Goal: Task Accomplishment & Management: Manage account settings

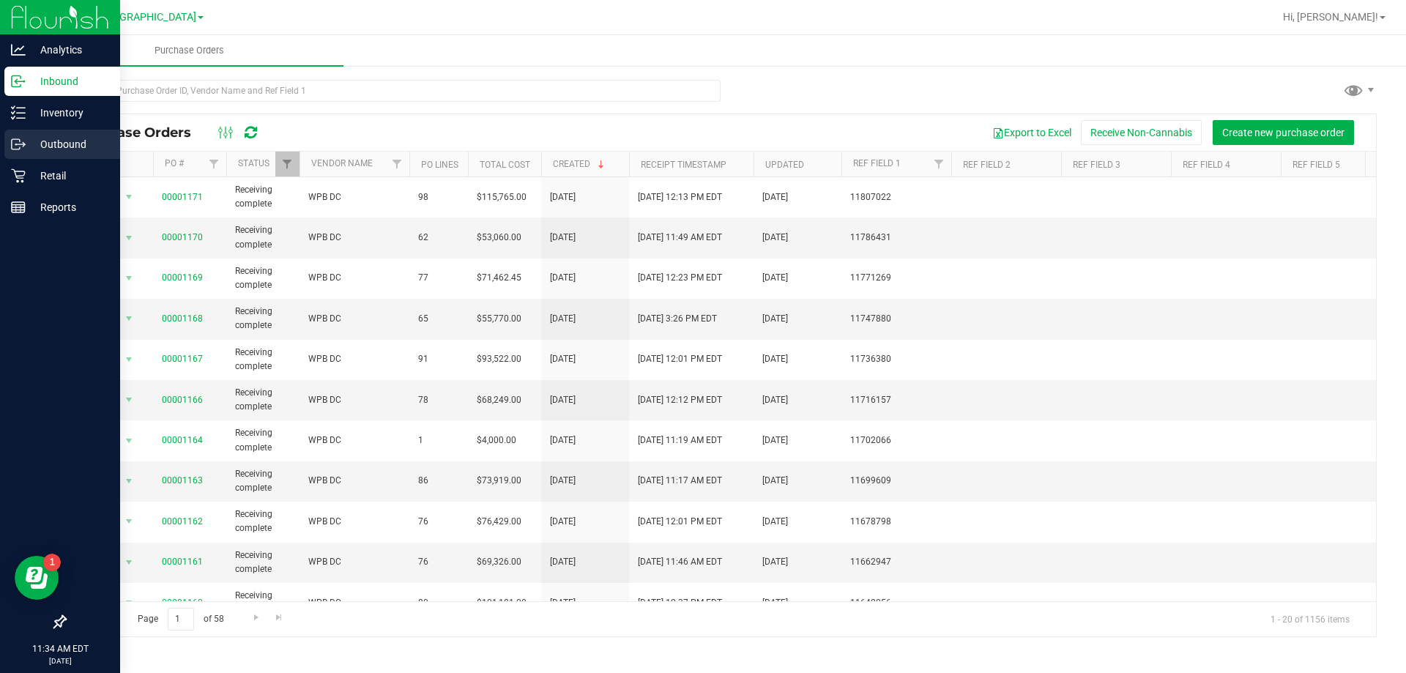
click at [36, 149] on p "Outbound" at bounding box center [70, 144] width 88 height 18
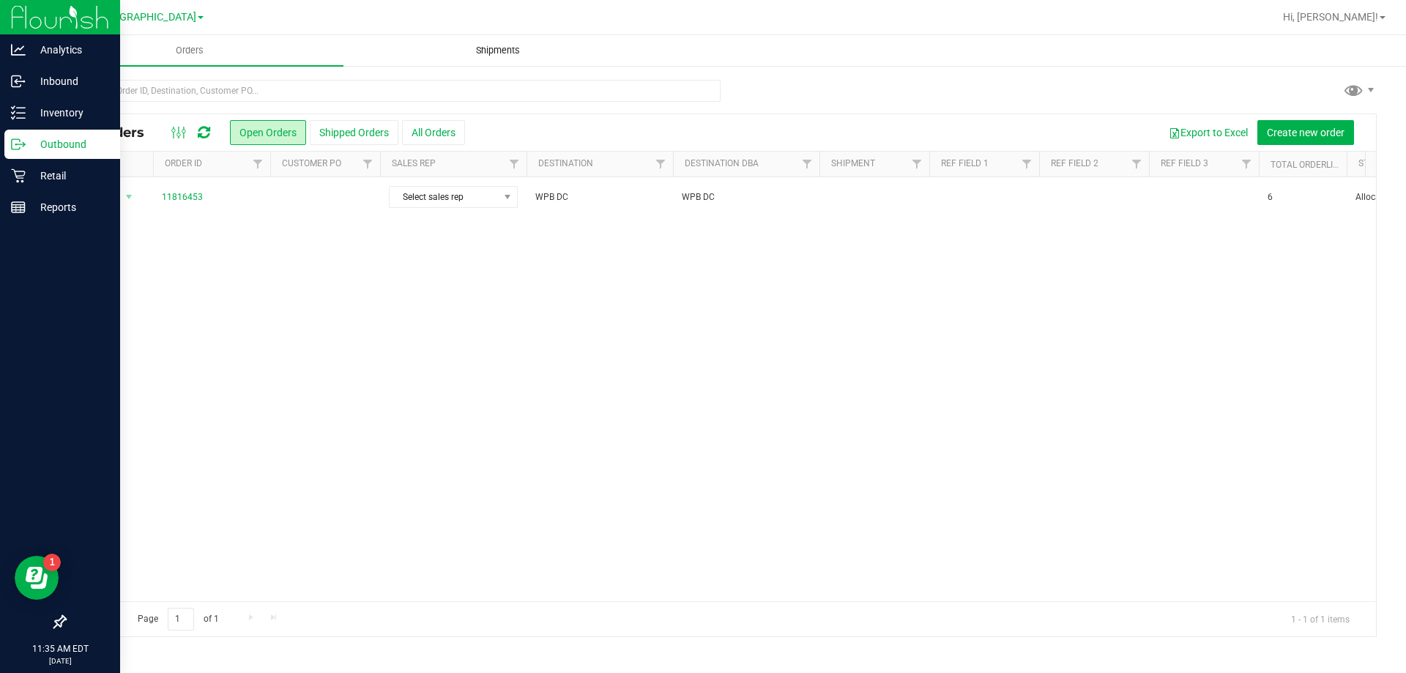
click at [483, 50] on span "Shipments" at bounding box center [497, 50] width 83 height 13
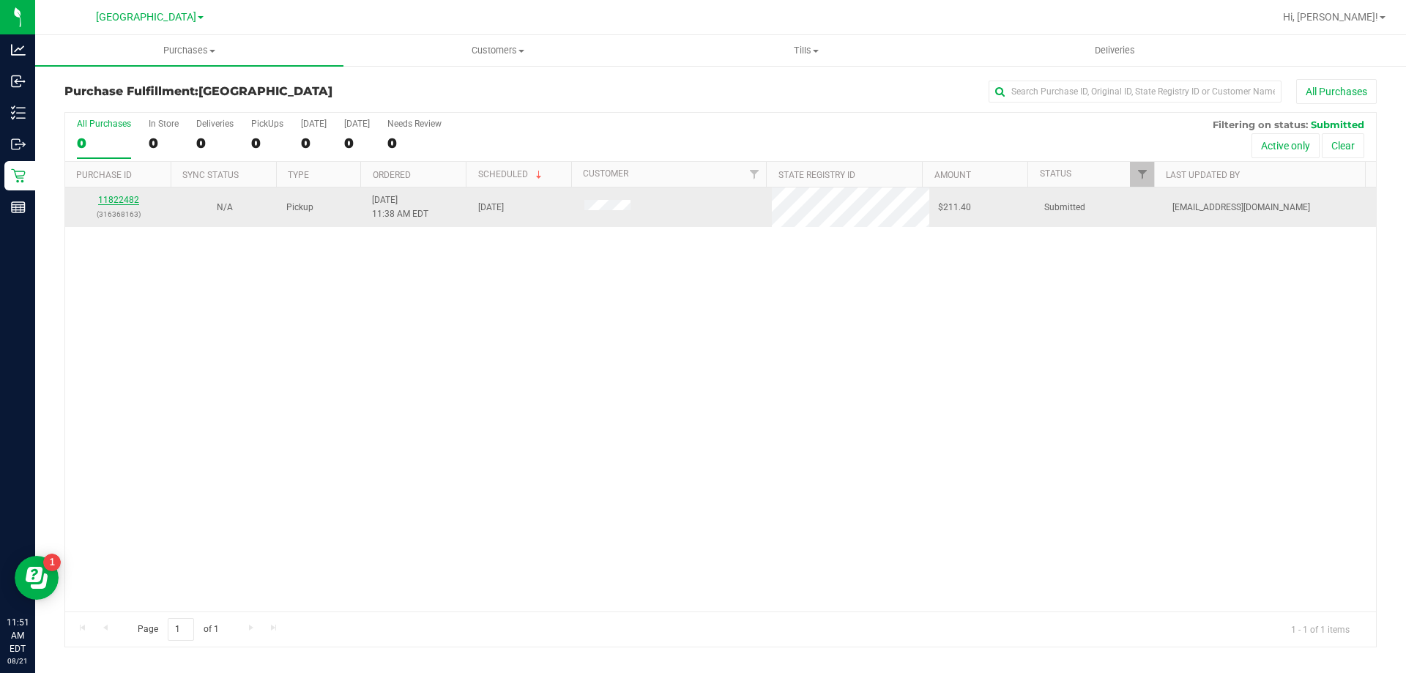
click at [123, 197] on link "11822482" at bounding box center [118, 200] width 41 height 10
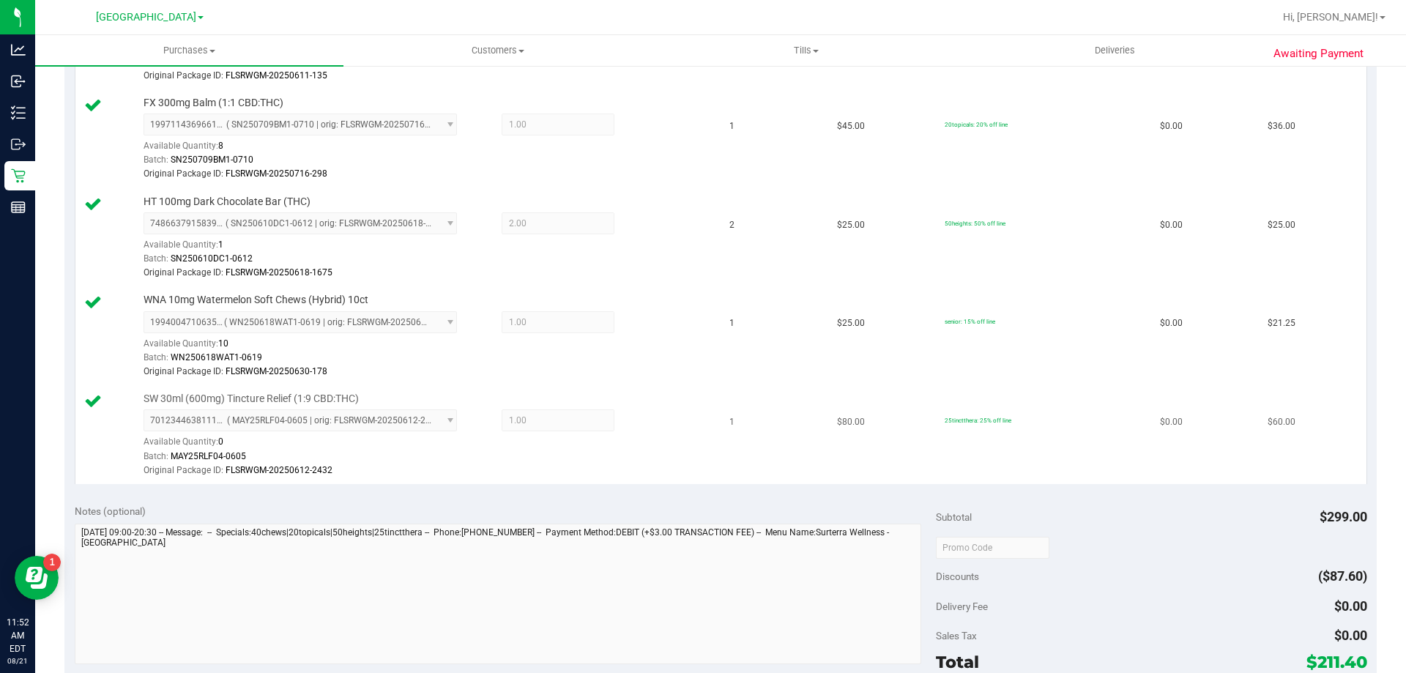
scroll to position [805, 0]
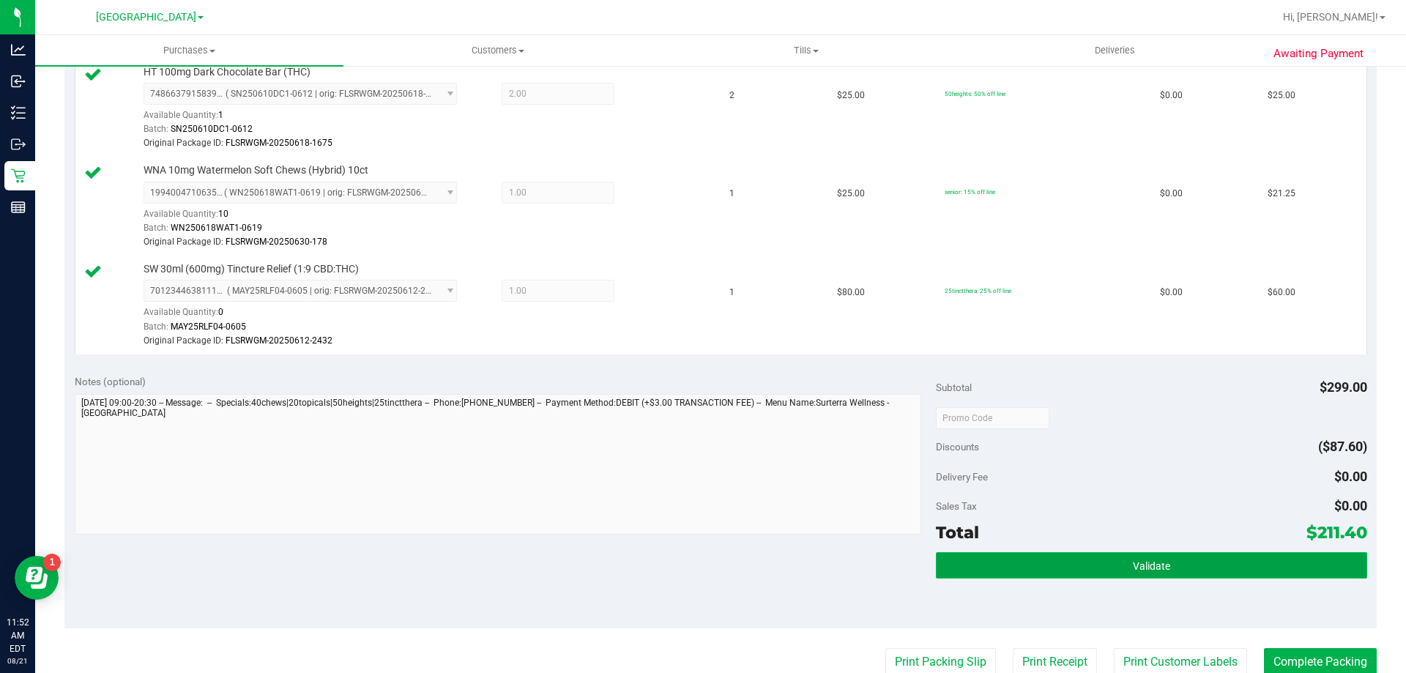
click at [1218, 562] on button "Validate" at bounding box center [1151, 565] width 431 height 26
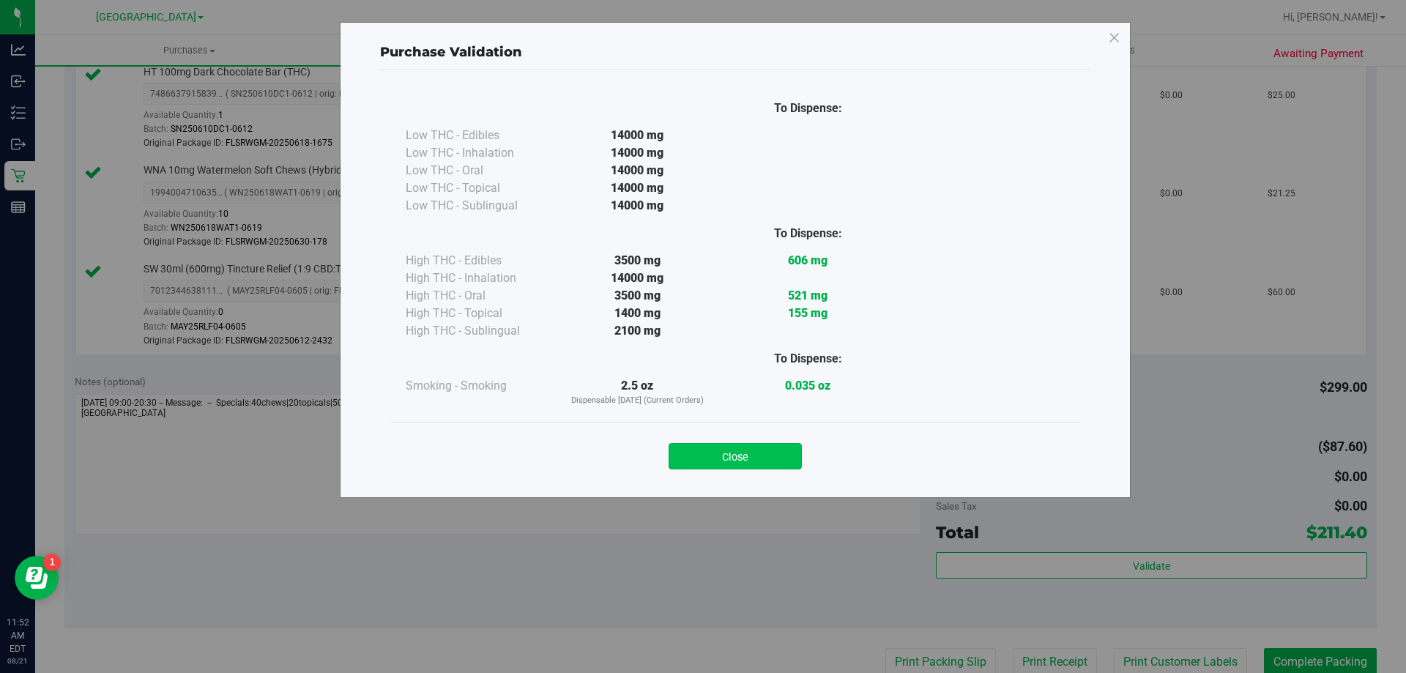
click at [751, 453] on button "Close" at bounding box center [735, 456] width 133 height 26
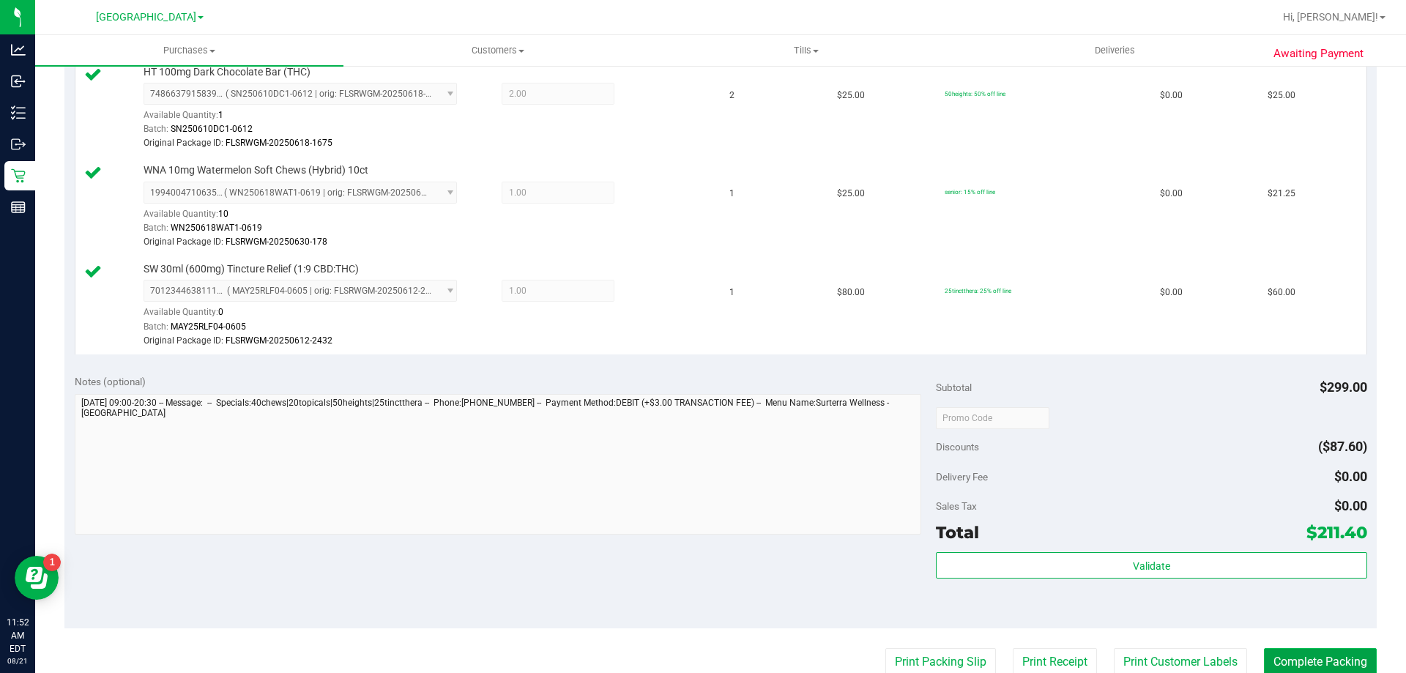
click at [1322, 660] on button "Complete Packing" at bounding box center [1320, 662] width 113 height 28
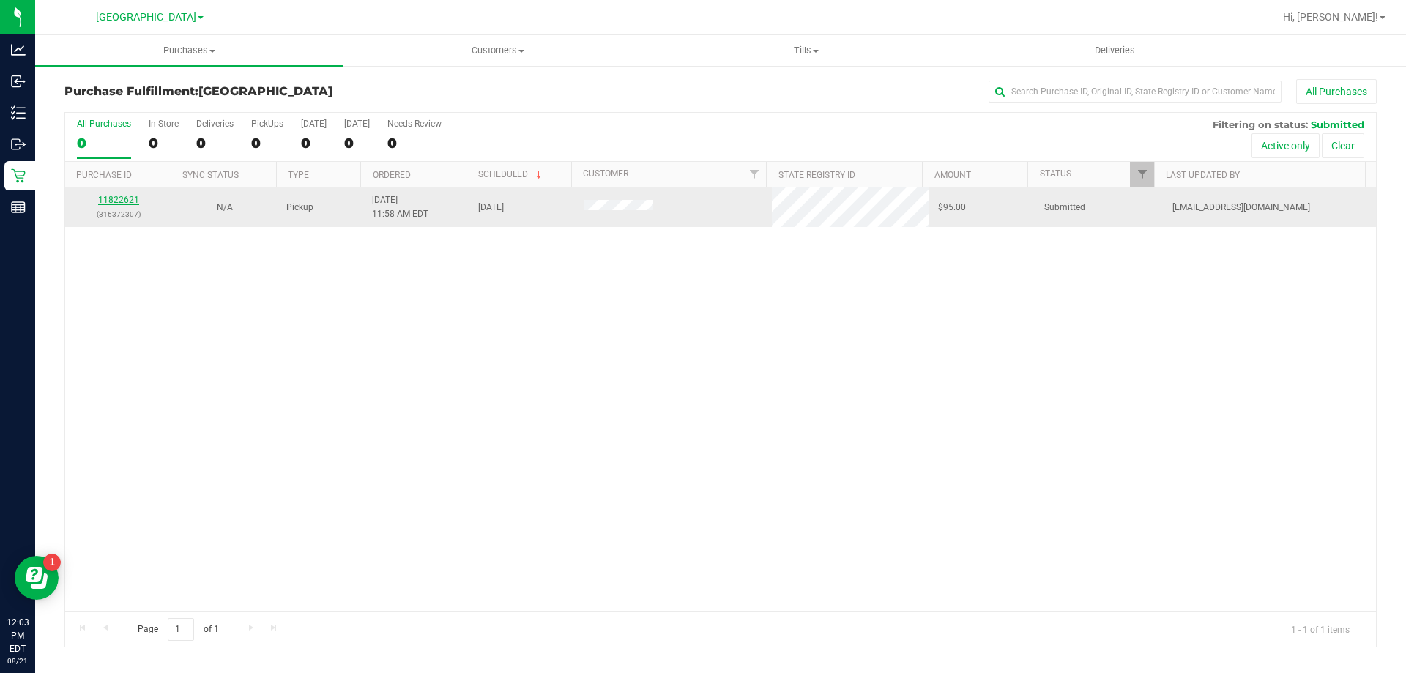
click at [122, 194] on div "11822621 (316372307)" at bounding box center [118, 207] width 89 height 28
click at [120, 196] on link "11822621" at bounding box center [118, 200] width 41 height 10
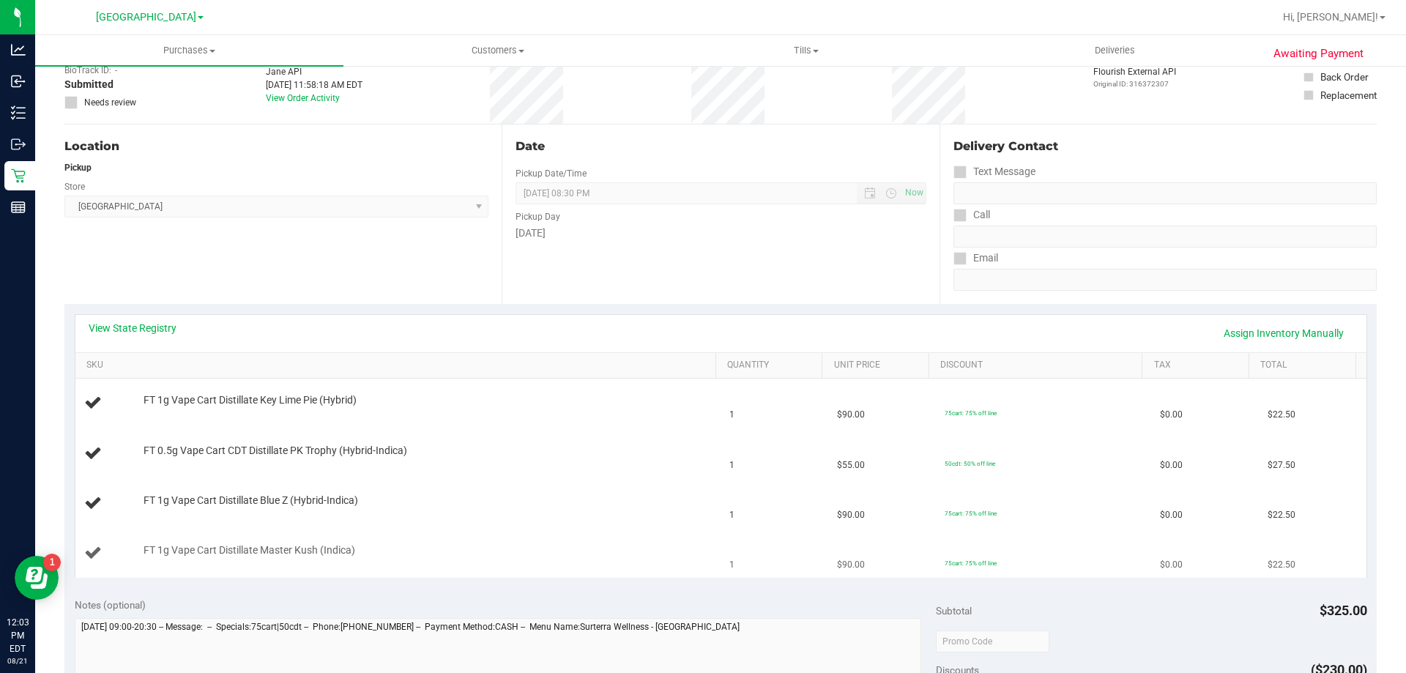
scroll to position [220, 0]
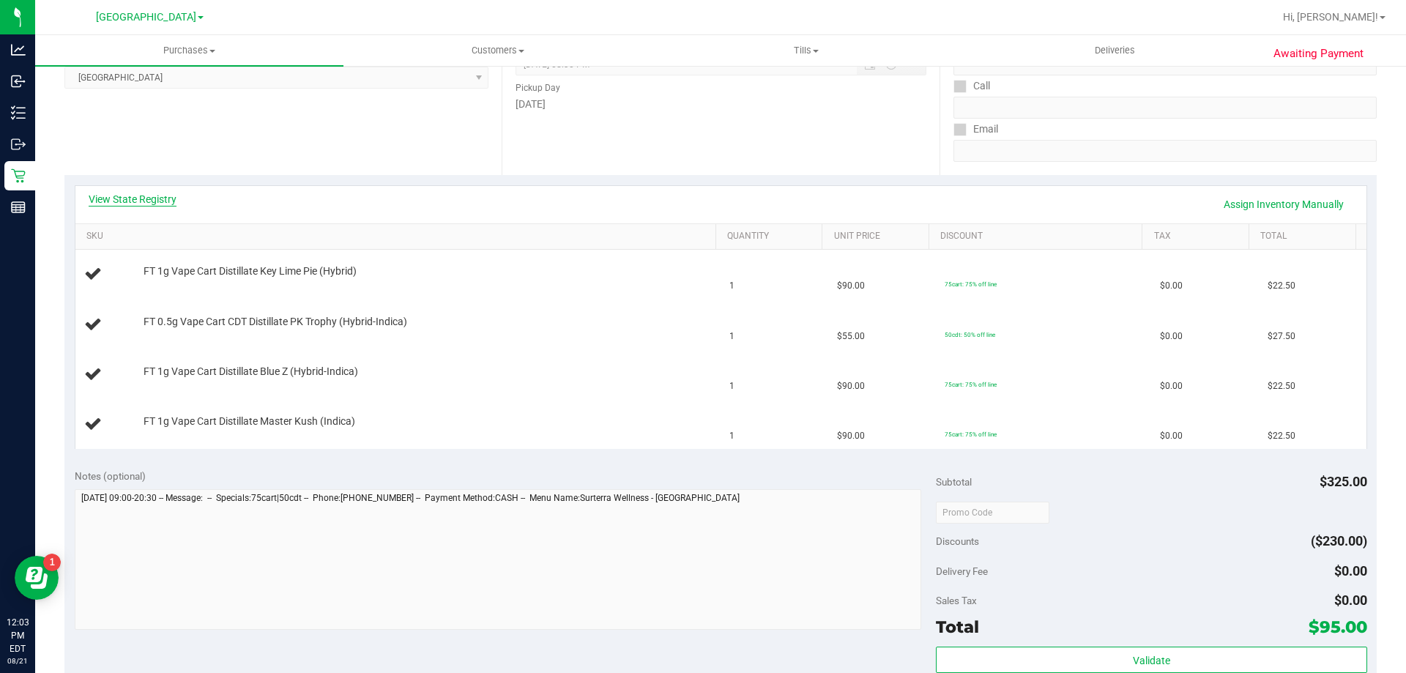
click at [154, 198] on link "View State Registry" at bounding box center [133, 199] width 88 height 15
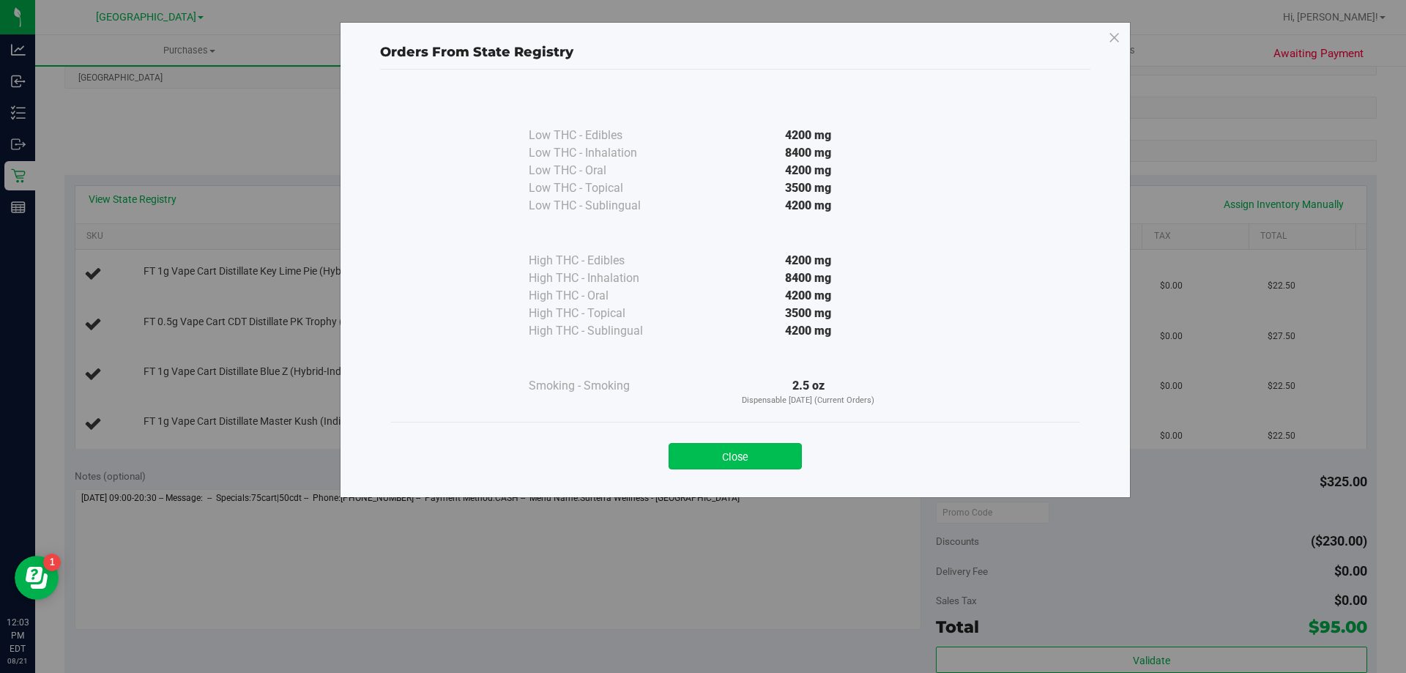
drag, startPoint x: 726, startPoint y: 451, endPoint x: 719, endPoint y: 442, distance: 11.0
click at [726, 450] on button "Close" at bounding box center [735, 456] width 133 height 26
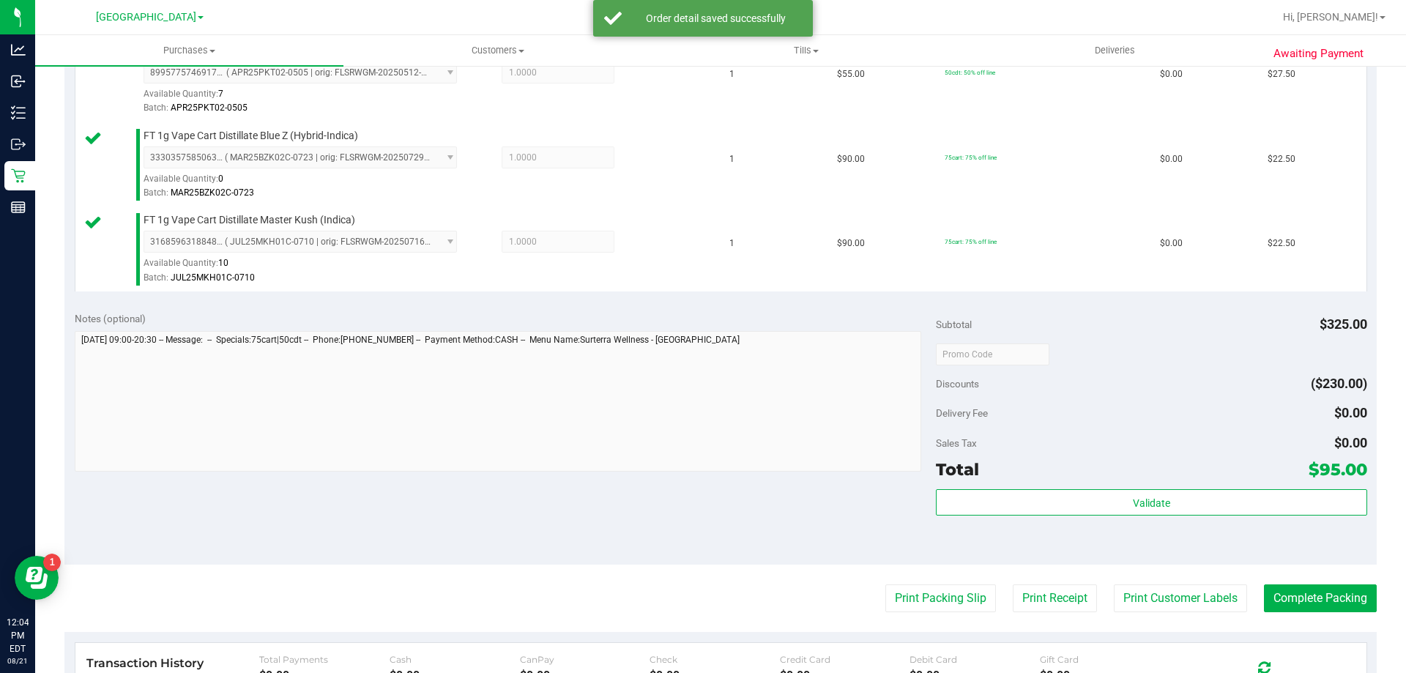
scroll to position [586, 0]
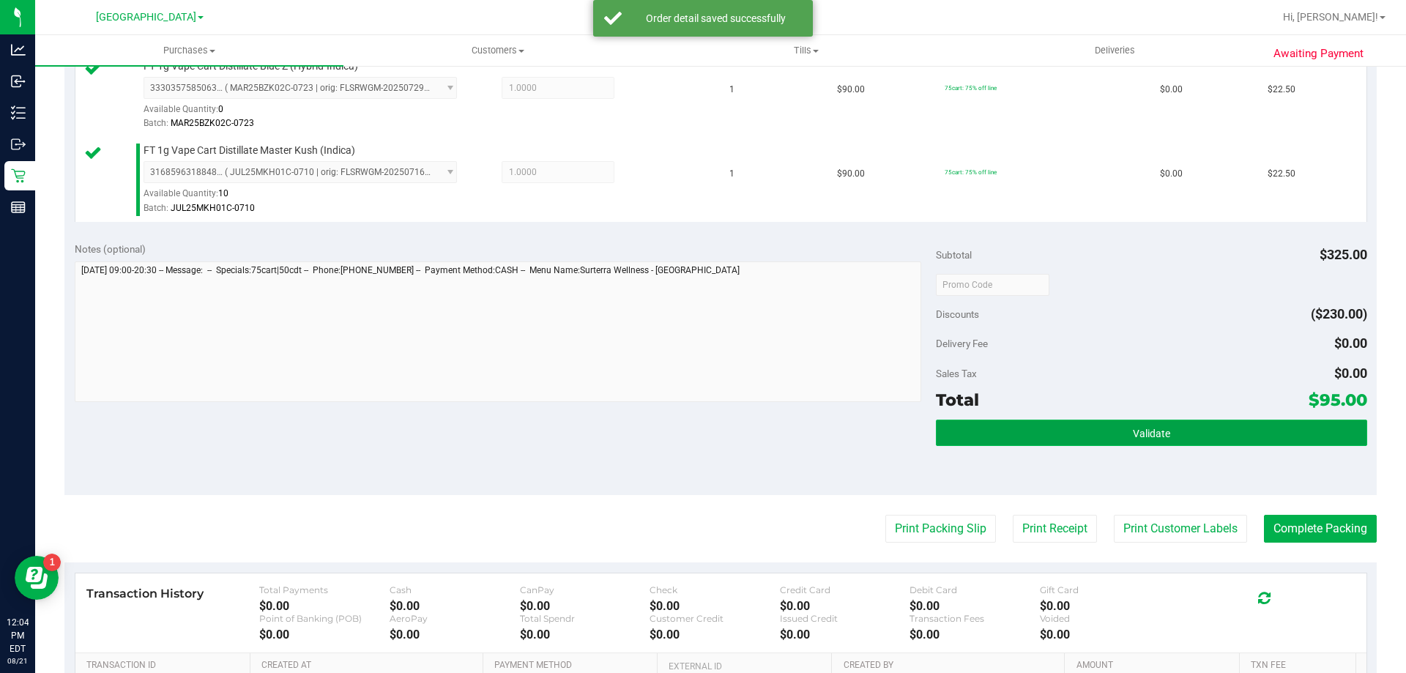
click at [1008, 440] on button "Validate" at bounding box center [1151, 433] width 431 height 26
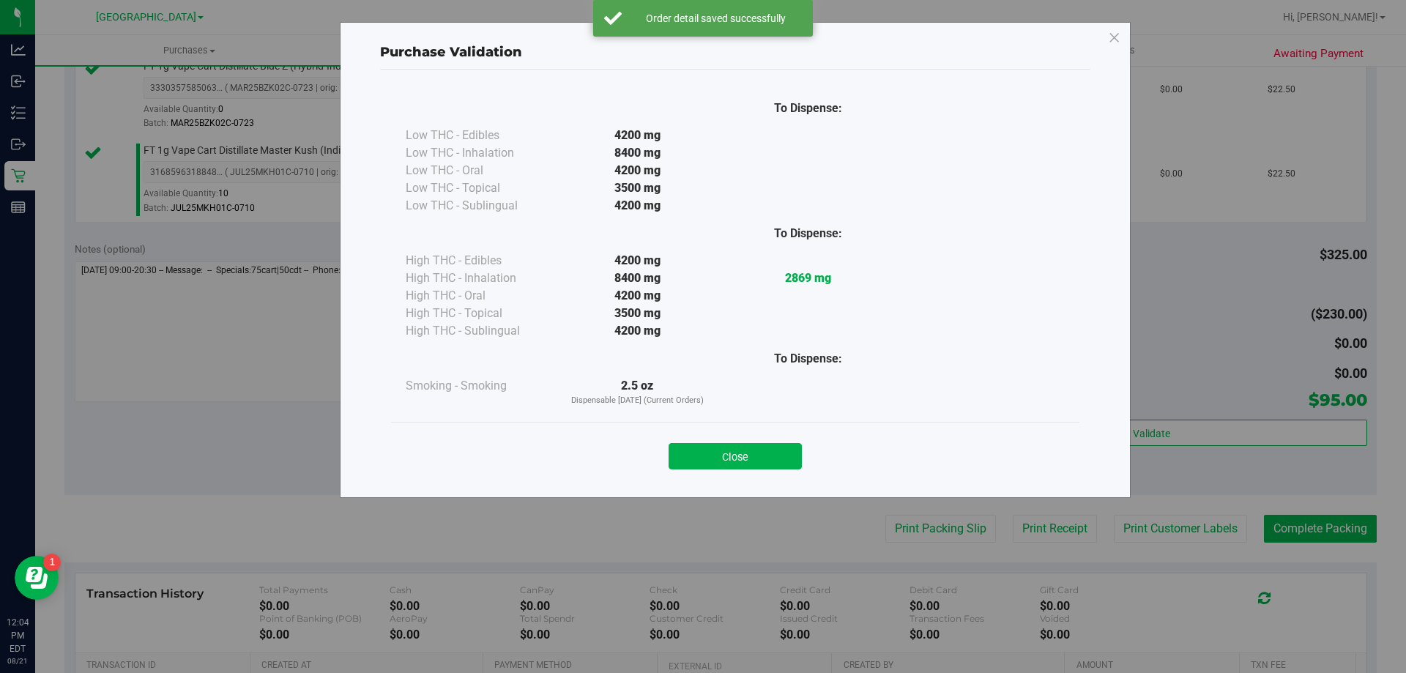
click at [762, 446] on button "Close" at bounding box center [735, 456] width 133 height 26
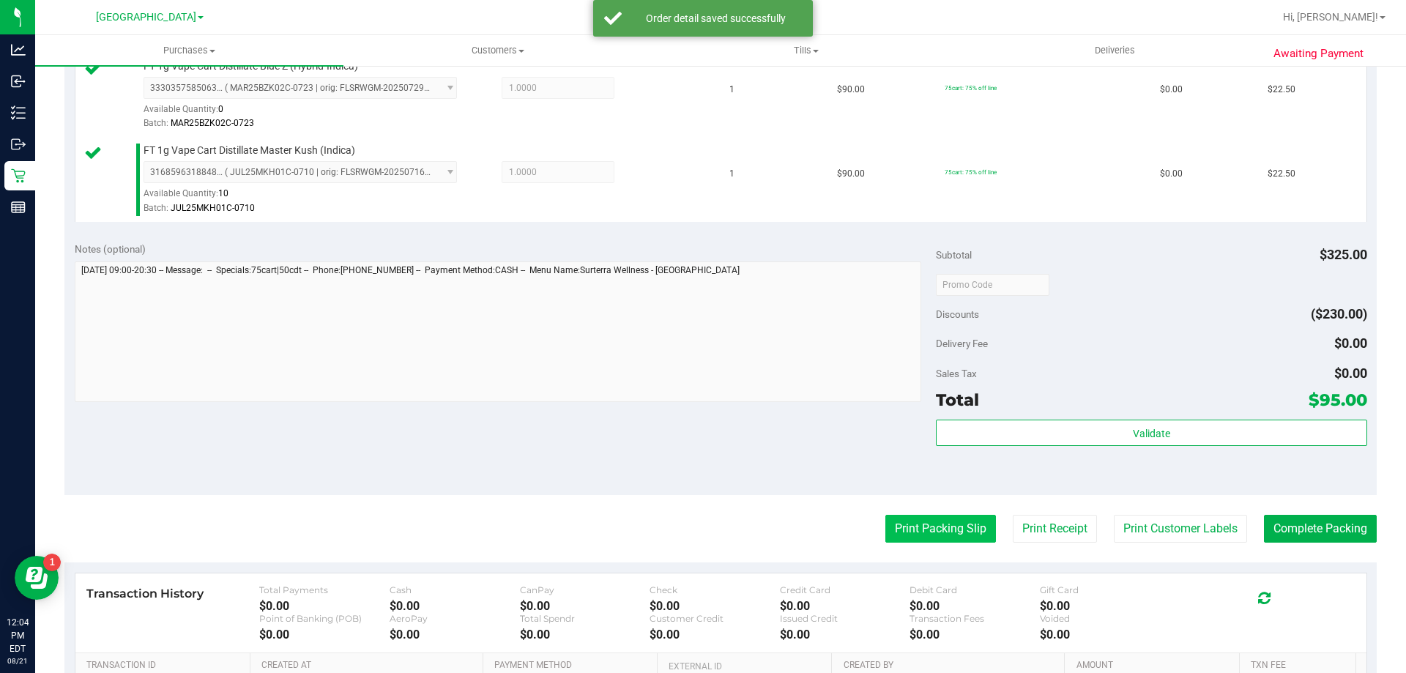
click at [890, 529] on button "Print Packing Slip" at bounding box center [940, 529] width 111 height 28
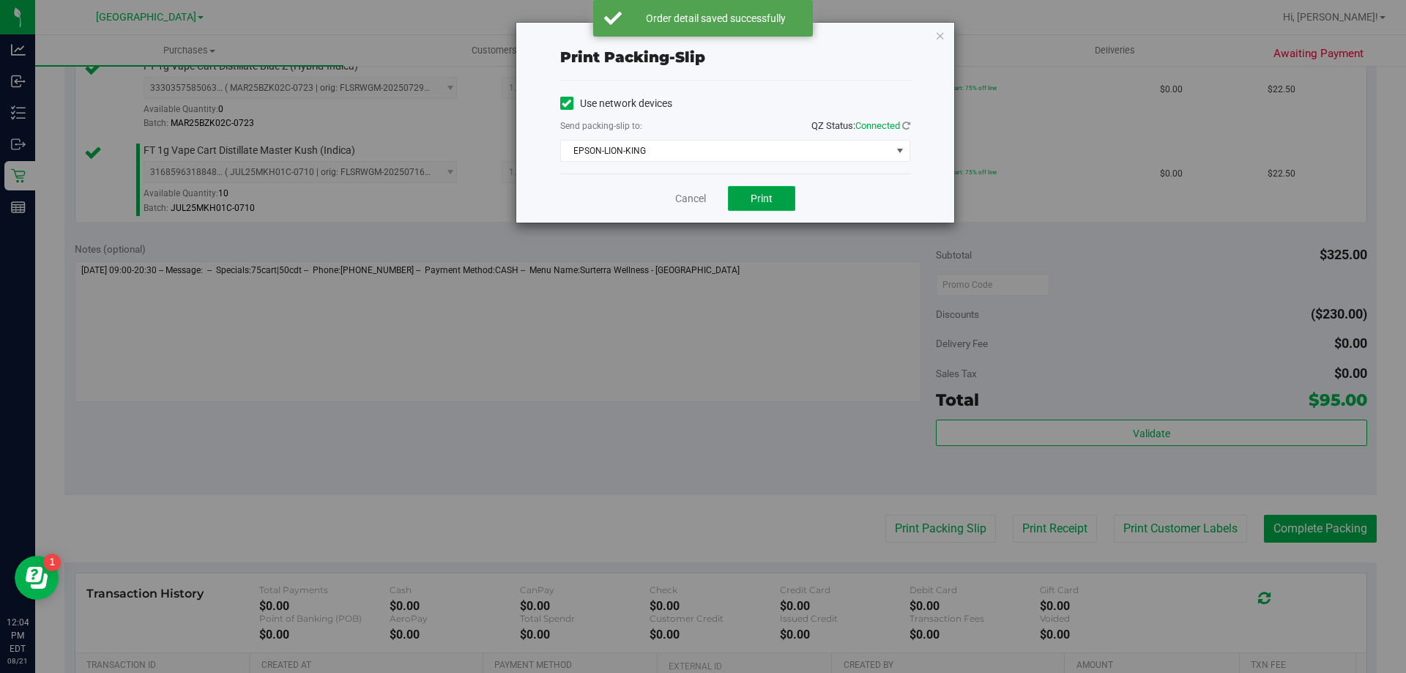
click at [776, 193] on button "Print" at bounding box center [761, 198] width 67 height 25
click at [686, 201] on link "Cancel" at bounding box center [690, 198] width 31 height 15
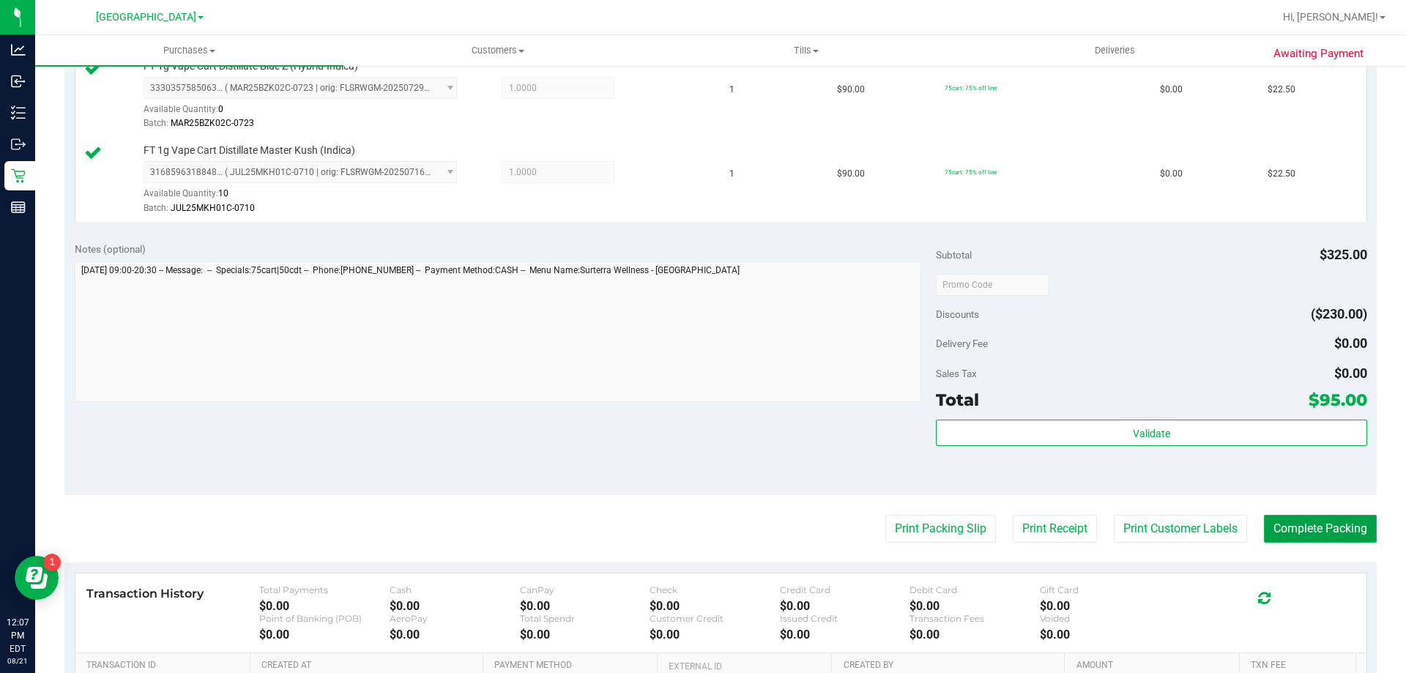
click at [1309, 534] on button "Complete Packing" at bounding box center [1320, 529] width 113 height 28
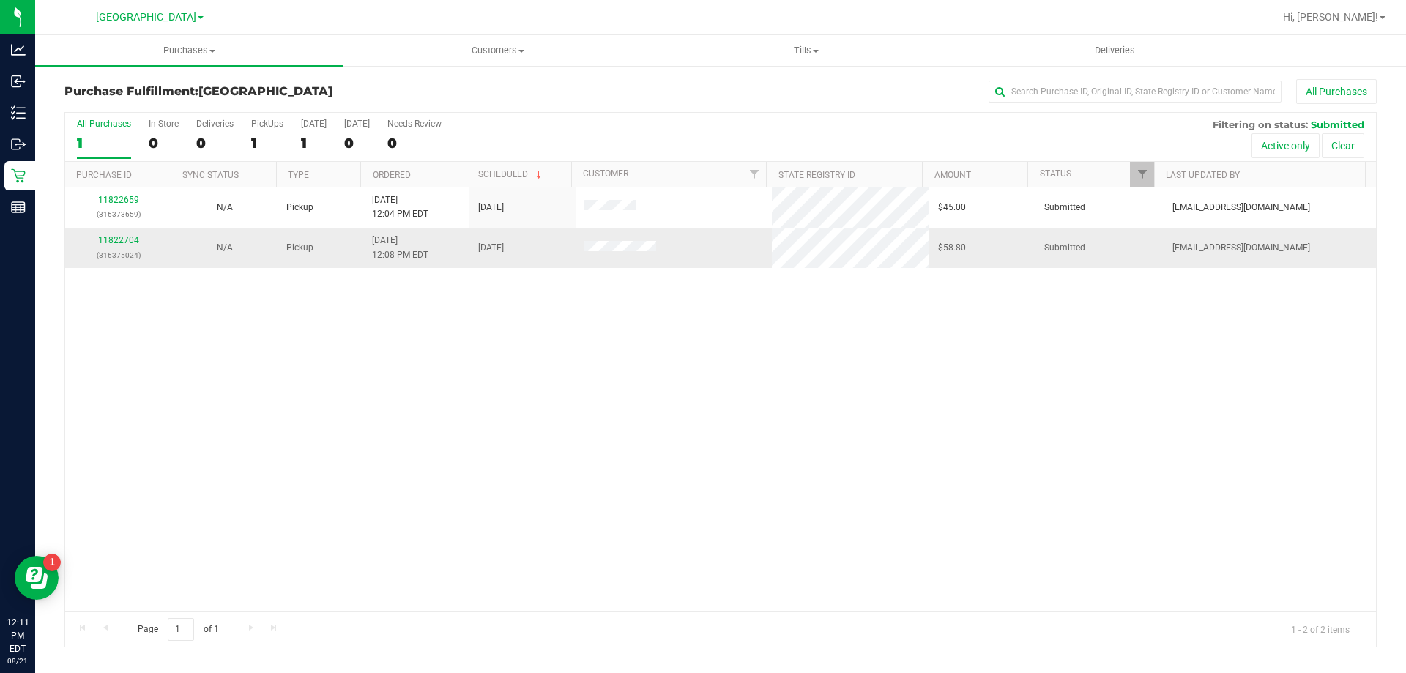
click at [124, 241] on link "11822704" at bounding box center [118, 240] width 41 height 10
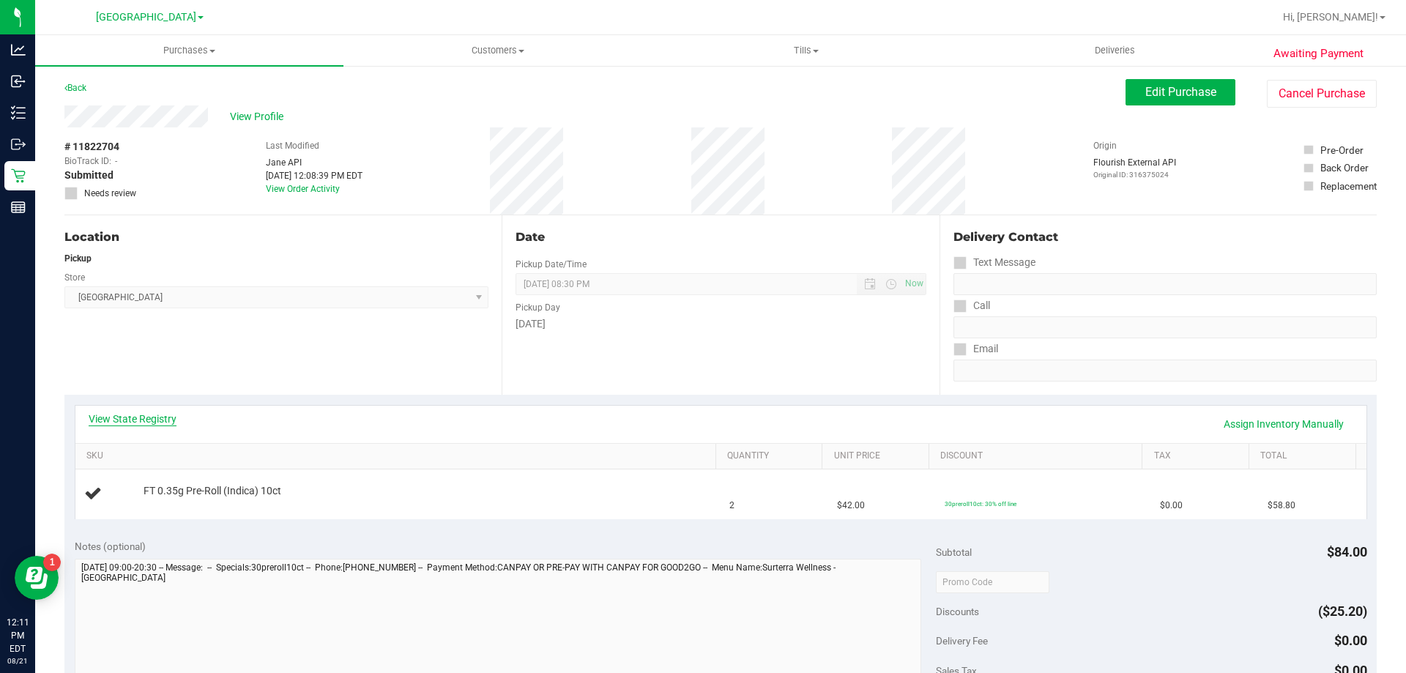
click at [161, 417] on link "View State Registry" at bounding box center [133, 419] width 88 height 15
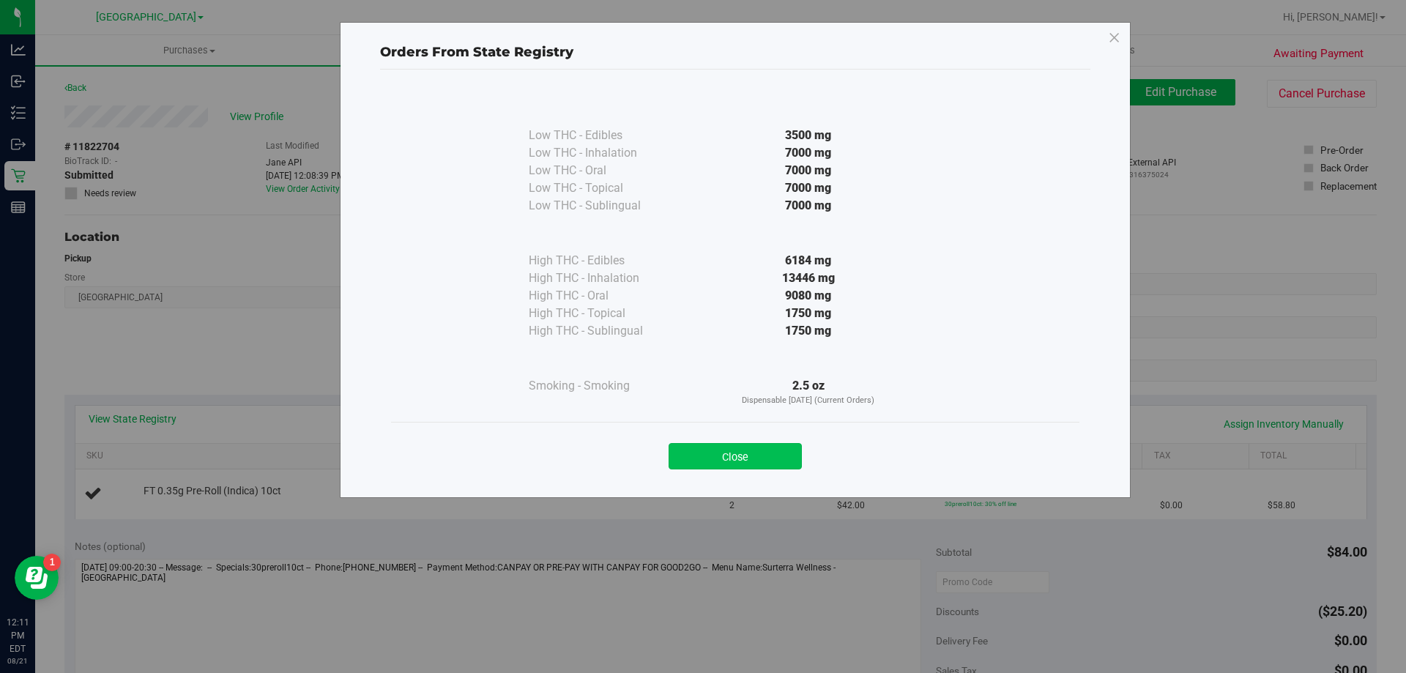
click at [730, 455] on button "Close" at bounding box center [735, 456] width 133 height 26
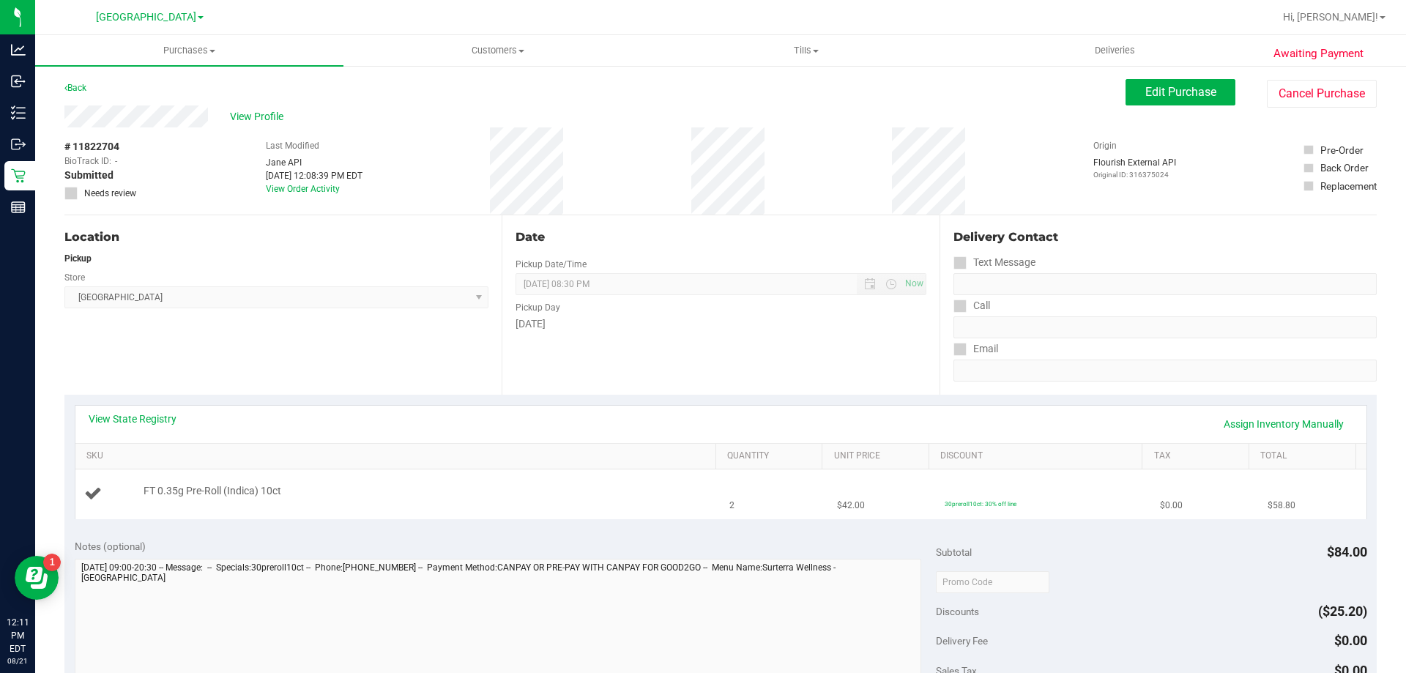
click at [644, 478] on td "FT 0.35g Pre-Roll (Indica) 10ct" at bounding box center [398, 493] width 646 height 49
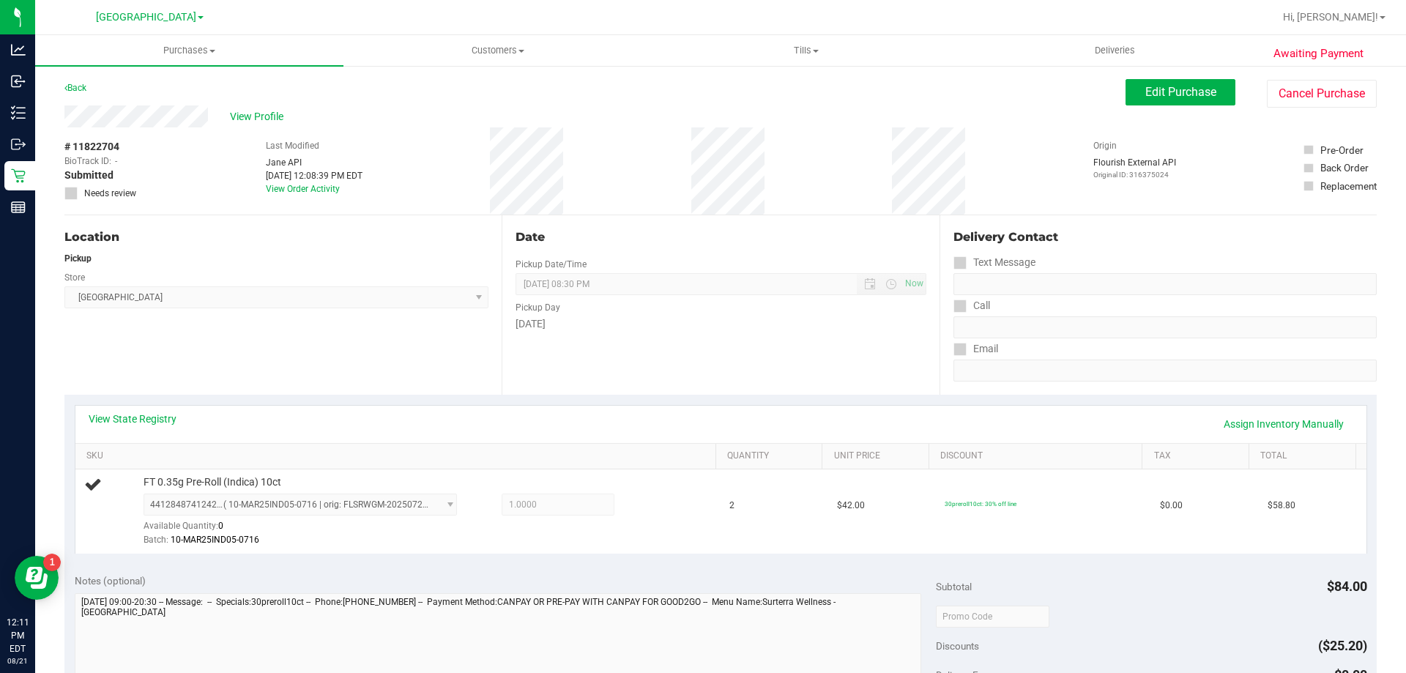
click at [603, 418] on div "View State Registry Assign Inventory Manually" at bounding box center [721, 424] width 1265 height 25
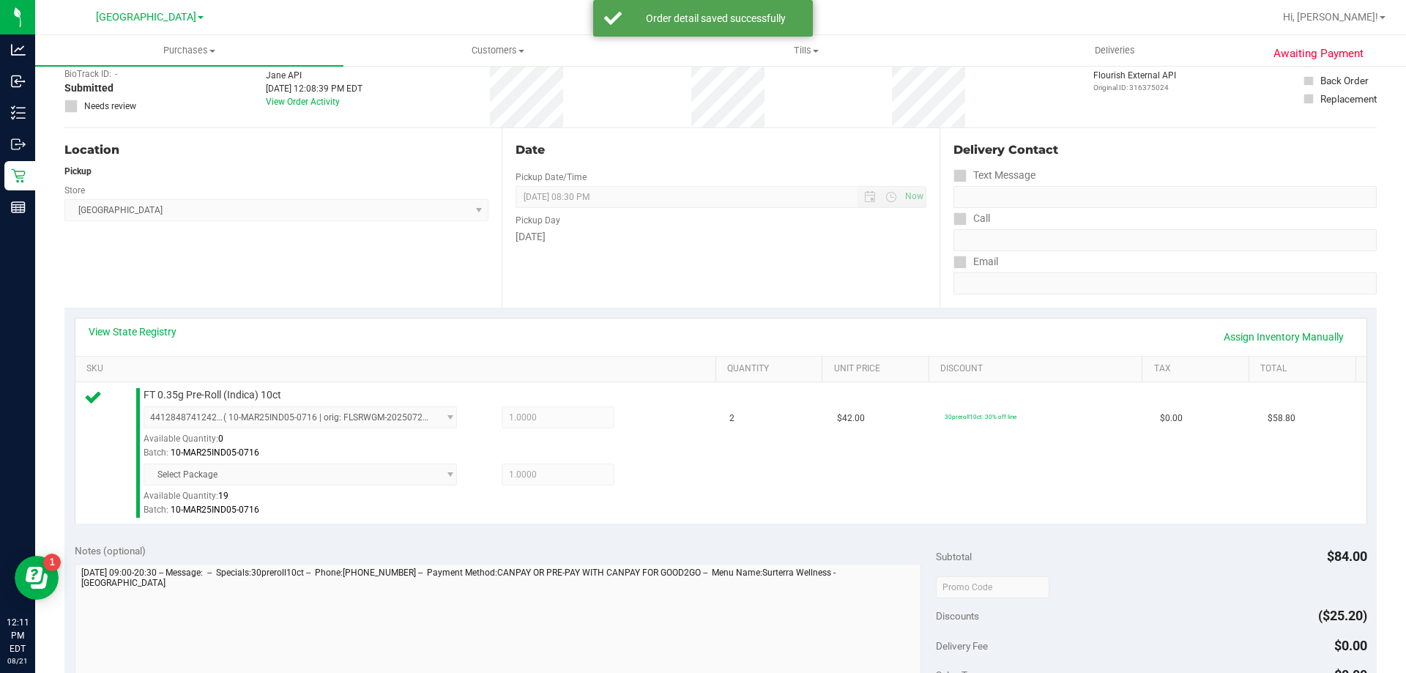
scroll to position [366, 0]
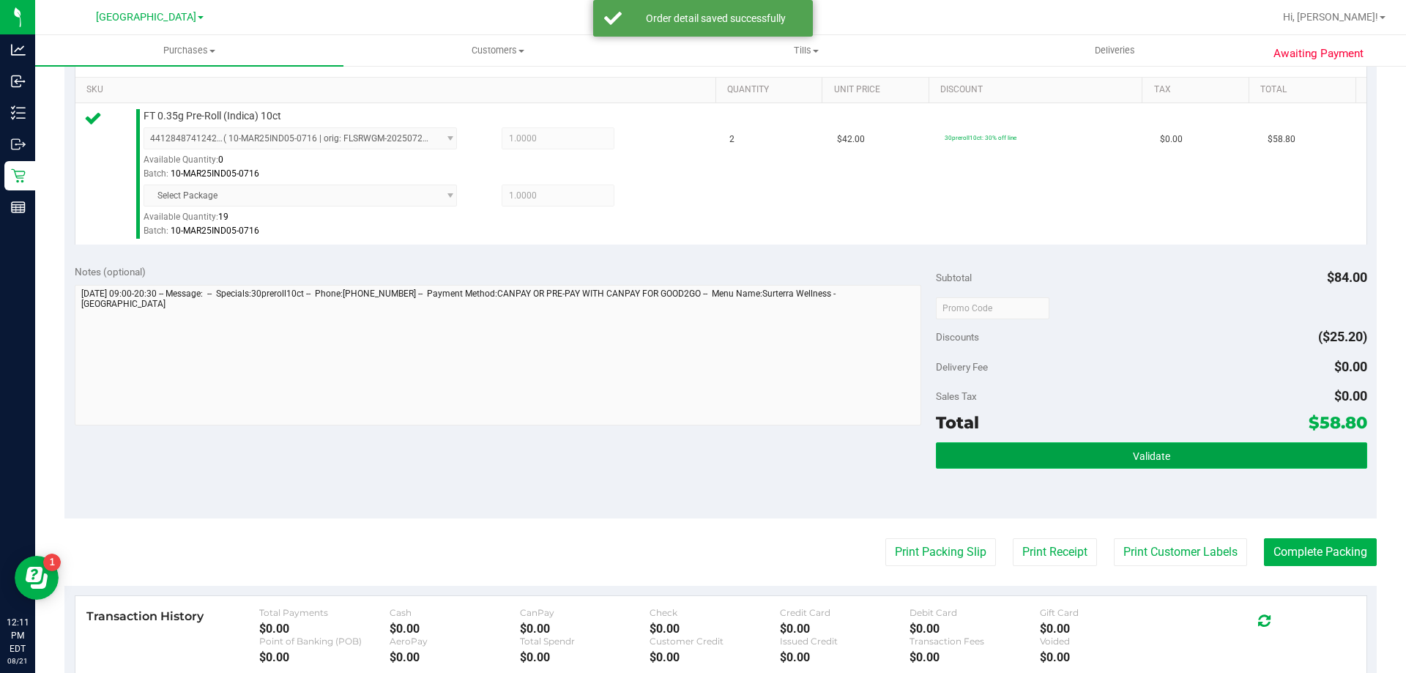
click at [997, 463] on button "Validate" at bounding box center [1151, 455] width 431 height 26
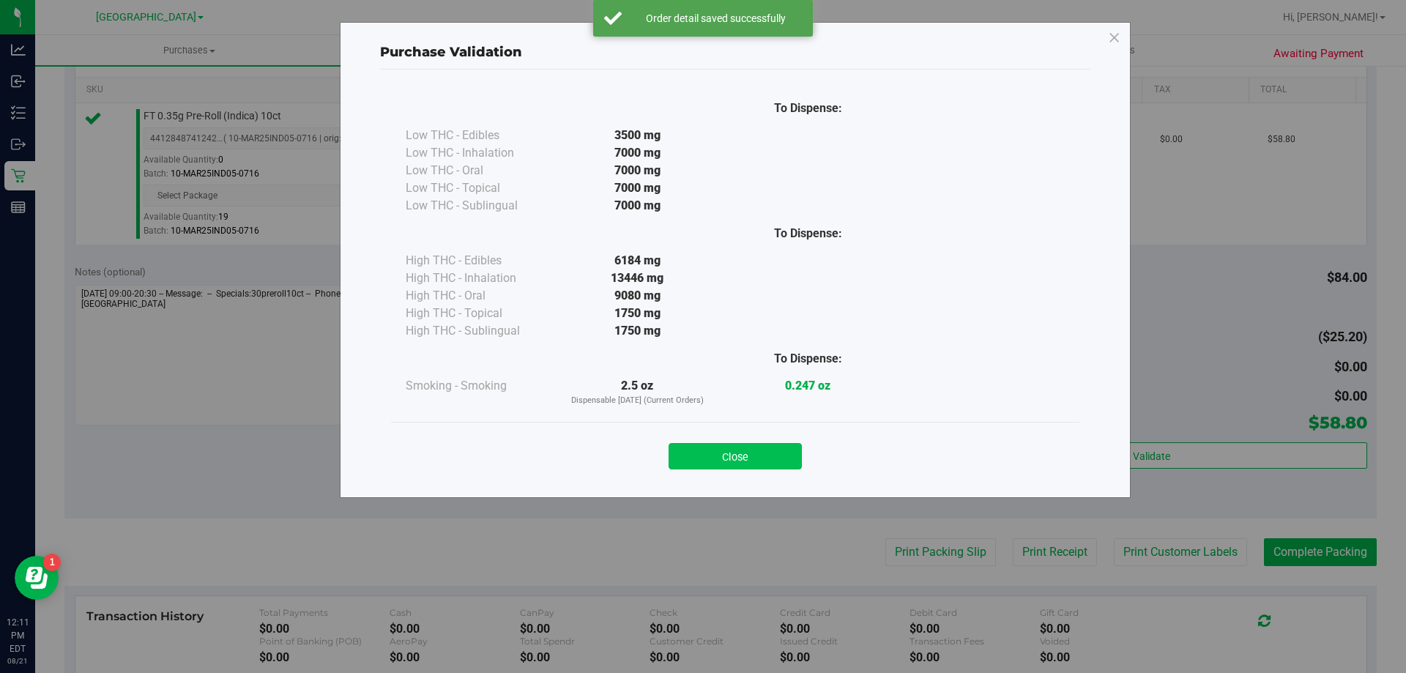
click at [754, 449] on button "Close" at bounding box center [735, 456] width 133 height 26
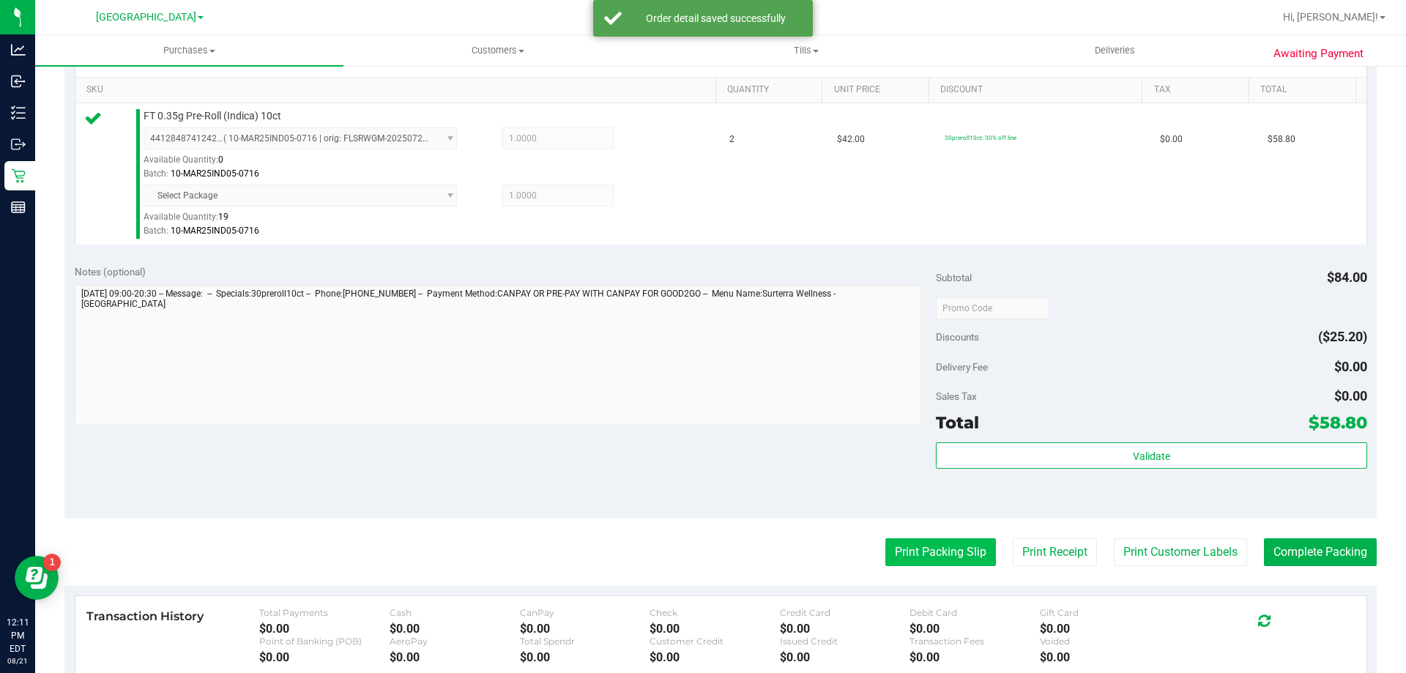
click at [912, 547] on button "Print Packing Slip" at bounding box center [940, 552] width 111 height 28
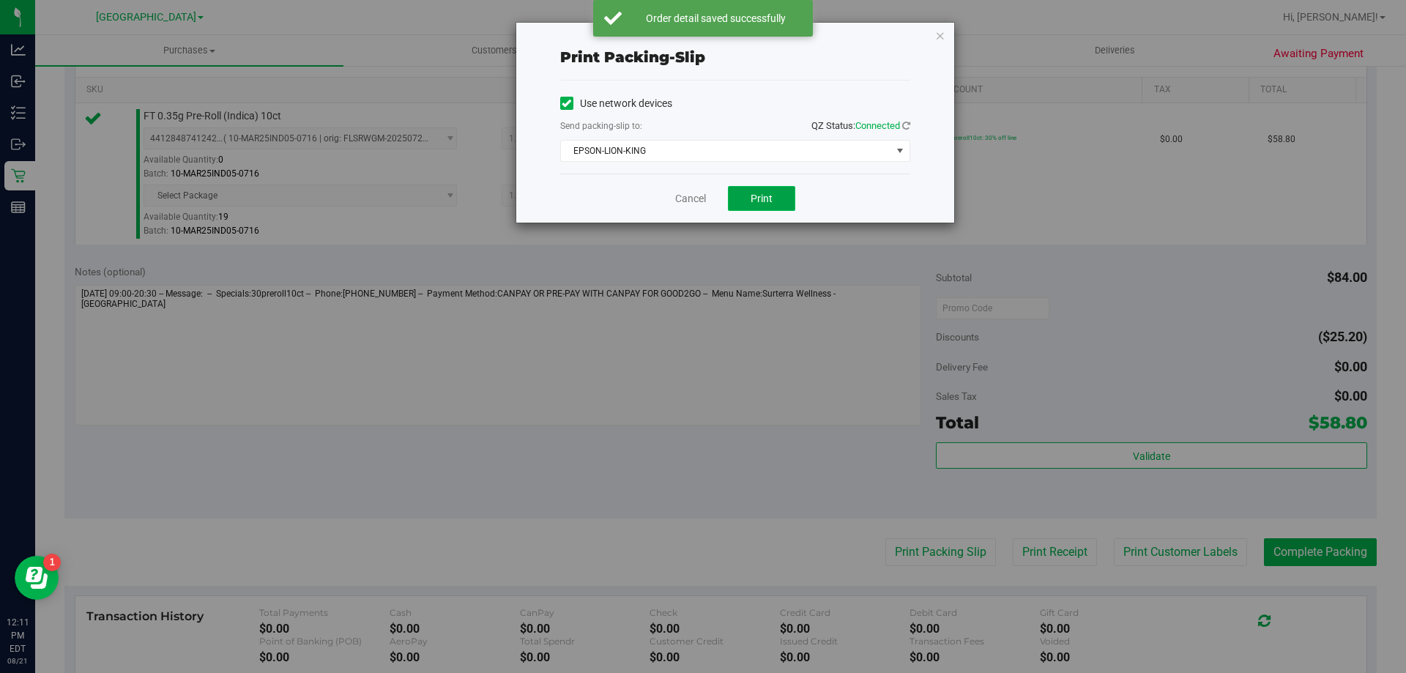
click at [748, 191] on button "Print" at bounding box center [761, 198] width 67 height 25
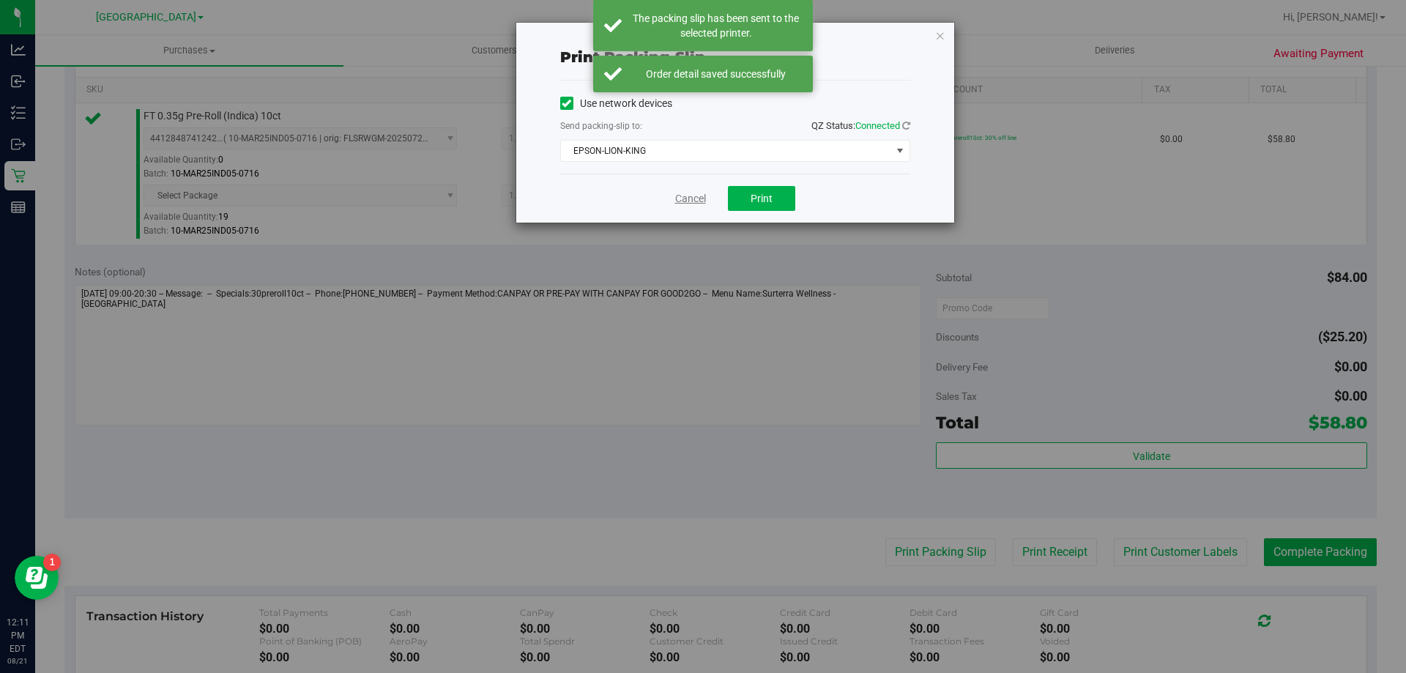
click at [675, 193] on link "Cancel" at bounding box center [690, 198] width 31 height 15
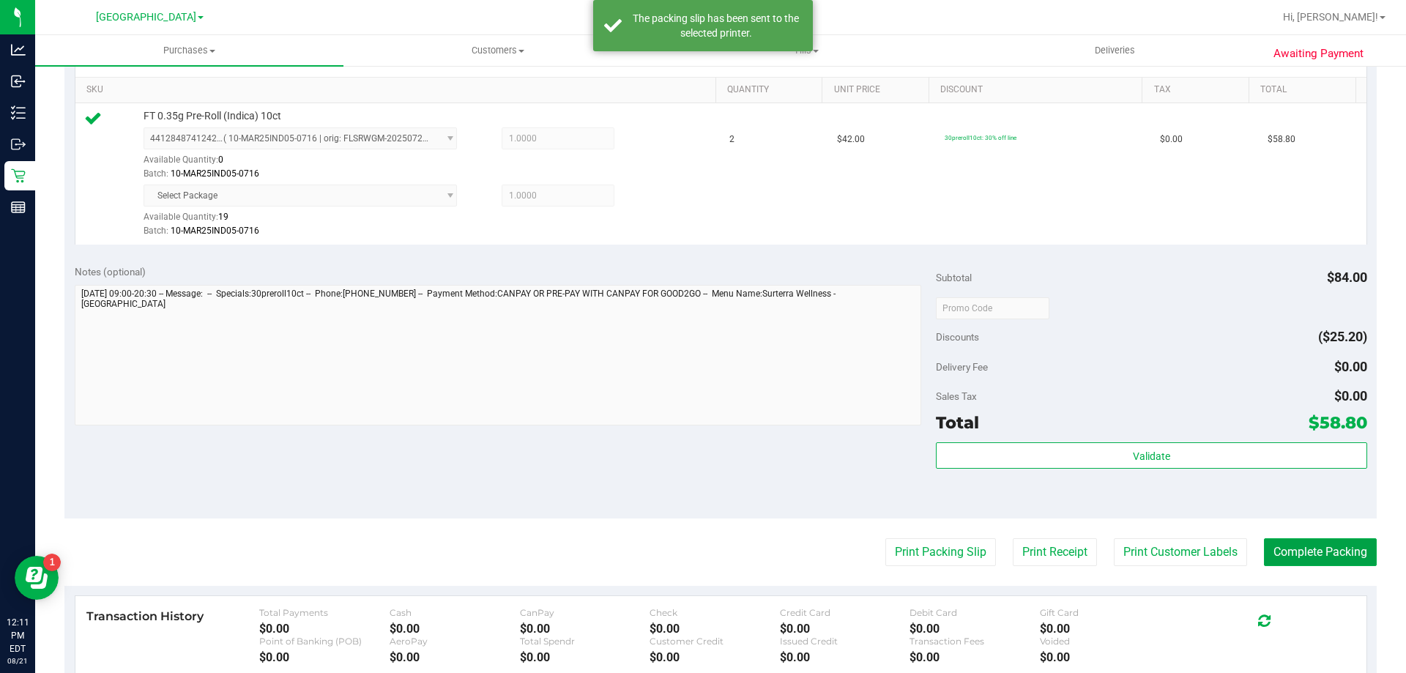
click at [1298, 557] on button "Complete Packing" at bounding box center [1320, 552] width 113 height 28
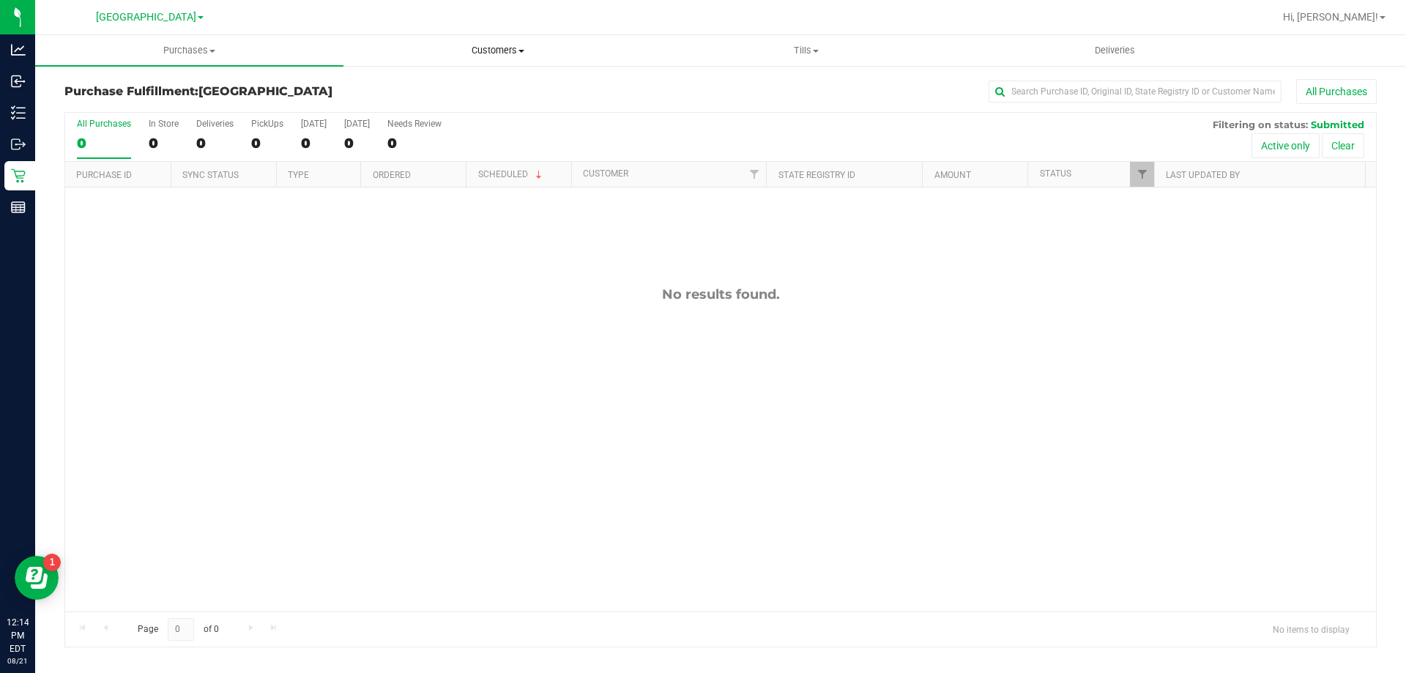
click at [496, 52] on span "Customers" at bounding box center [497, 50] width 307 height 13
click at [447, 85] on span "All customers" at bounding box center [395, 88] width 105 height 12
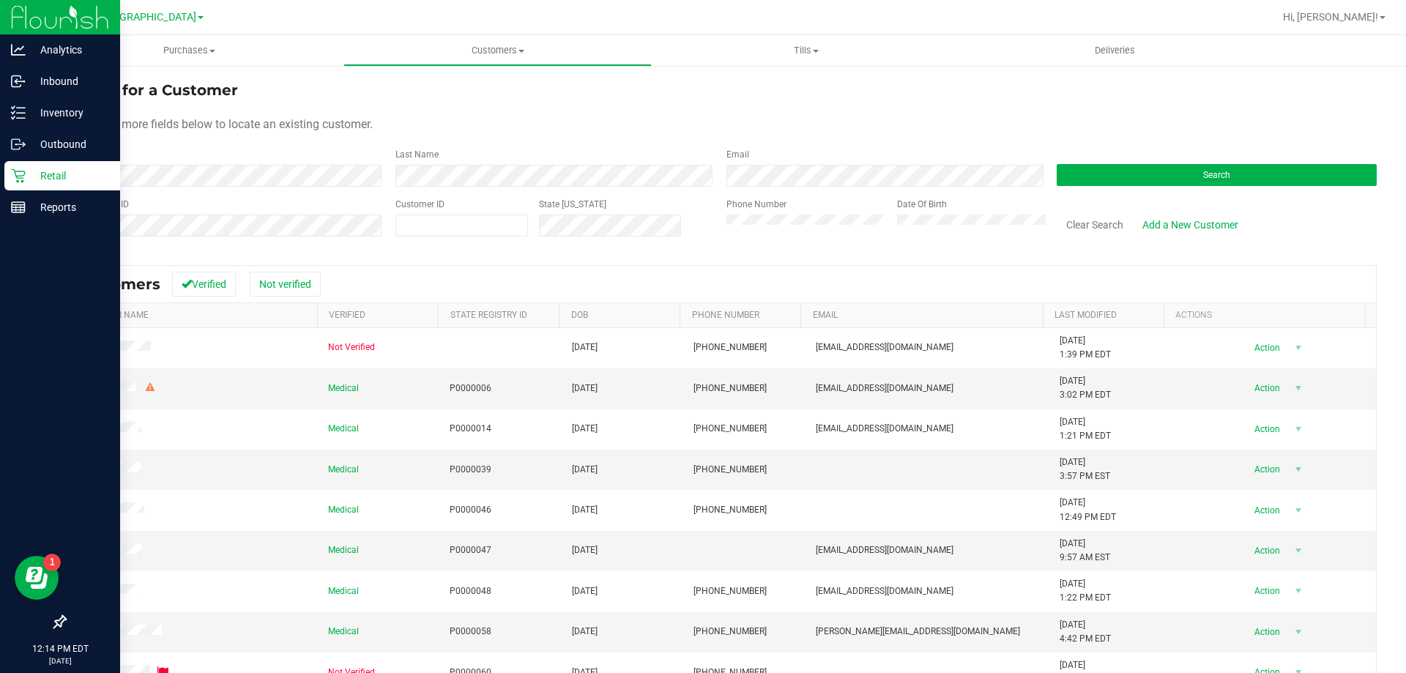
drag, startPoint x: 21, startPoint y: 174, endPoint x: 72, endPoint y: 174, distance: 51.3
click at [23, 174] on icon at bounding box center [18, 175] width 15 height 15
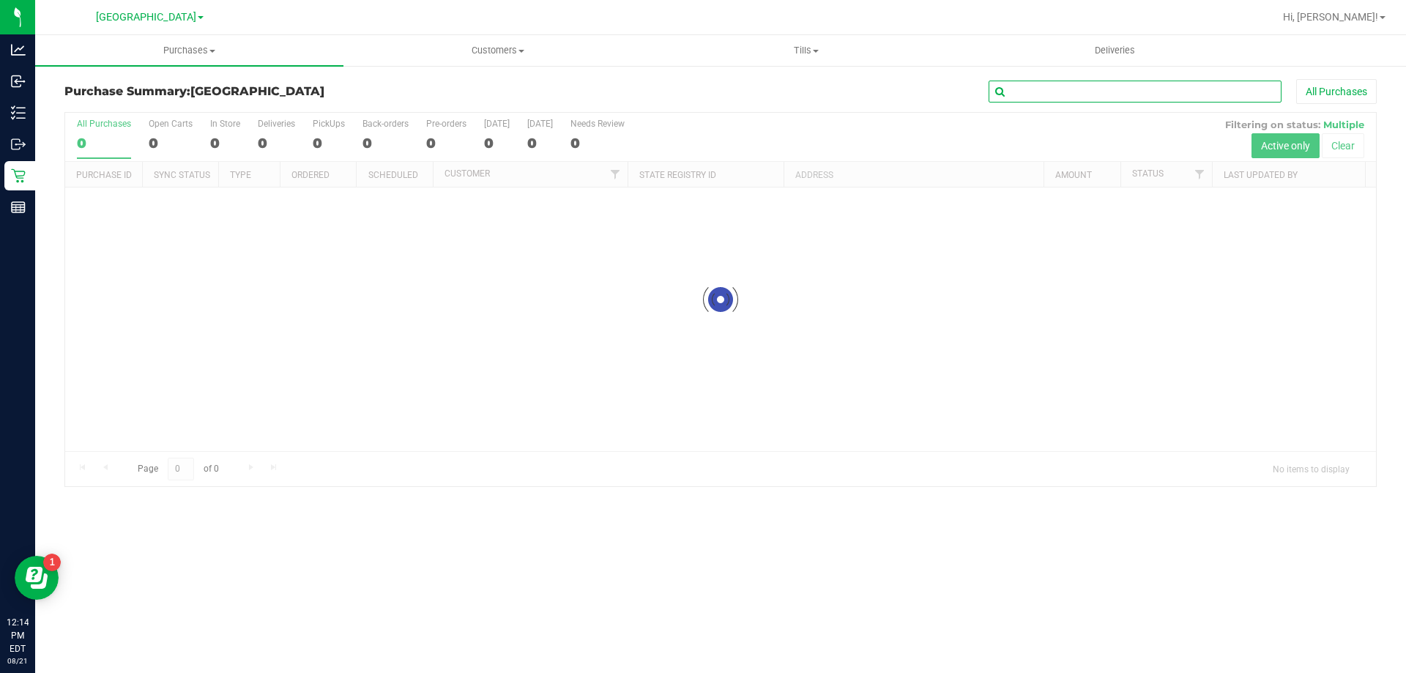
click at [1151, 96] on input "text" at bounding box center [1135, 92] width 293 height 22
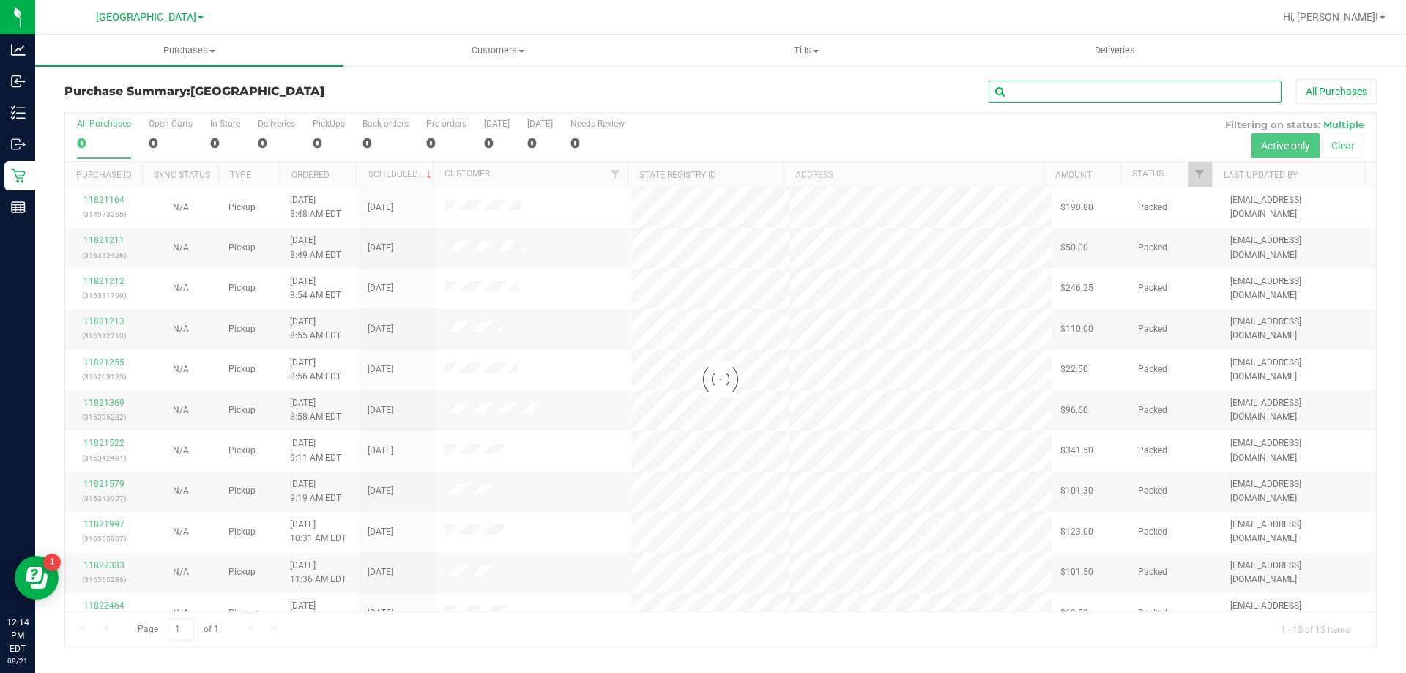
paste input "11822464"
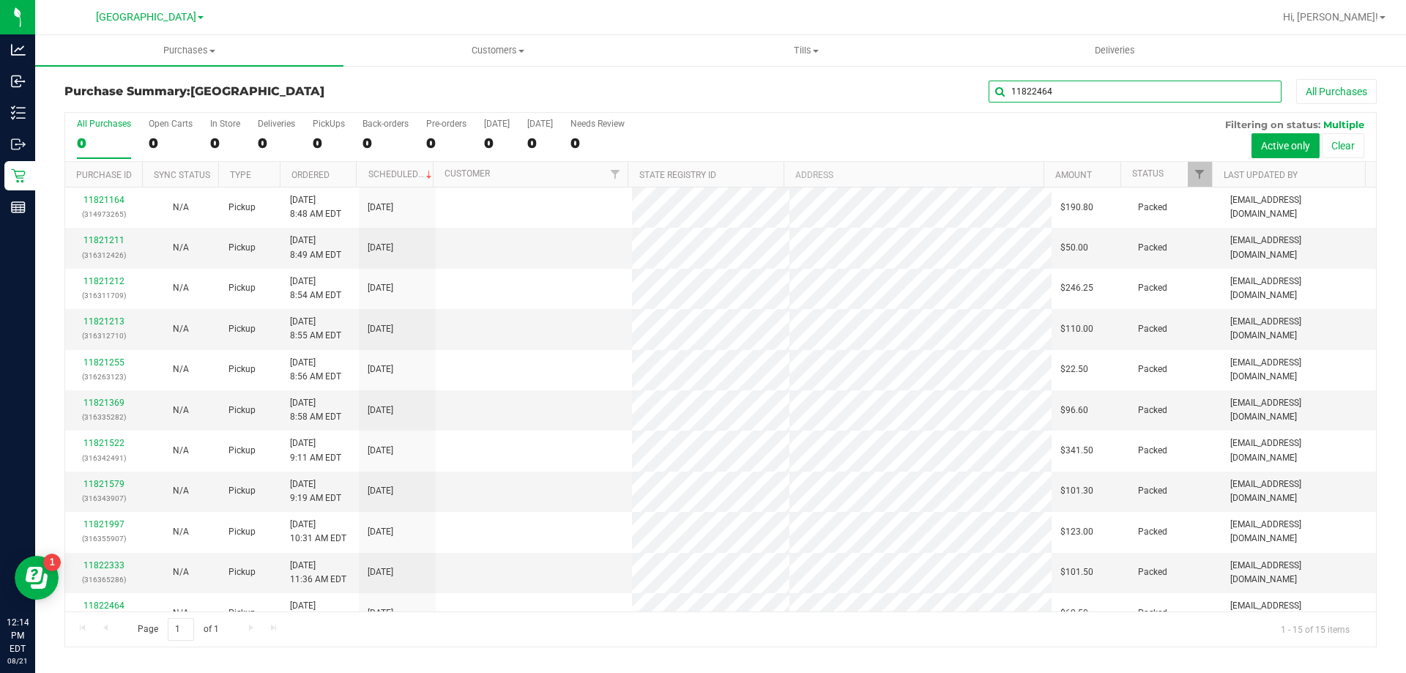
type input "11822464"
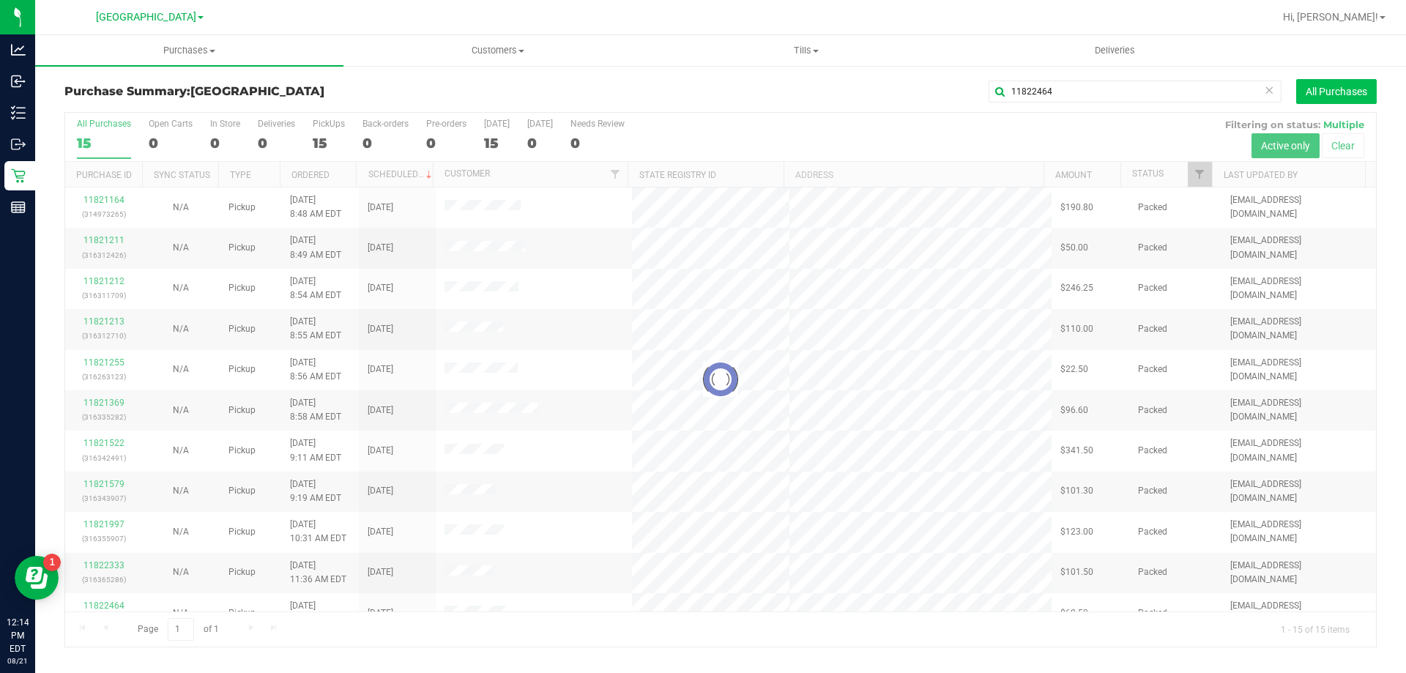
click at [1328, 92] on button "All Purchases" at bounding box center [1336, 91] width 81 height 25
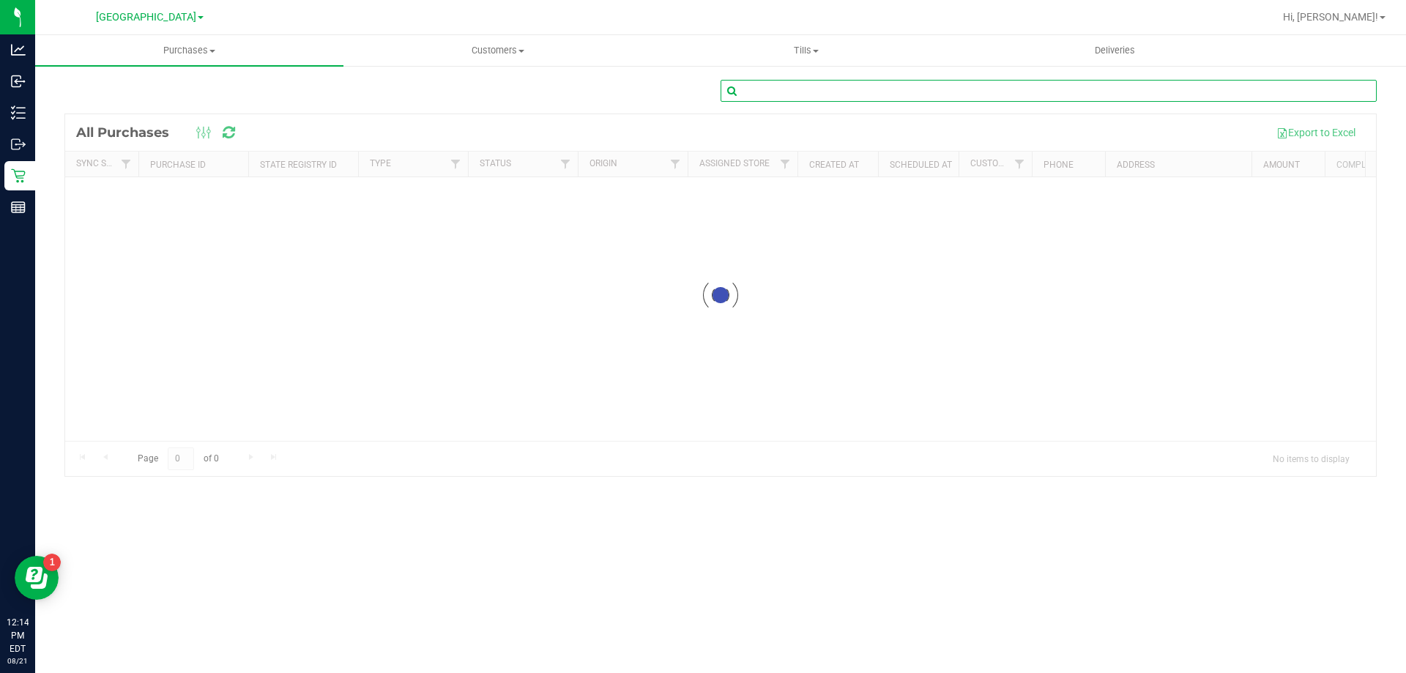
click at [797, 89] on input "text" at bounding box center [1049, 91] width 656 height 22
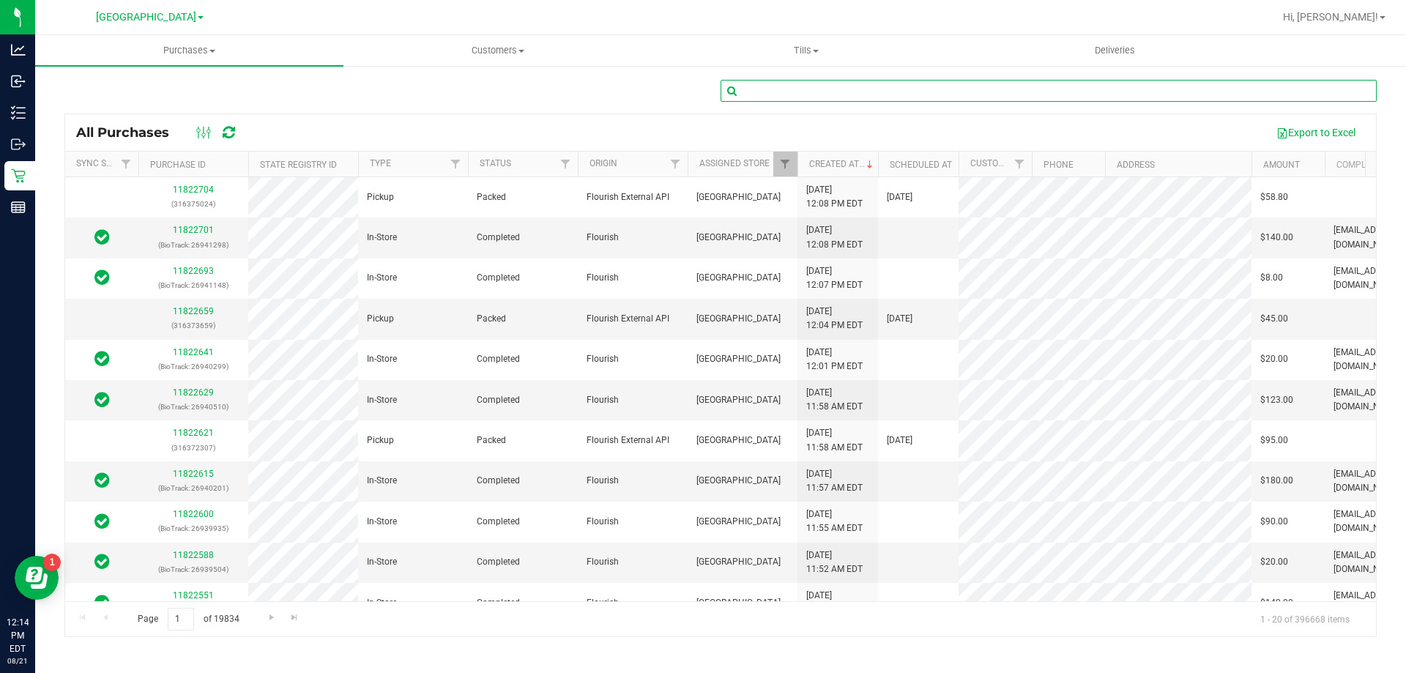
paste input "11822464"
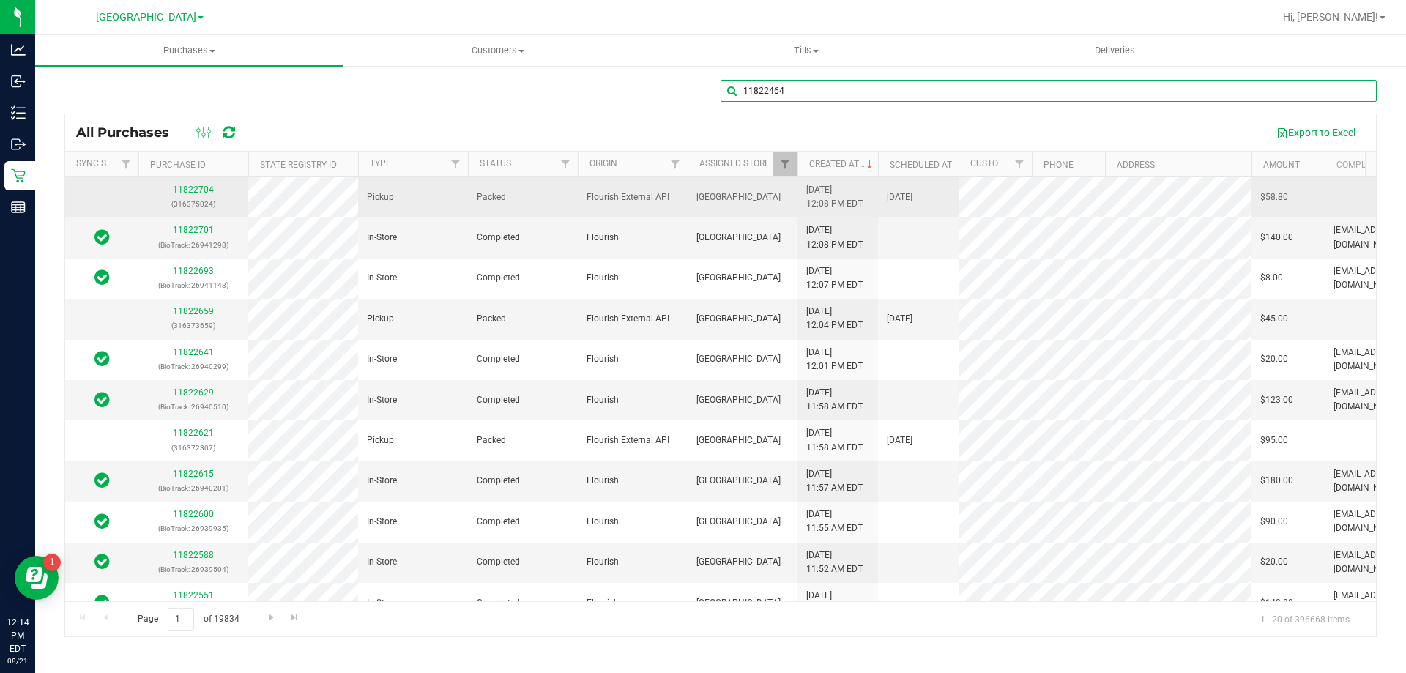
type input "11822464"
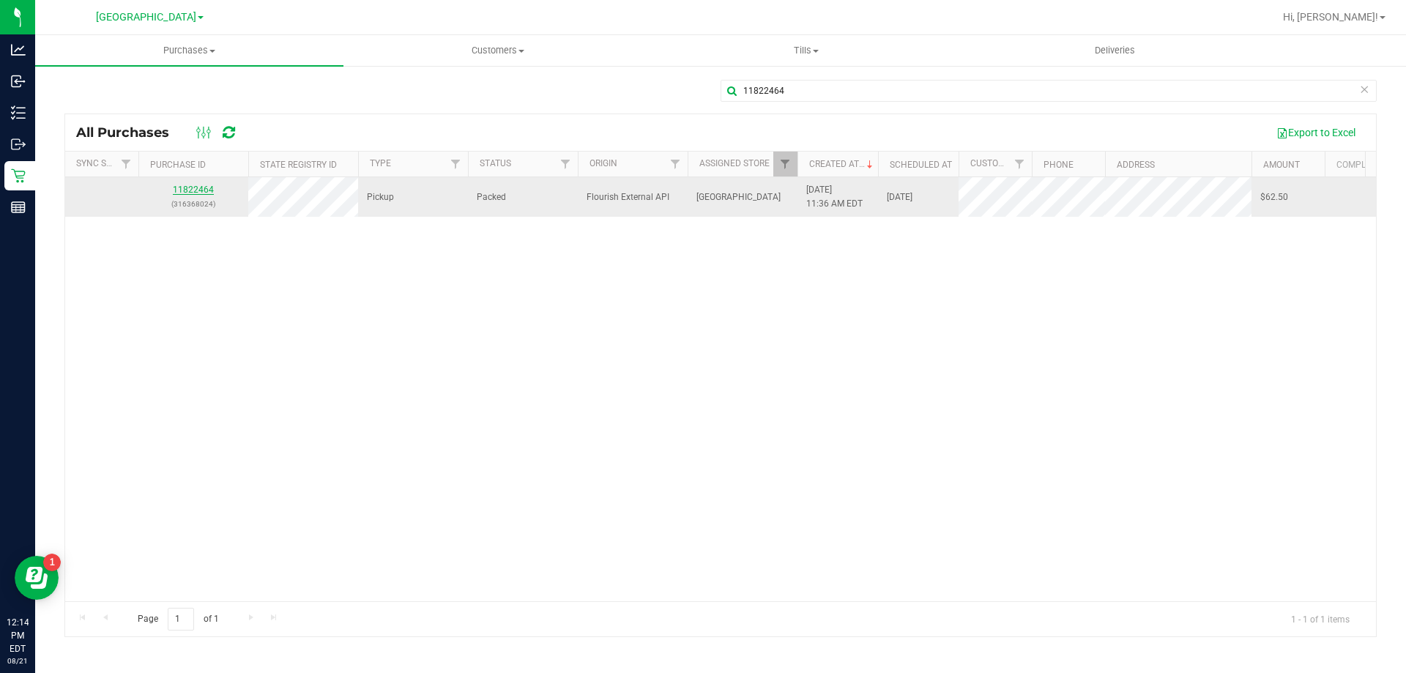
click at [193, 189] on link "11822464" at bounding box center [193, 190] width 41 height 10
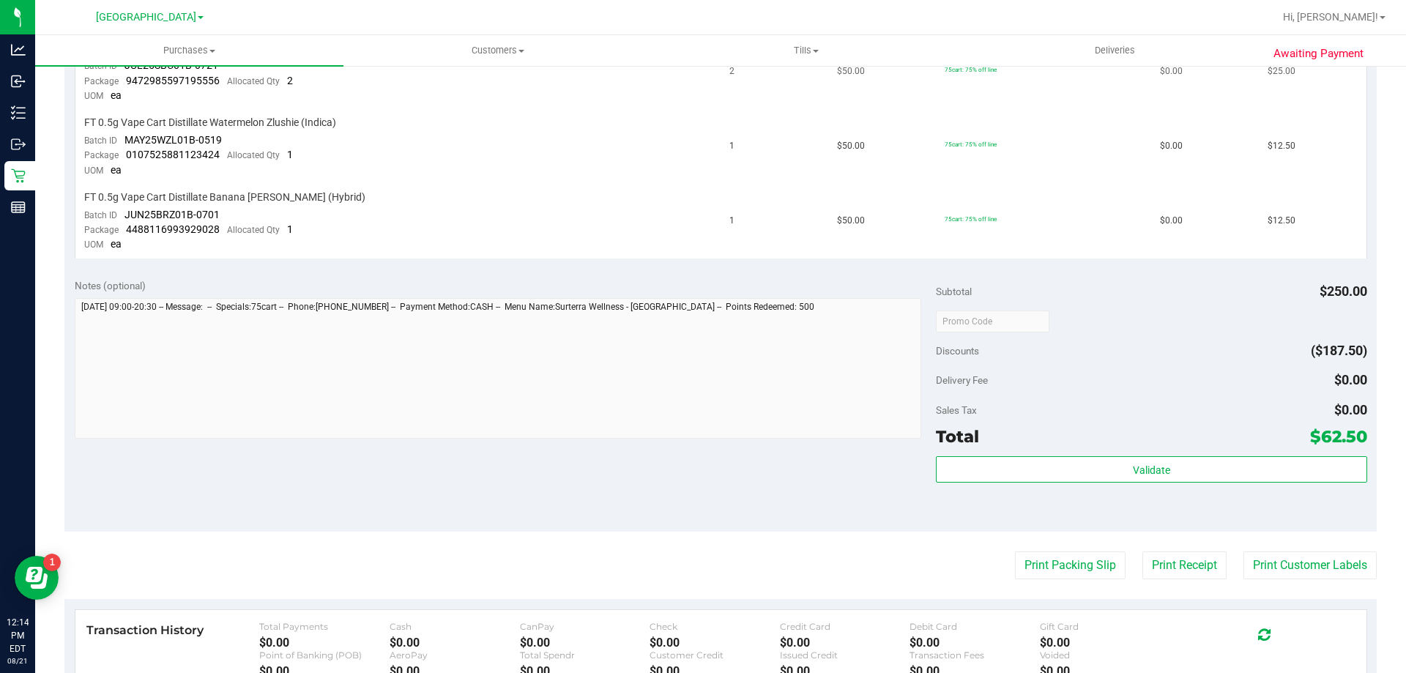
scroll to position [586, 0]
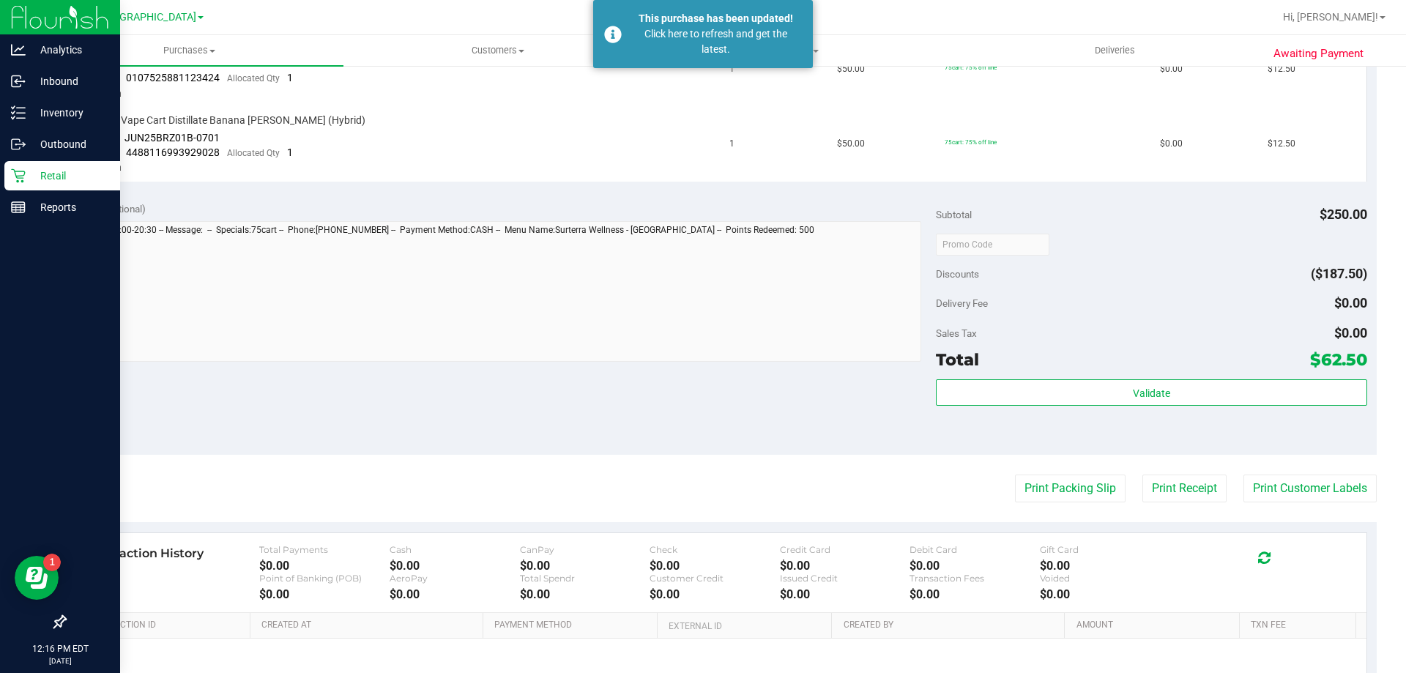
click at [64, 180] on p "Retail" at bounding box center [70, 176] width 88 height 18
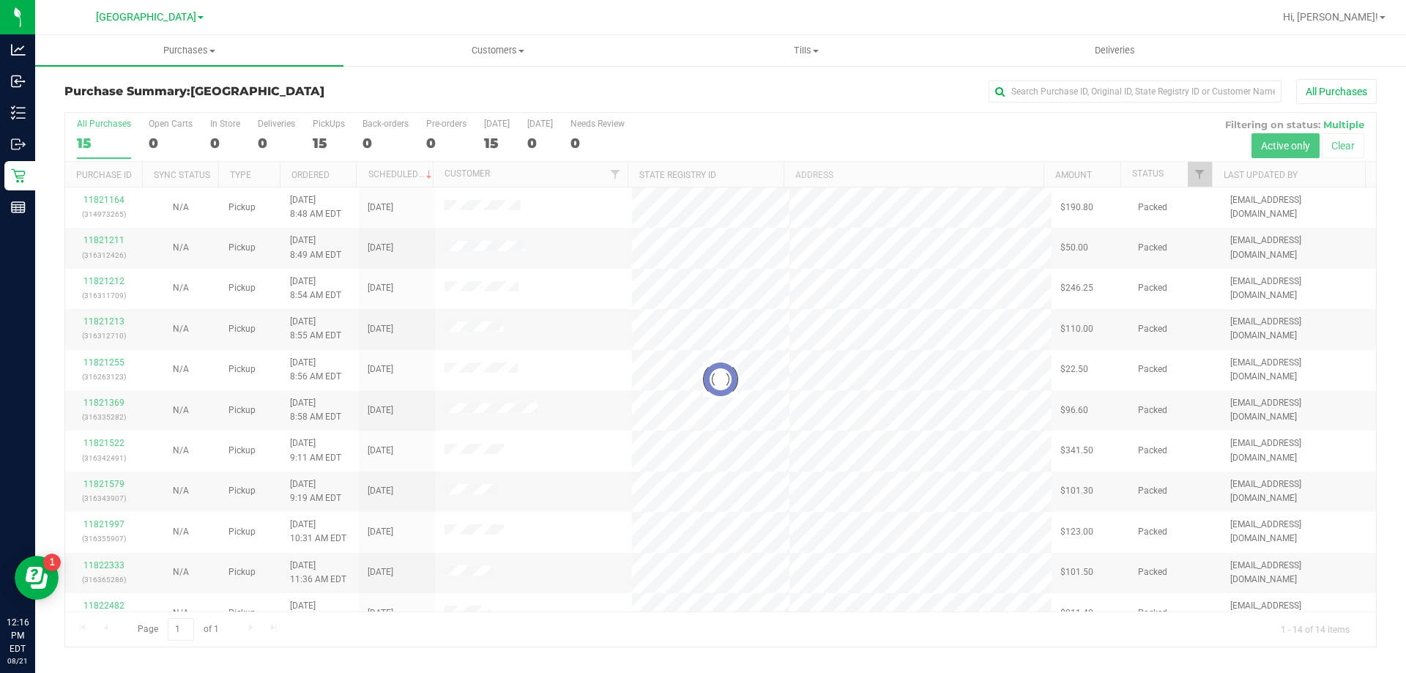
click at [1201, 170] on div at bounding box center [720, 380] width 1311 height 534
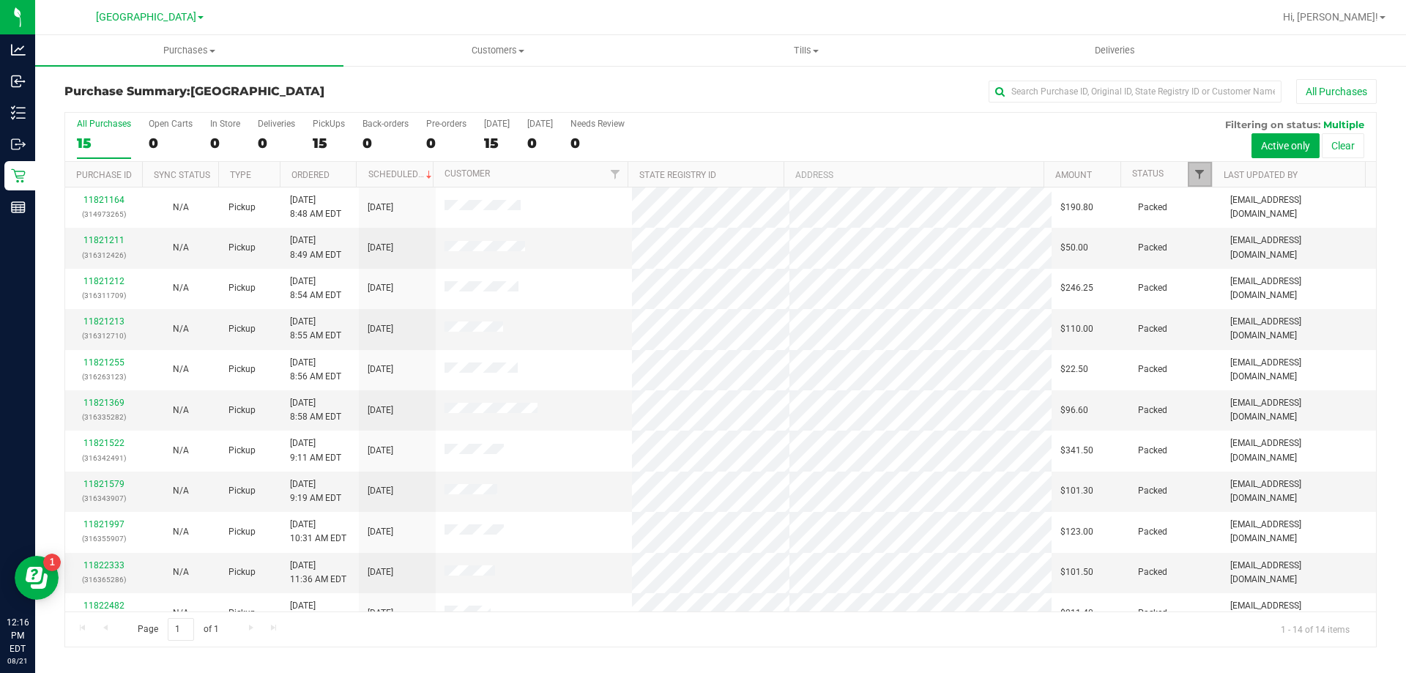
click at [1201, 177] on span "Filter" at bounding box center [1200, 174] width 12 height 12
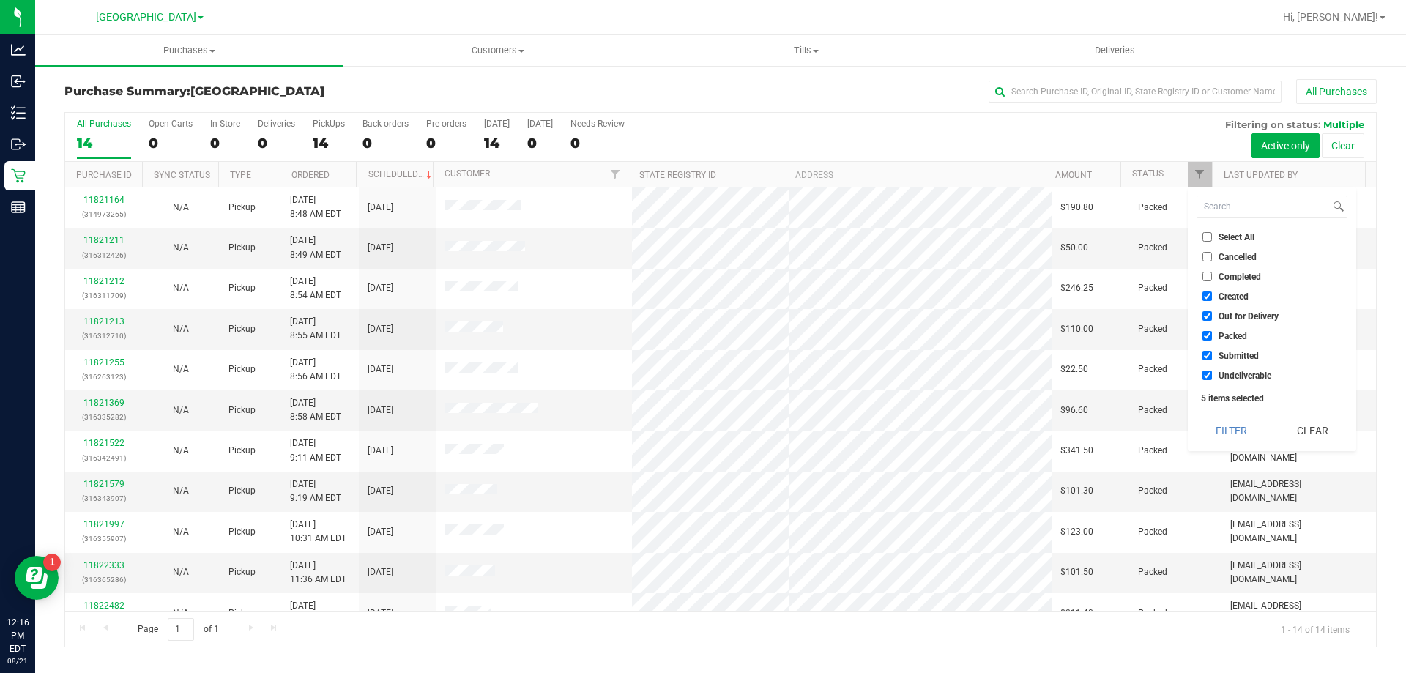
click at [1245, 297] on span "Created" at bounding box center [1233, 296] width 30 height 9
click at [1212, 297] on input "Created" at bounding box center [1207, 296] width 10 height 10
checkbox input "false"
click at [1242, 312] on span "Out for Delivery" at bounding box center [1248, 316] width 60 height 9
click at [1212, 312] on input "Out for Delivery" at bounding box center [1207, 316] width 10 height 10
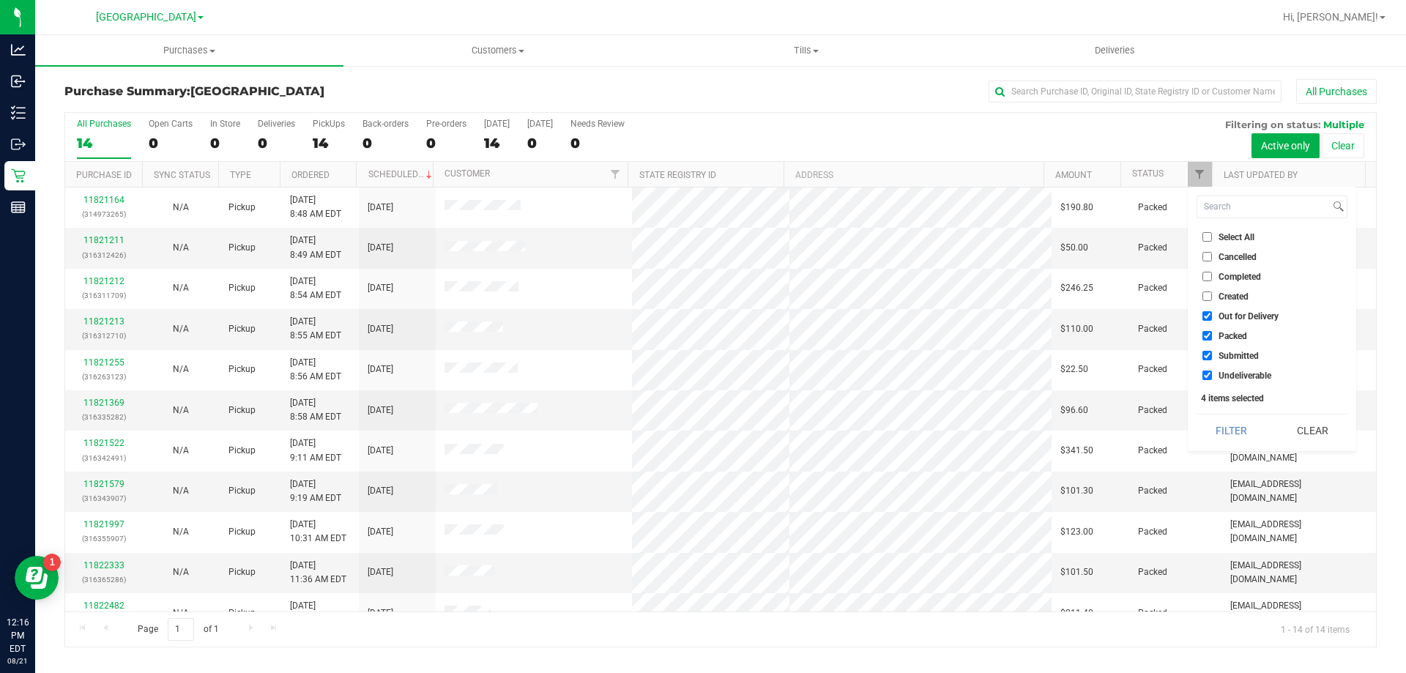
checkbox input "false"
click at [1239, 332] on span "Packed" at bounding box center [1232, 336] width 29 height 9
click at [1212, 331] on input "Packed" at bounding box center [1207, 336] width 10 height 10
checkbox input "false"
click at [1248, 371] on span "Undeliverable" at bounding box center [1244, 375] width 53 height 9
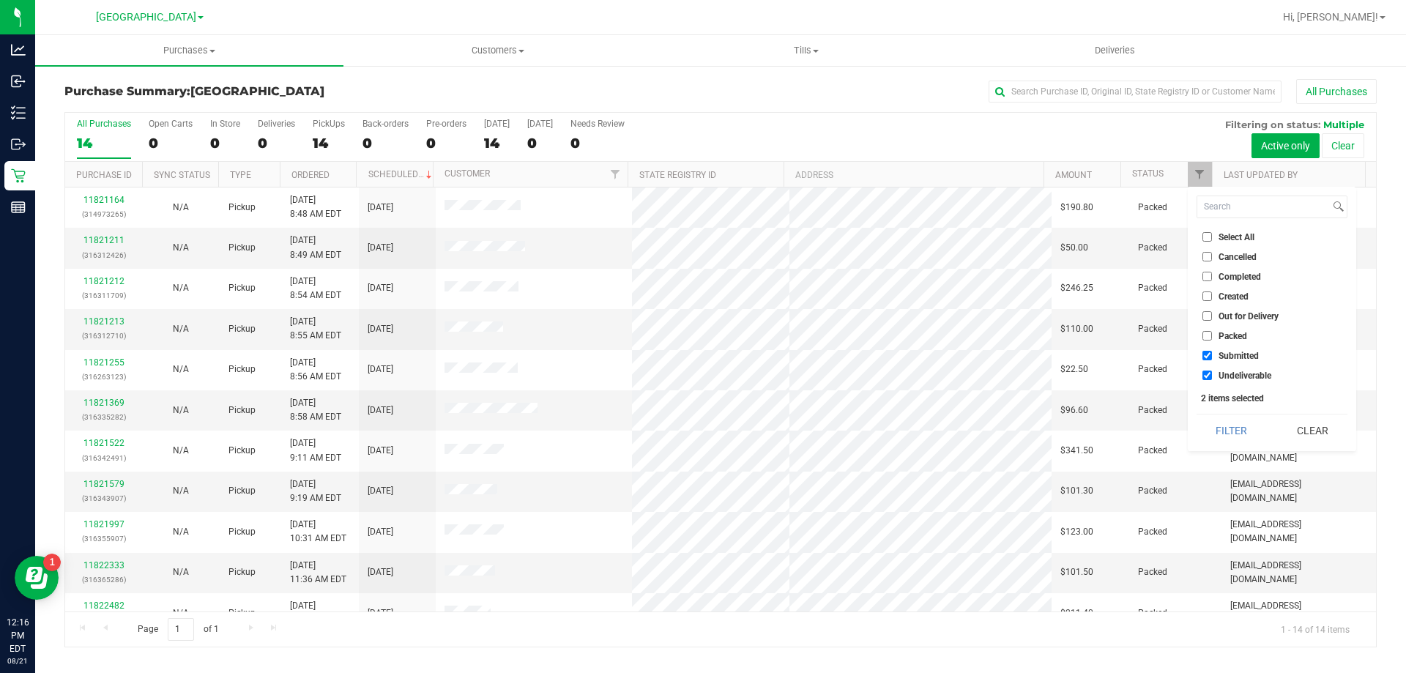
click at [1212, 371] on input "Undeliverable" at bounding box center [1207, 376] width 10 height 10
checkbox input "false"
click at [1232, 426] on button "Filter" at bounding box center [1231, 430] width 70 height 32
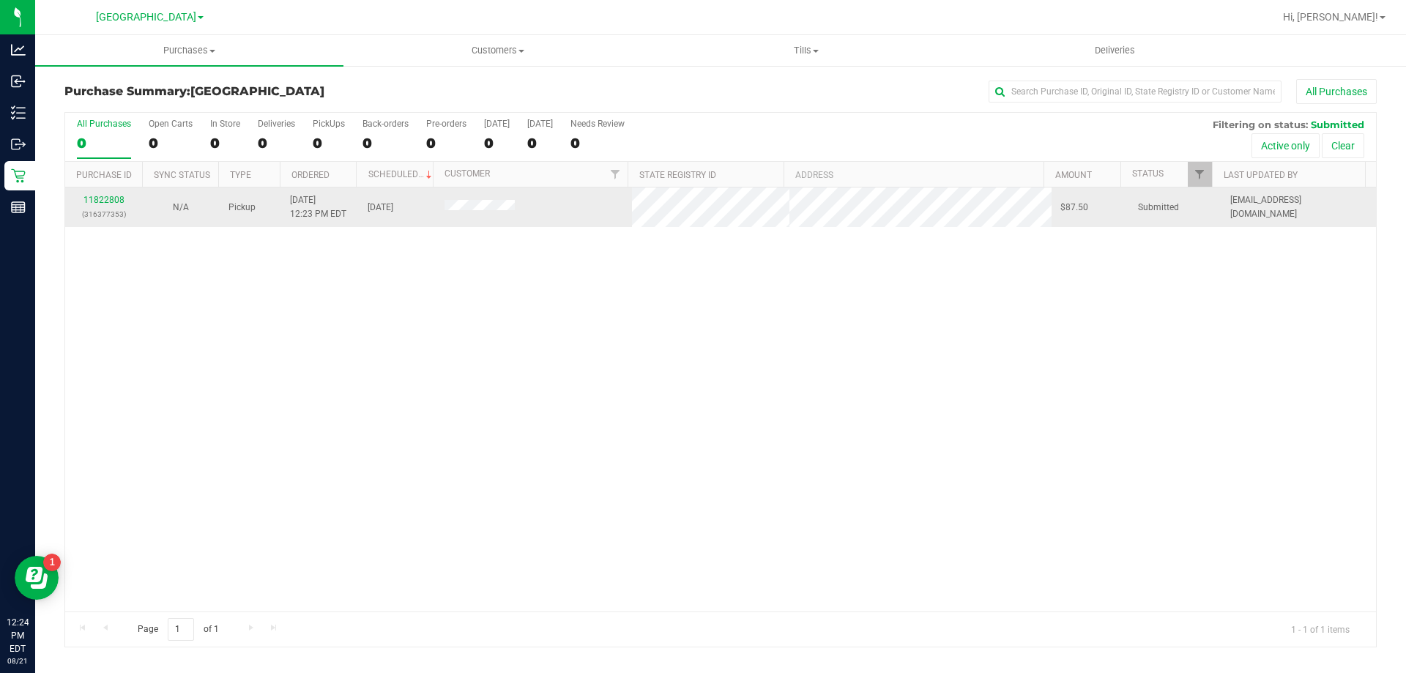
drag, startPoint x: 159, startPoint y: 232, endPoint x: 129, endPoint y: 223, distance: 31.3
click at [159, 232] on div "11822808 (316377353) N/A Pickup 8/21/2025 12:23 PM EDT 8/21/2025 $87.50 Submitt…" at bounding box center [720, 399] width 1311 height 424
click at [113, 201] on link "11822808" at bounding box center [103, 200] width 41 height 10
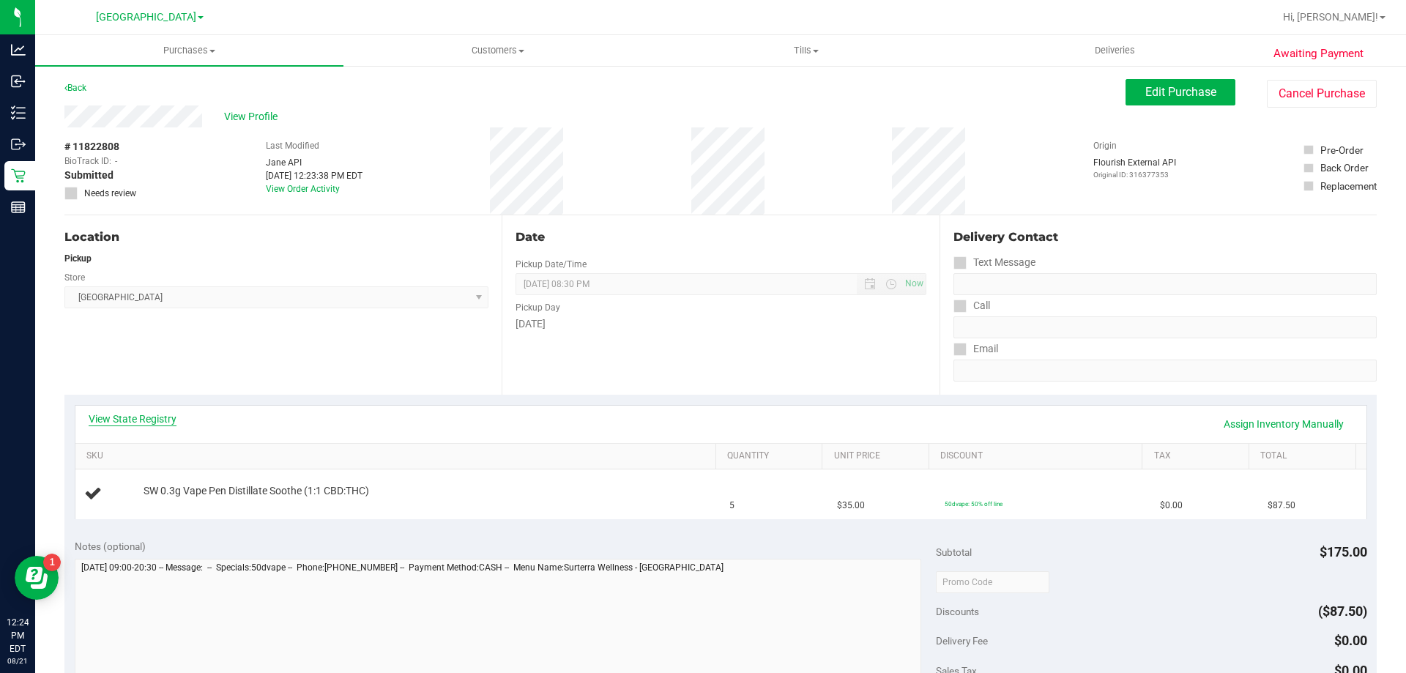
click at [155, 419] on link "View State Registry" at bounding box center [133, 419] width 88 height 15
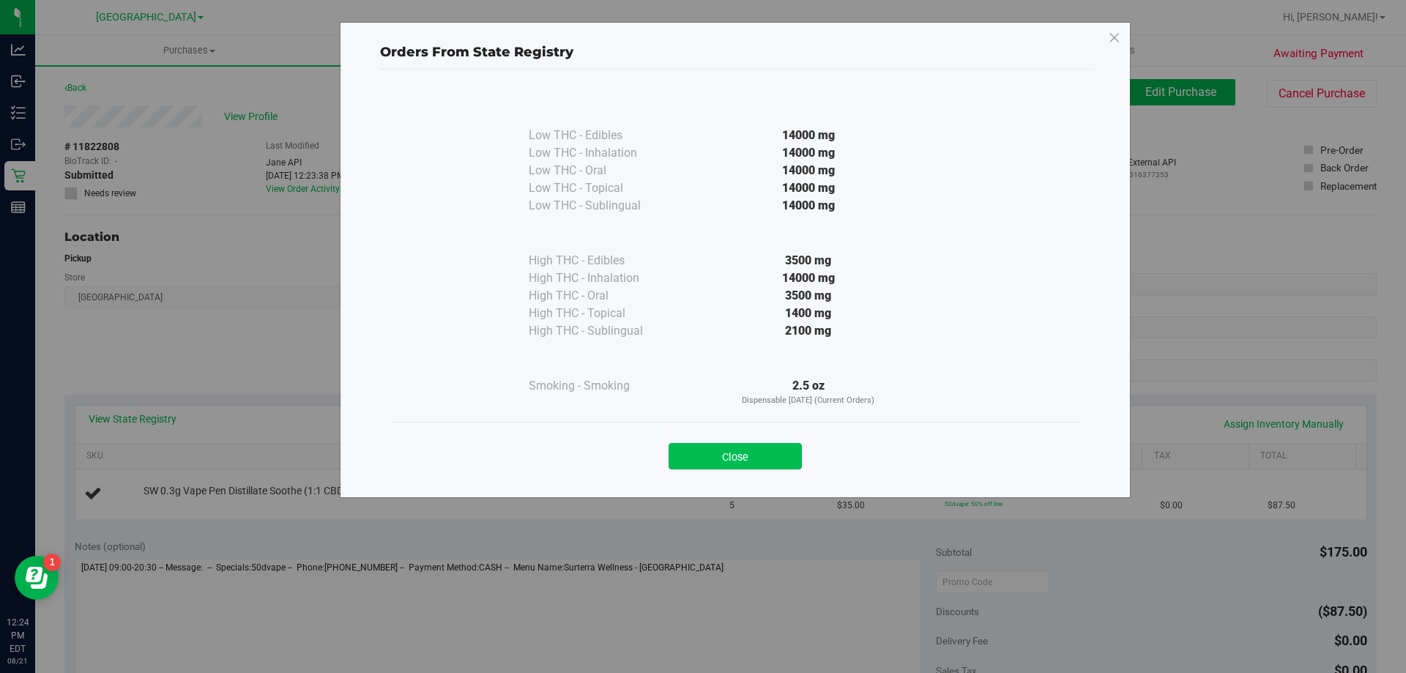
click at [694, 453] on button "Close" at bounding box center [735, 456] width 133 height 26
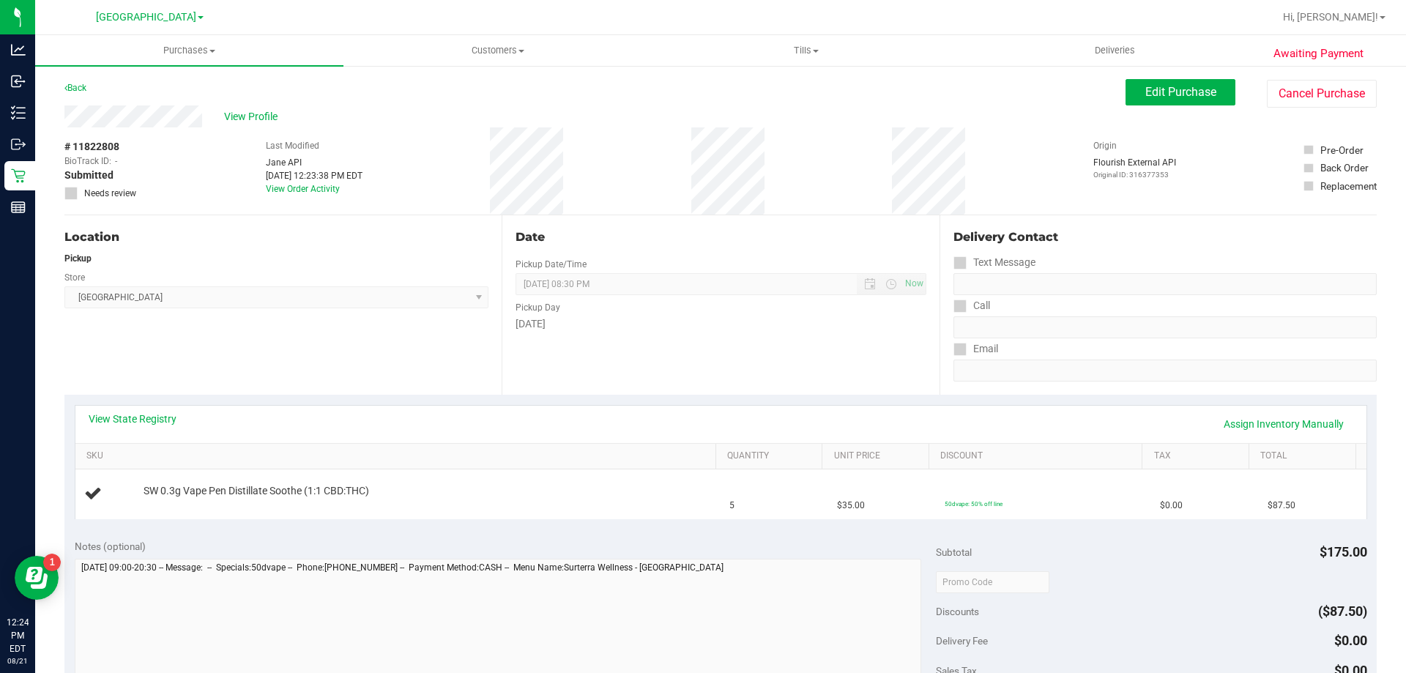
click at [678, 415] on div "View State Registry Assign Inventory Manually" at bounding box center [721, 424] width 1265 height 25
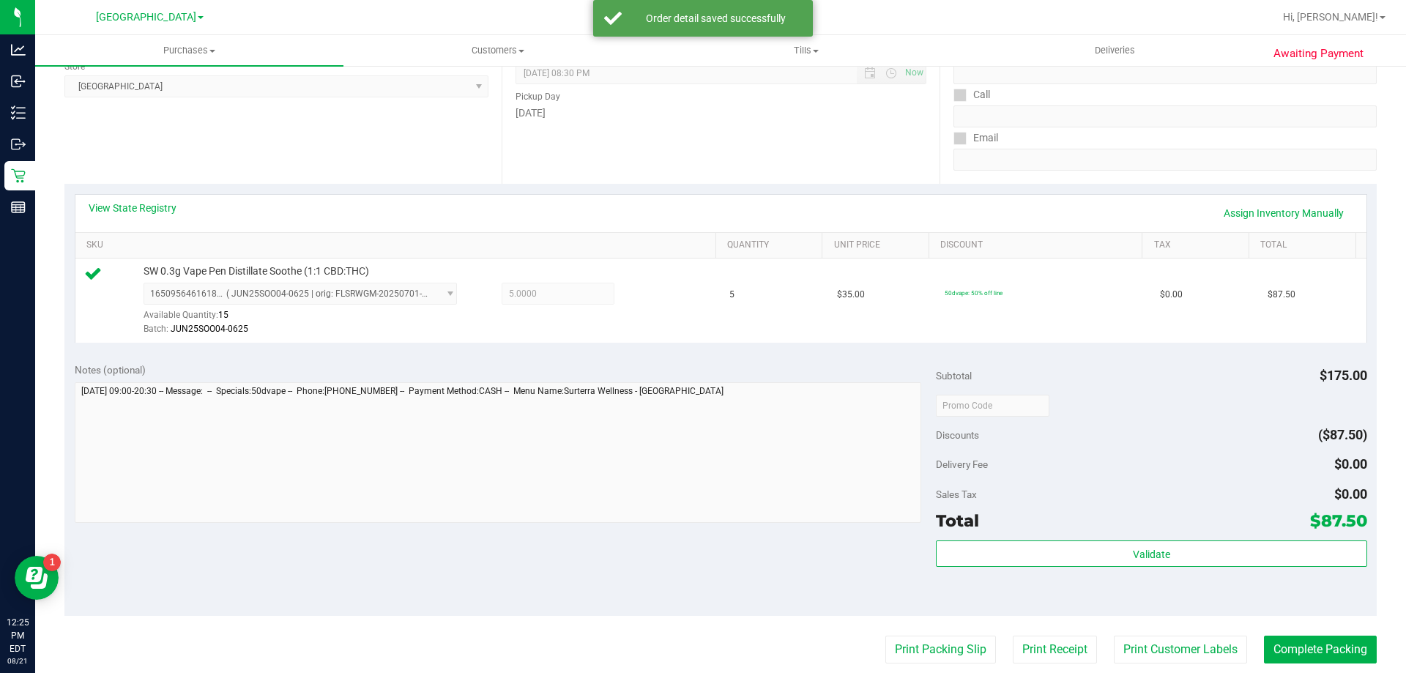
scroll to position [220, 0]
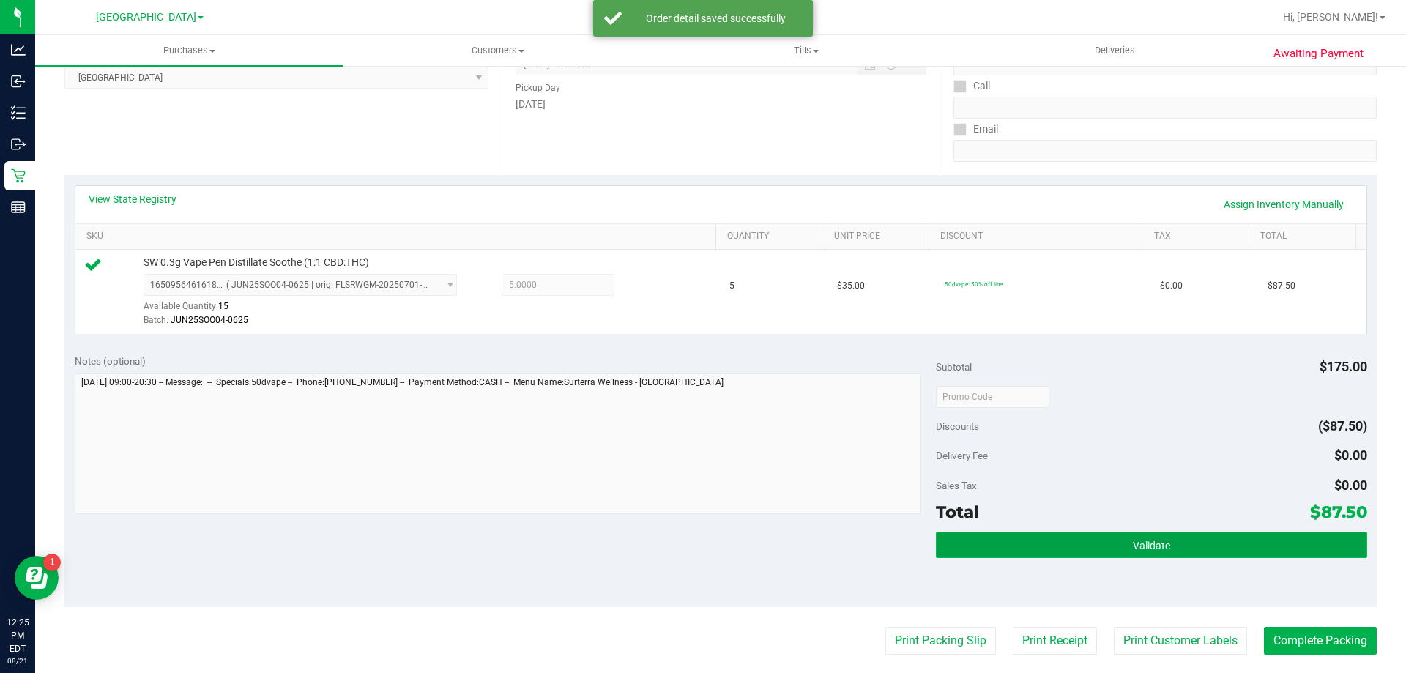
click at [1140, 540] on span "Validate" at bounding box center [1151, 546] width 37 height 12
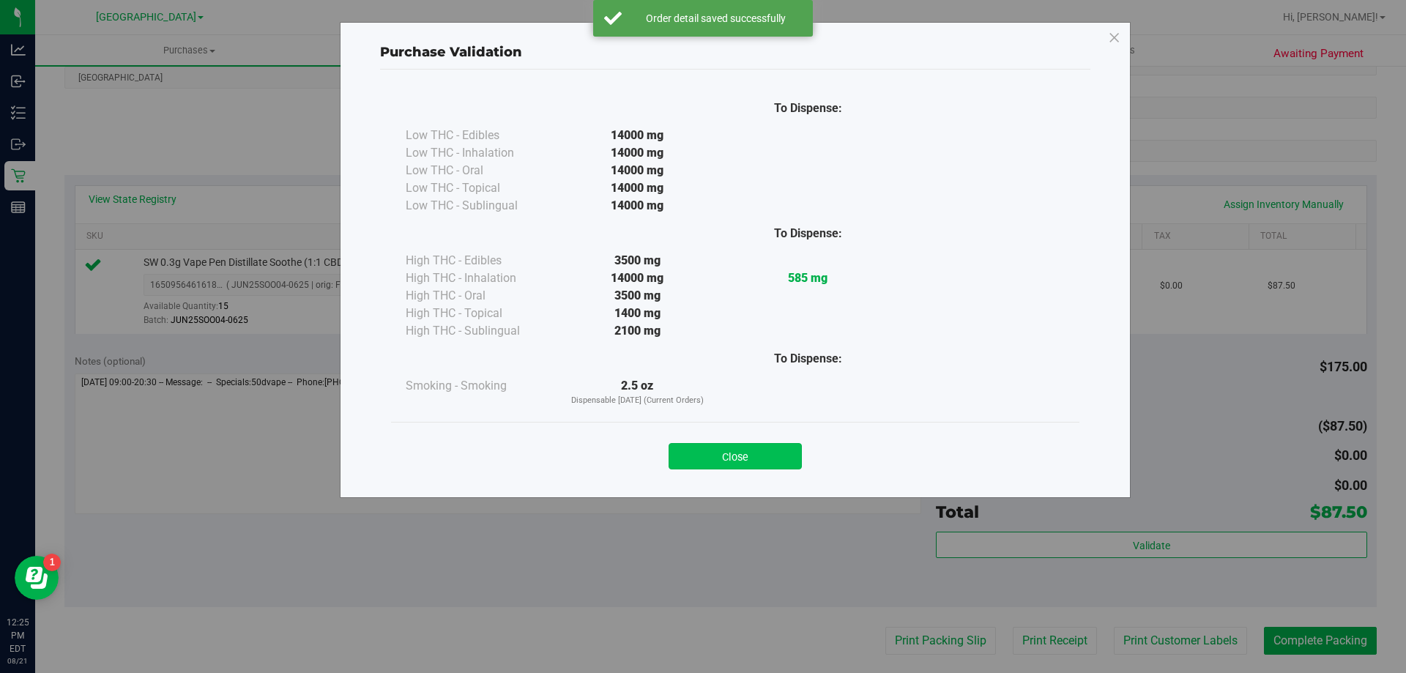
click at [752, 461] on button "Close" at bounding box center [735, 456] width 133 height 26
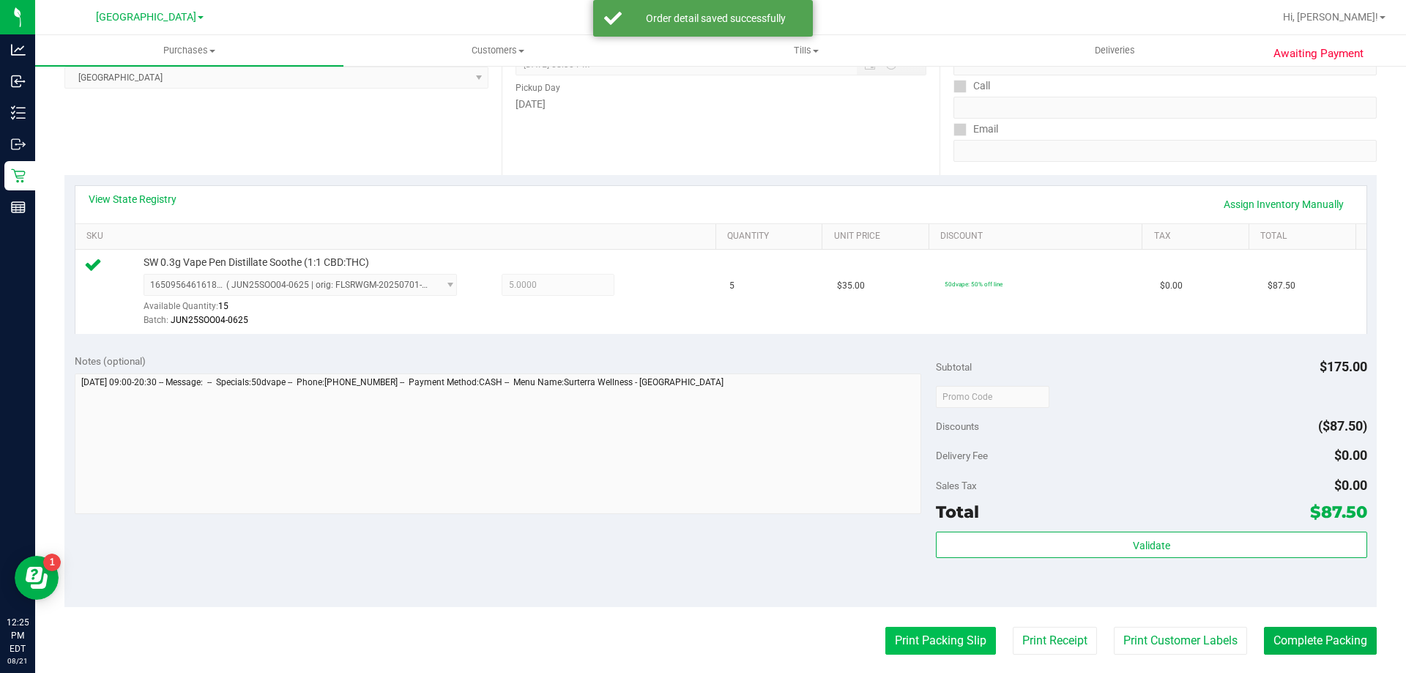
click at [930, 644] on button "Print Packing Slip" at bounding box center [940, 641] width 111 height 28
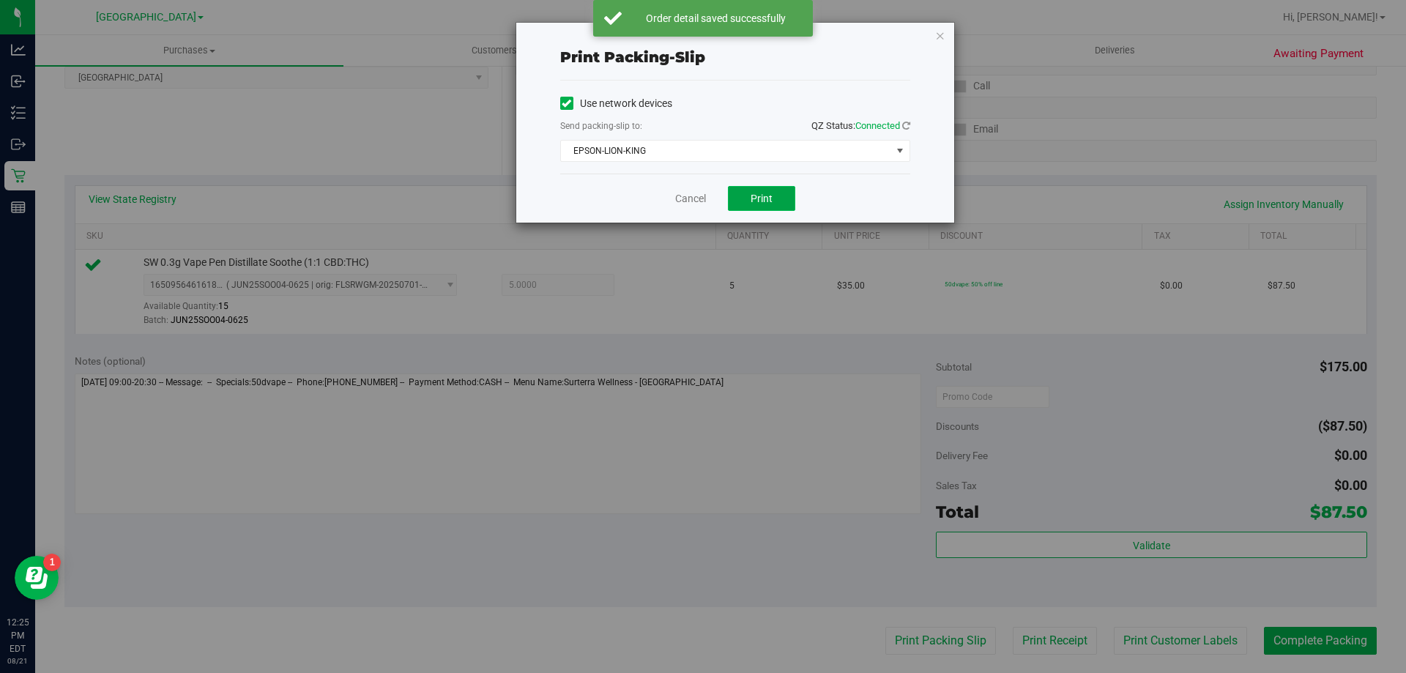
click at [763, 198] on span "Print" at bounding box center [762, 199] width 22 height 12
drag, startPoint x: 692, startPoint y: 201, endPoint x: 710, endPoint y: 220, distance: 26.4
click at [691, 201] on link "Cancel" at bounding box center [690, 198] width 31 height 15
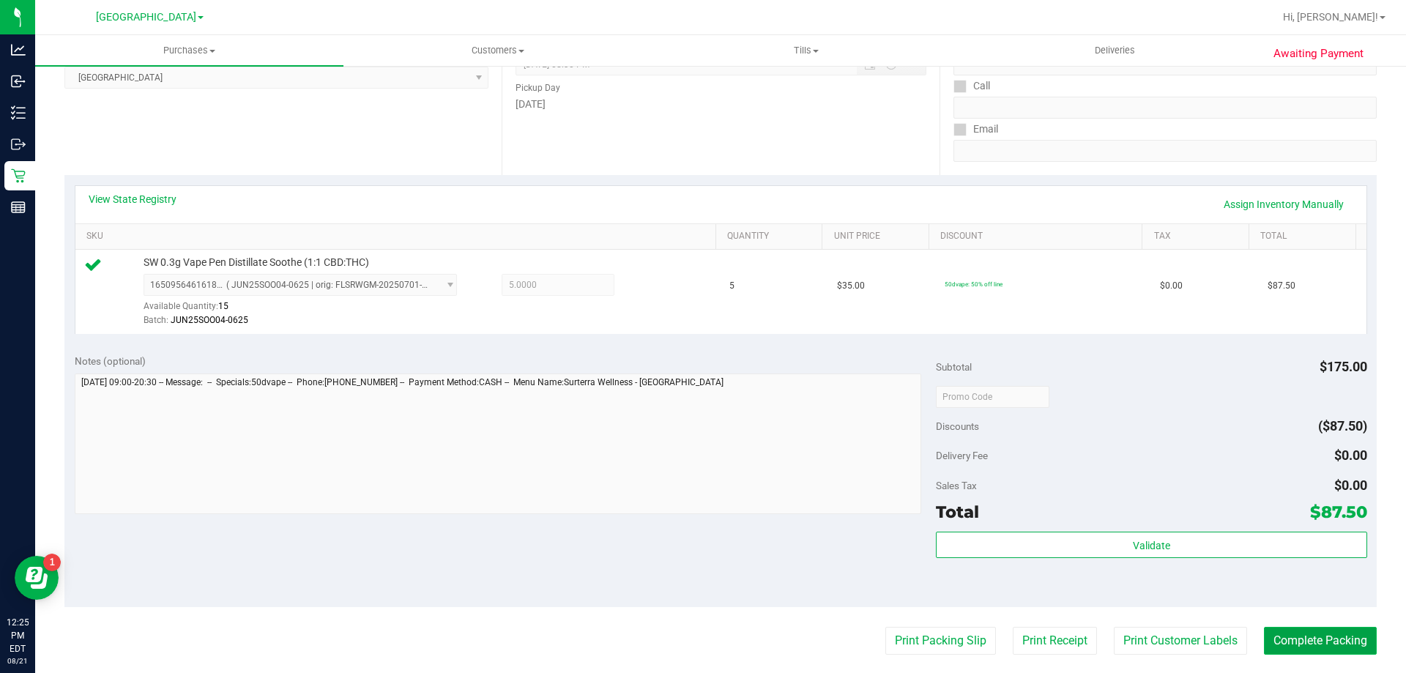
click at [1336, 644] on button "Complete Packing" at bounding box center [1320, 641] width 113 height 28
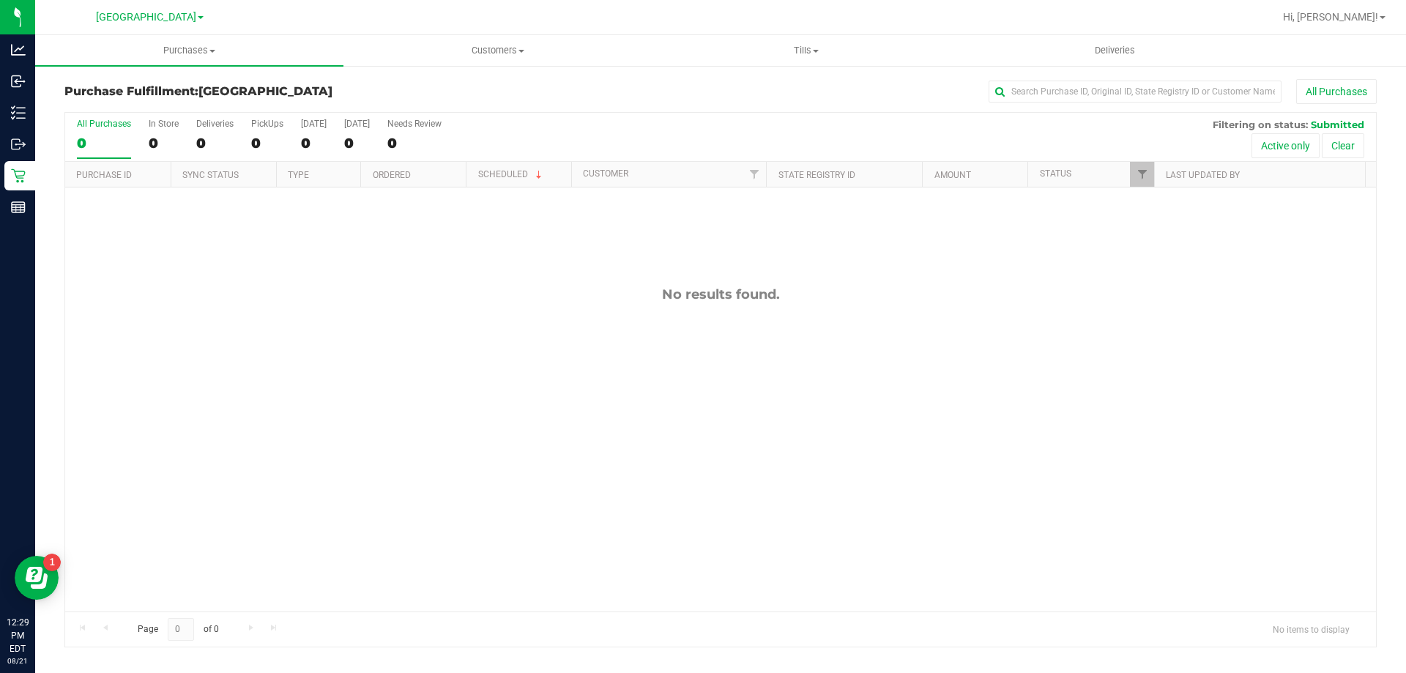
click at [248, 131] on div "All Purchases 0 In Store 0 Deliveries 0 PickUps 0 Today 0 Tomorrow 0 Needs Revi…" at bounding box center [720, 137] width 1311 height 49
click at [251, 127] on div "PickUps" at bounding box center [267, 124] width 32 height 10
click at [0, 0] on input "PickUps 0" at bounding box center [0, 0] width 0 height 0
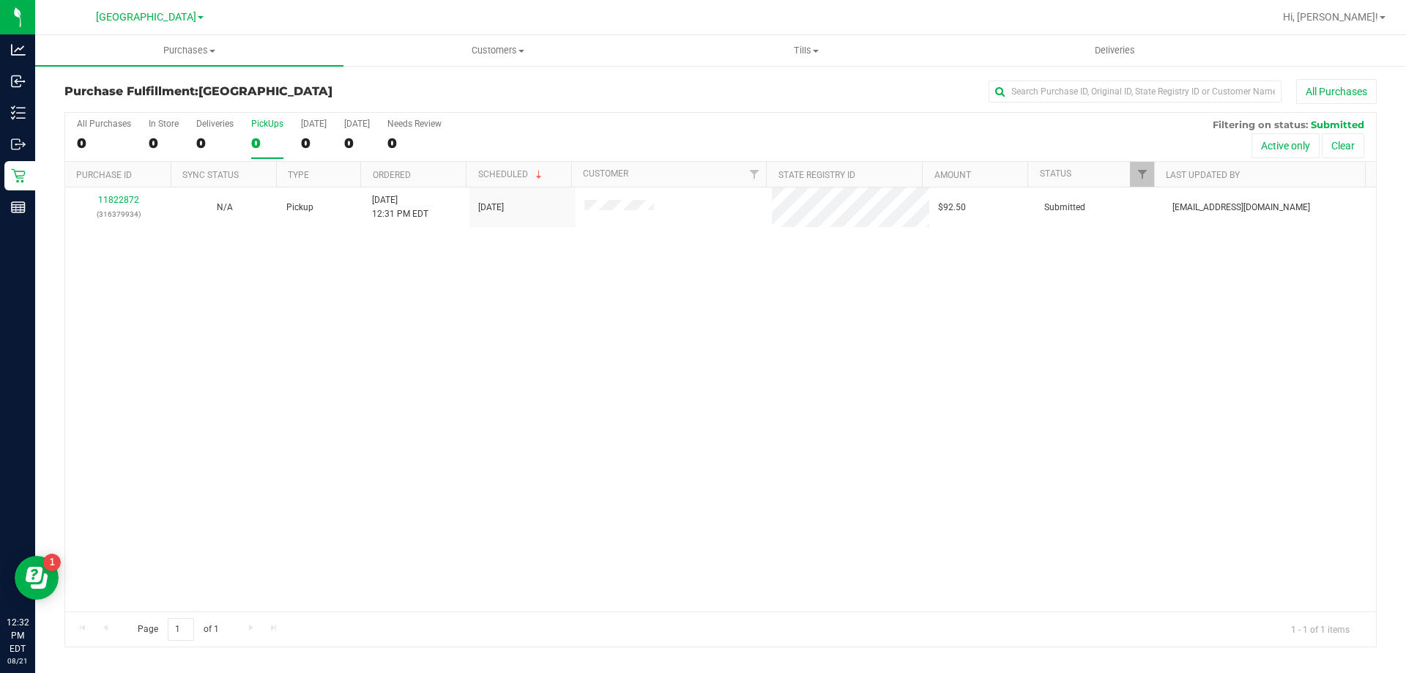
drag, startPoint x: 288, startPoint y: 299, endPoint x: 395, endPoint y: 149, distance: 184.3
click at [287, 297] on div "11822872 (316379934) N/A Pickup 8/21/2025 12:31 PM EDT 8/21/2025 $92.50 Submitt…" at bounding box center [720, 399] width 1311 height 424
click at [269, 133] on label "PickUps 0" at bounding box center [267, 139] width 32 height 40
click at [0, 0] on input "PickUps 0" at bounding box center [0, 0] width 0 height 0
click at [267, 135] on div "0" at bounding box center [267, 143] width 32 height 17
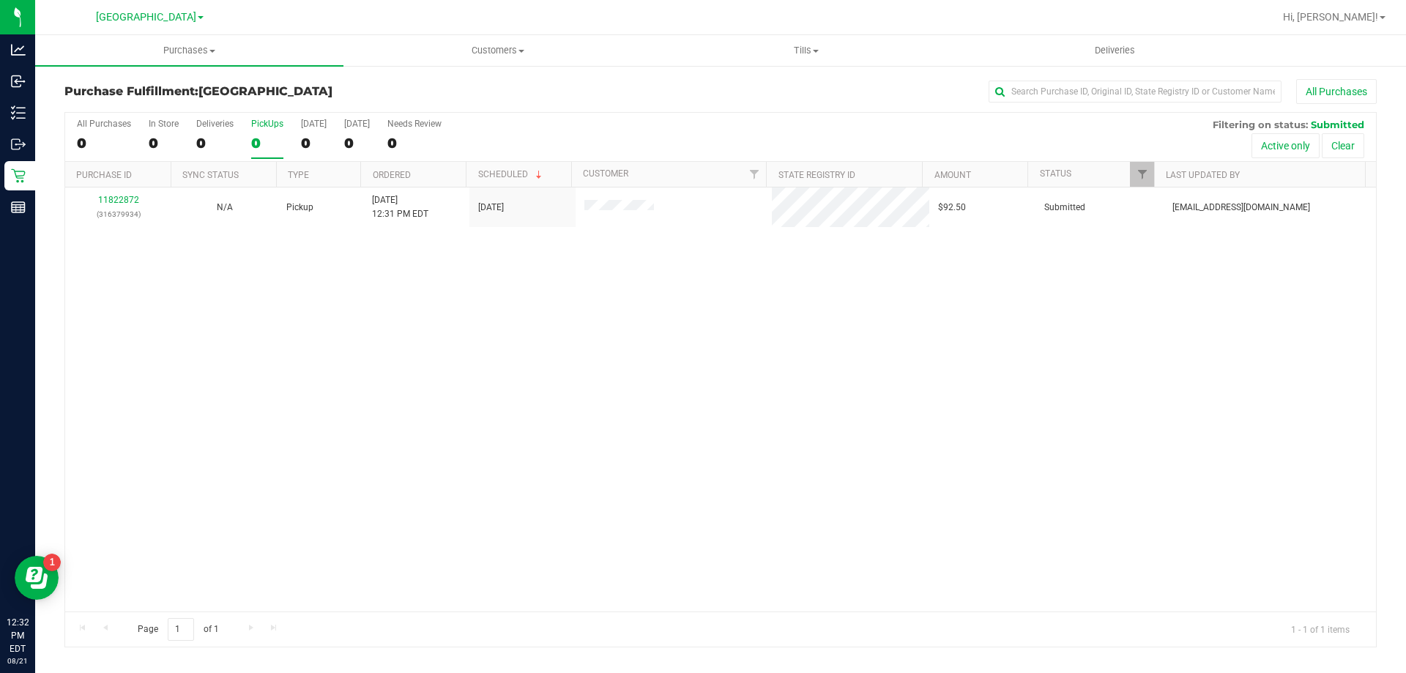
click at [0, 0] on input "PickUps 0" at bounding box center [0, 0] width 0 height 0
click at [267, 135] on div "0" at bounding box center [267, 143] width 32 height 17
click at [0, 0] on input "PickUps 0" at bounding box center [0, 0] width 0 height 0
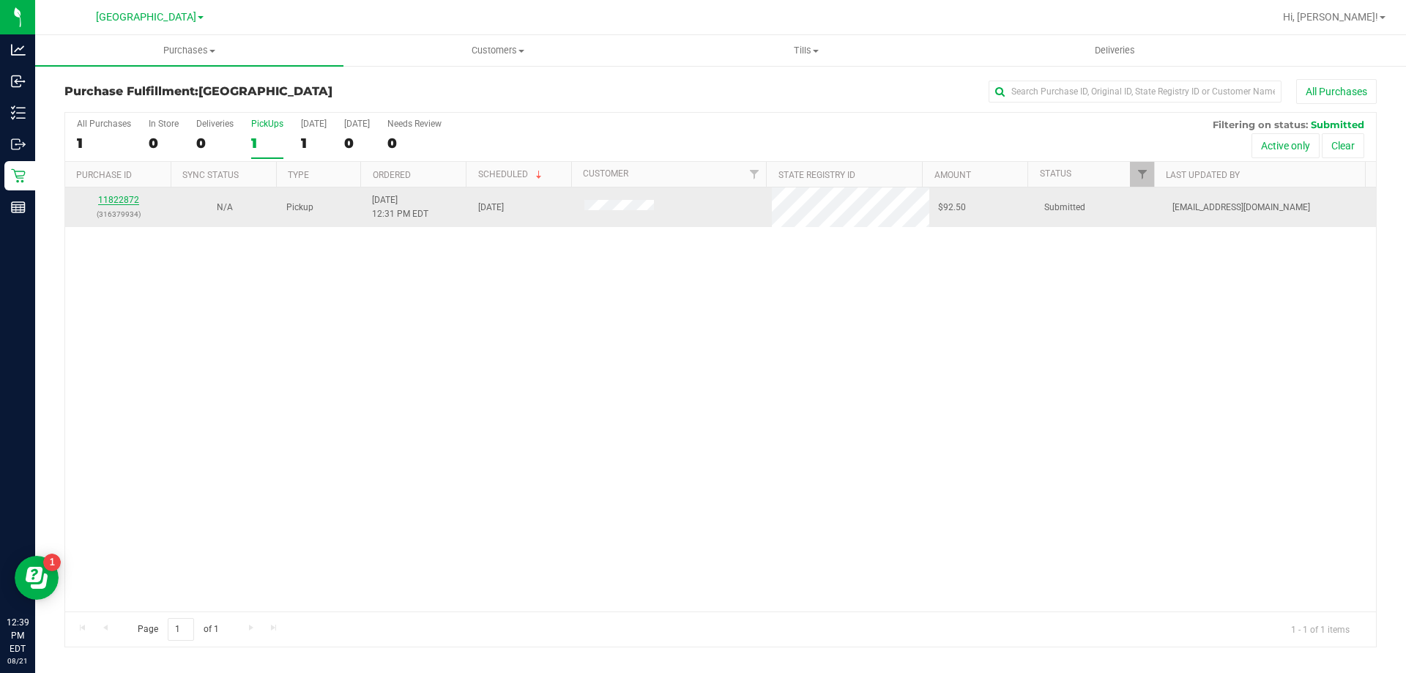
click at [116, 203] on link "11822872" at bounding box center [118, 200] width 41 height 10
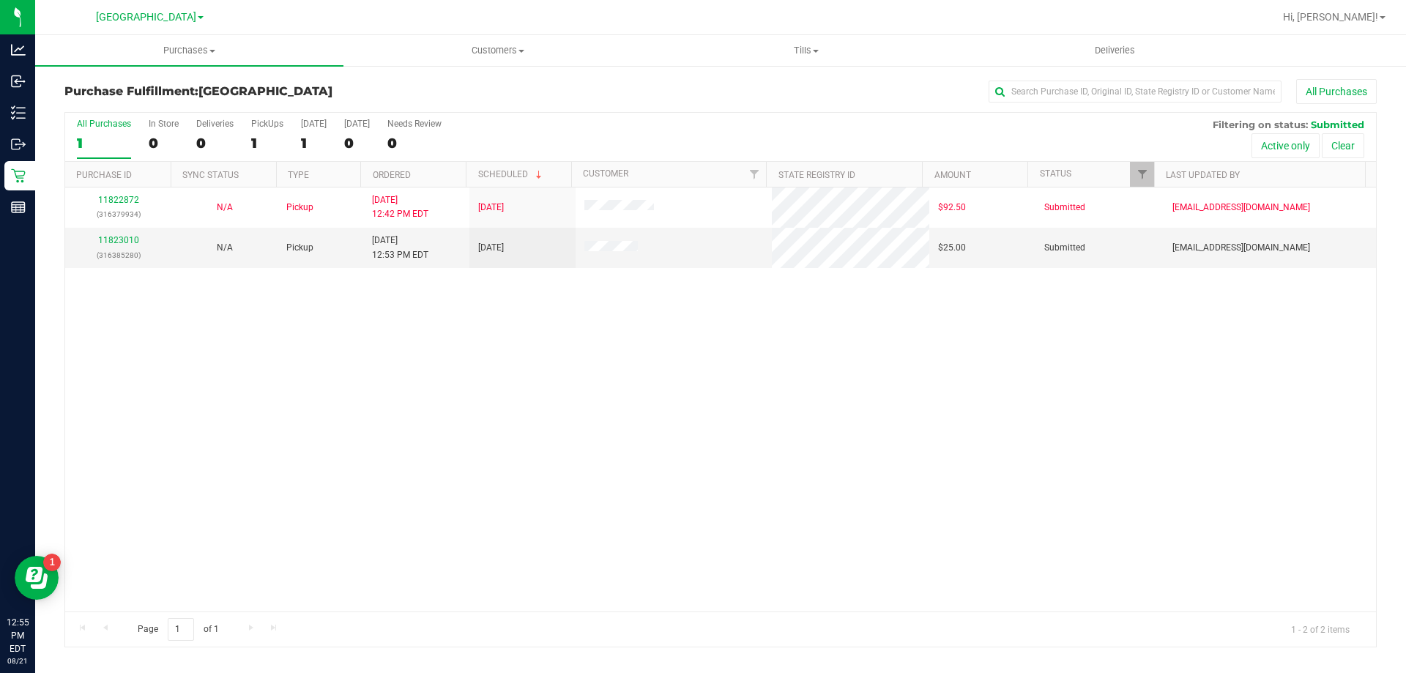
drag, startPoint x: 212, startPoint y: 317, endPoint x: 198, endPoint y: 275, distance: 44.7
click at [212, 317] on div "11822872 (316379934) N/A Pickup 8/21/2025 12:42 PM EDT 8/21/2025 $92.50 Submitt…" at bounding box center [720, 399] width 1311 height 424
click at [119, 240] on link "11823010" at bounding box center [118, 240] width 41 height 10
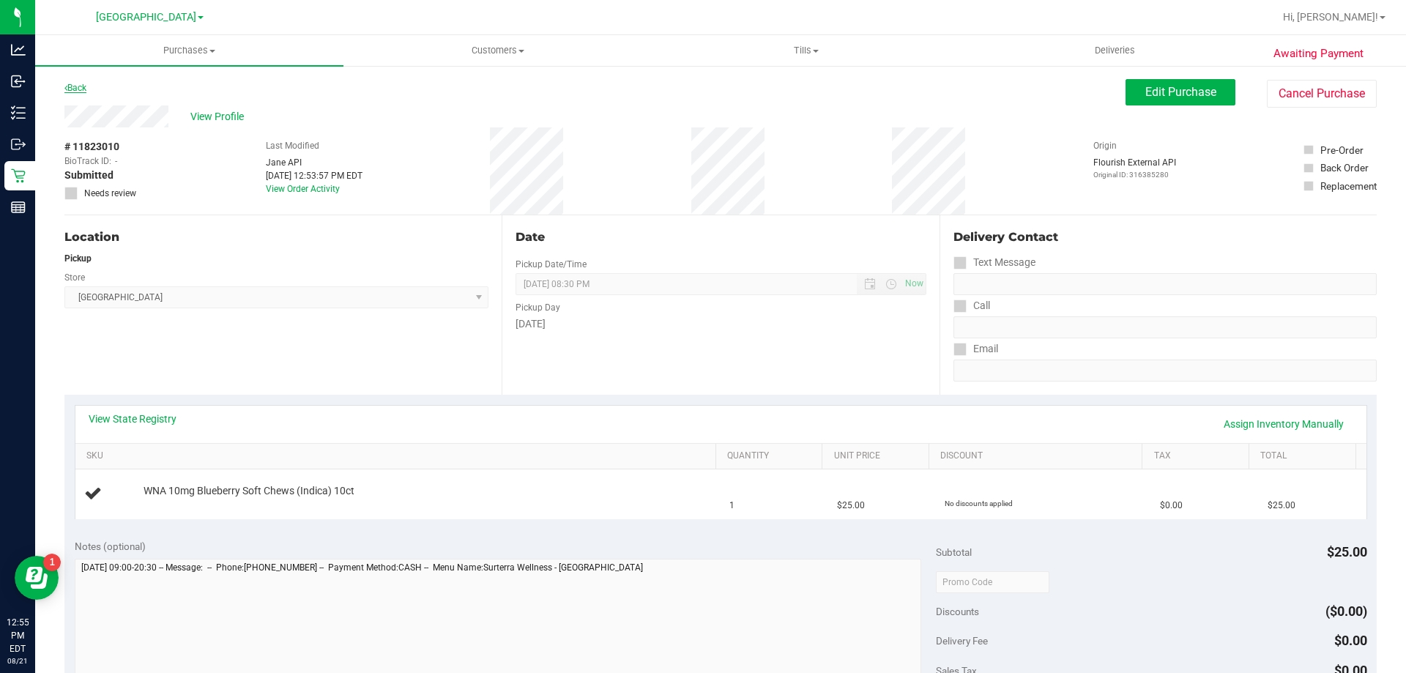
click at [83, 87] on link "Back" at bounding box center [75, 88] width 22 height 10
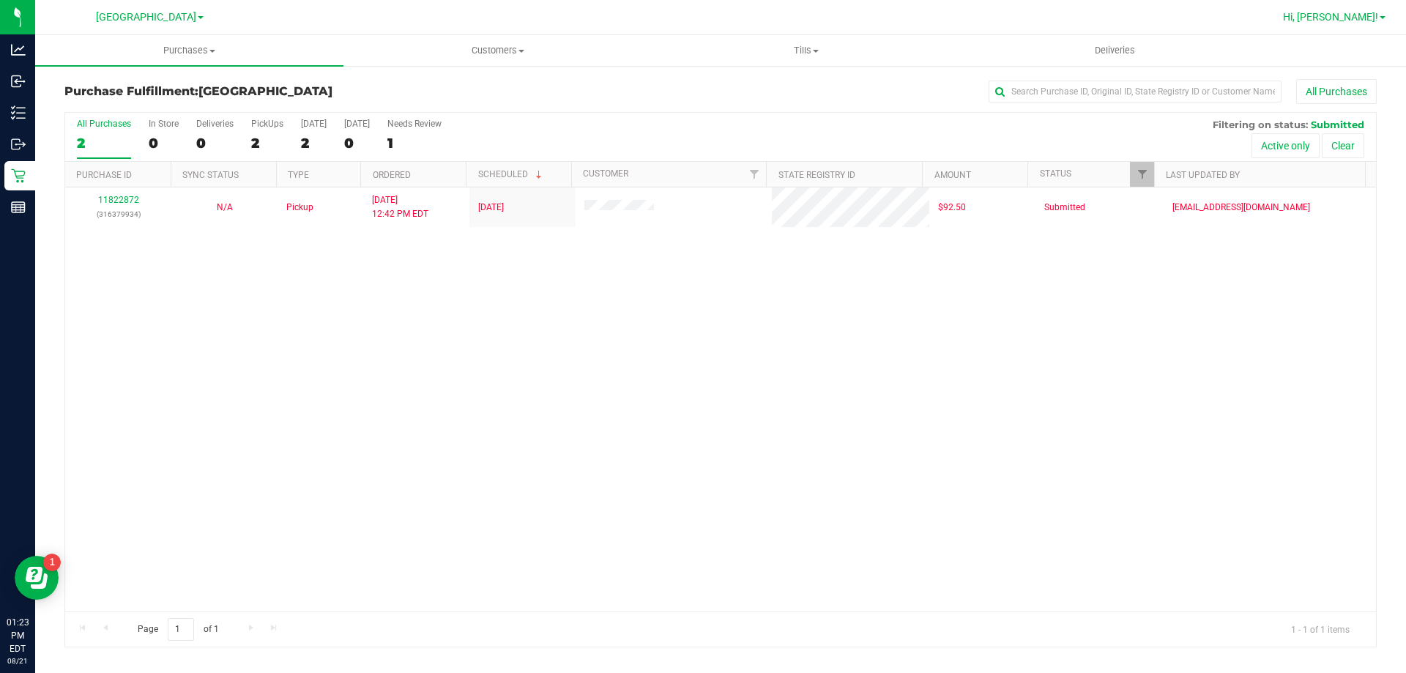
click at [1358, 21] on span "Hi, [PERSON_NAME]!" at bounding box center [1330, 17] width 95 height 12
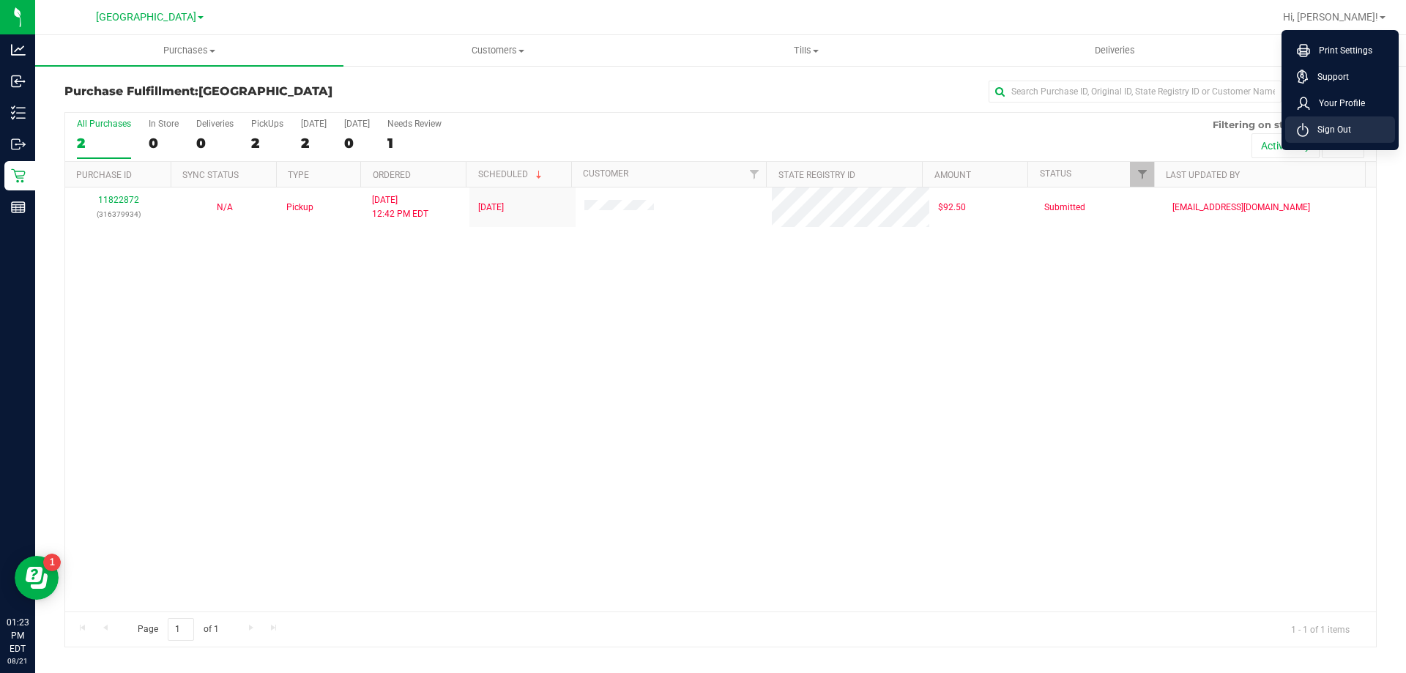
click at [1350, 130] on span "Sign Out" at bounding box center [1330, 129] width 42 height 15
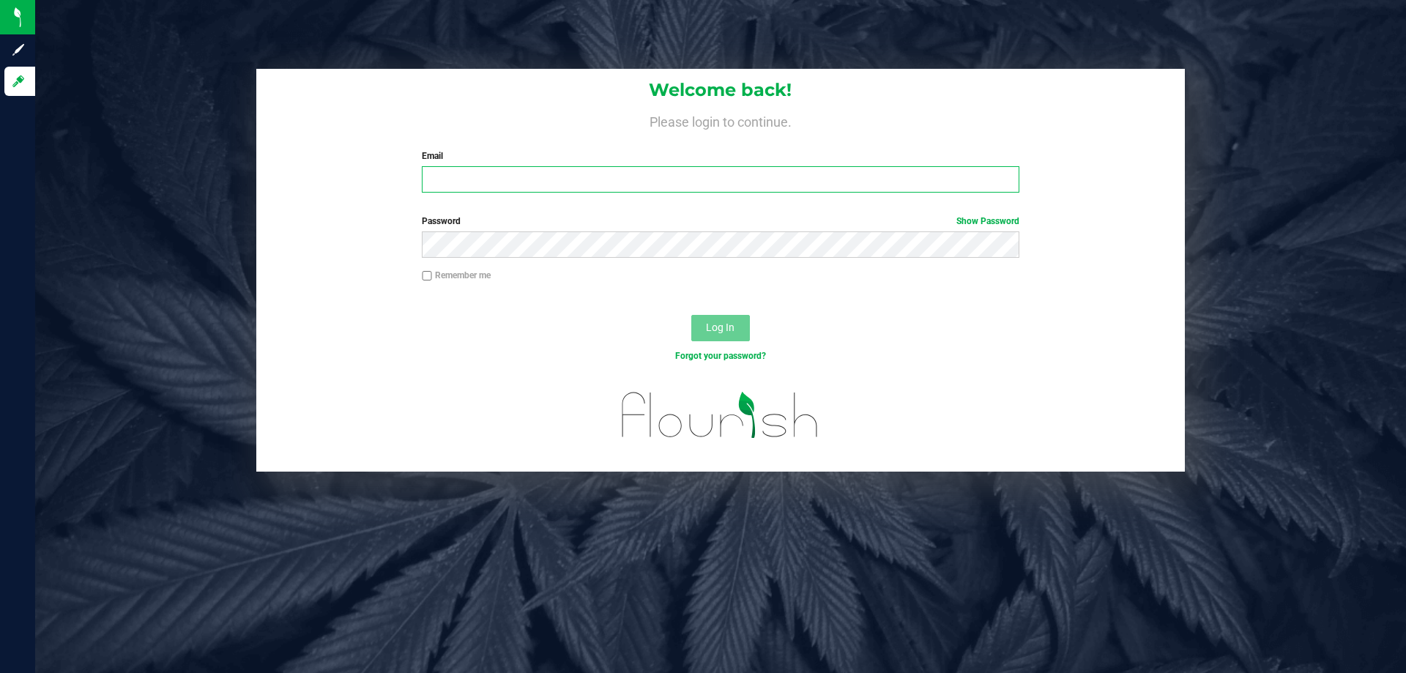
click at [649, 182] on input "Email" at bounding box center [720, 179] width 597 height 26
type input "tbowling@liveparallel.com"
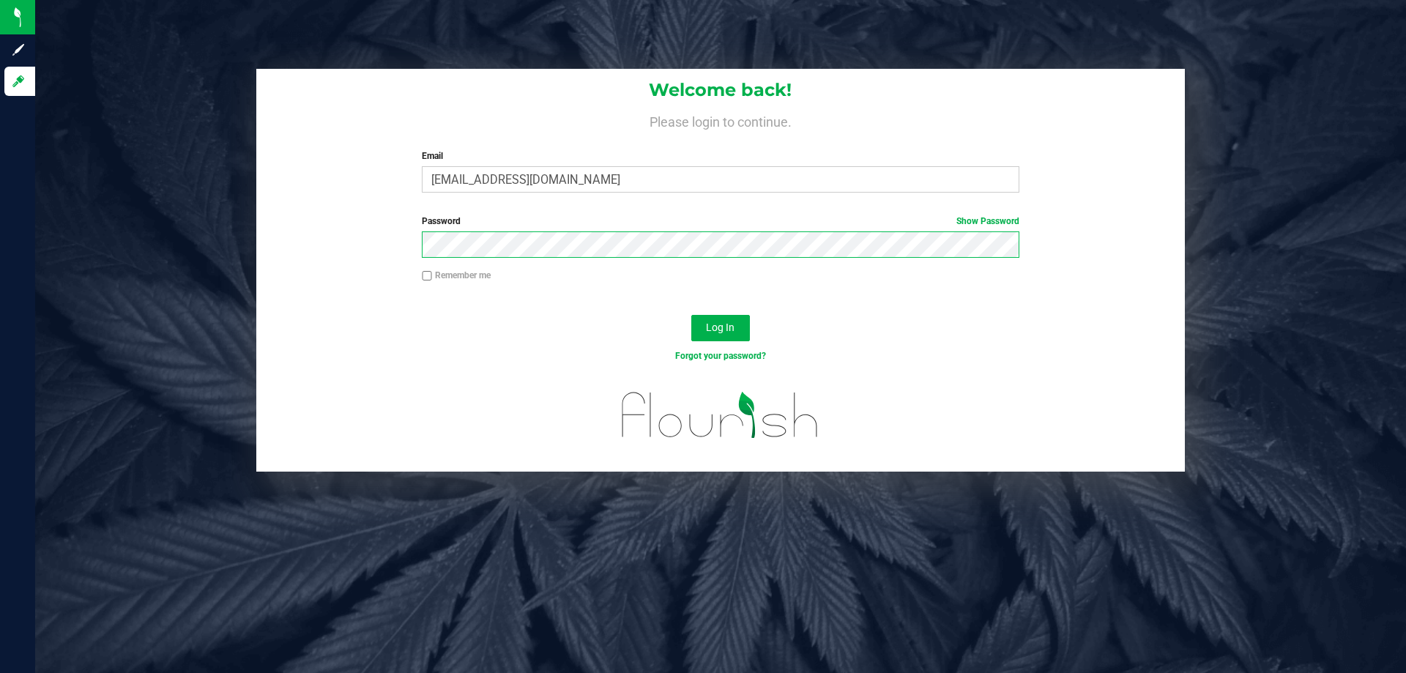
click at [691, 315] on button "Log In" at bounding box center [720, 328] width 59 height 26
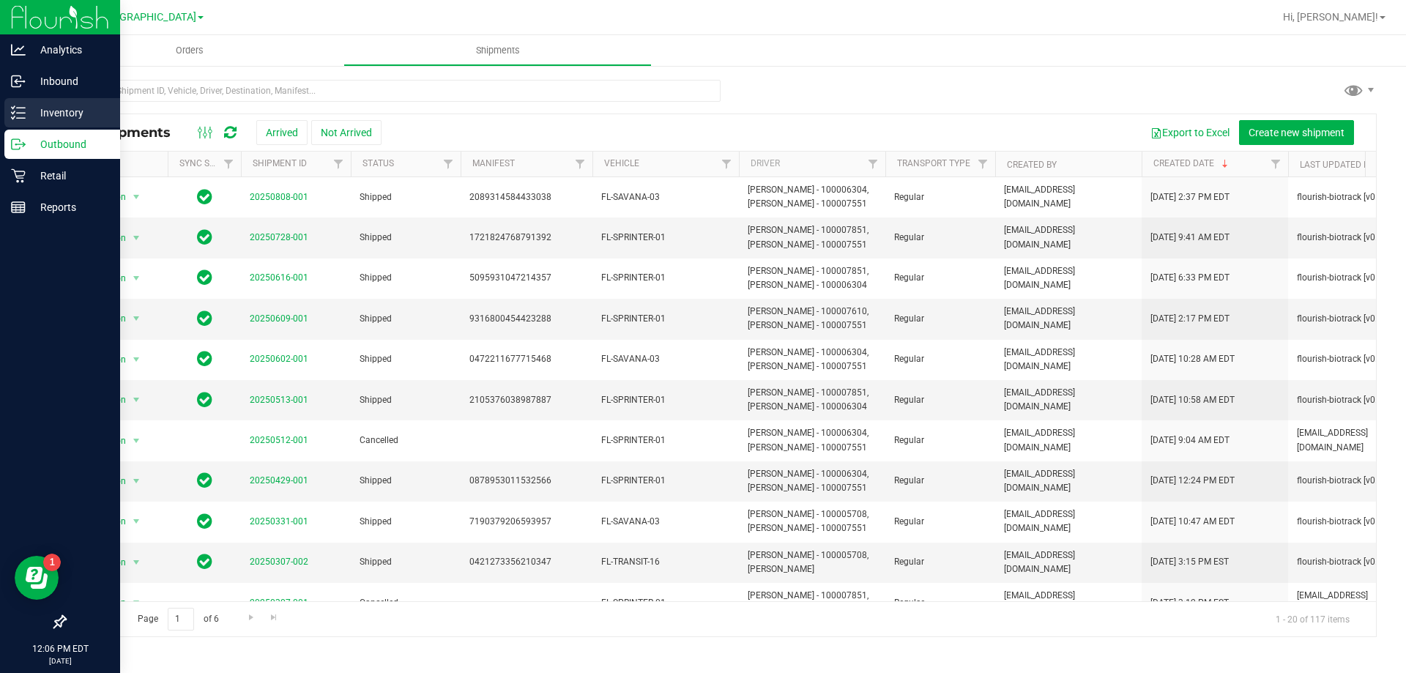
click at [48, 109] on p "Inventory" at bounding box center [70, 113] width 88 height 18
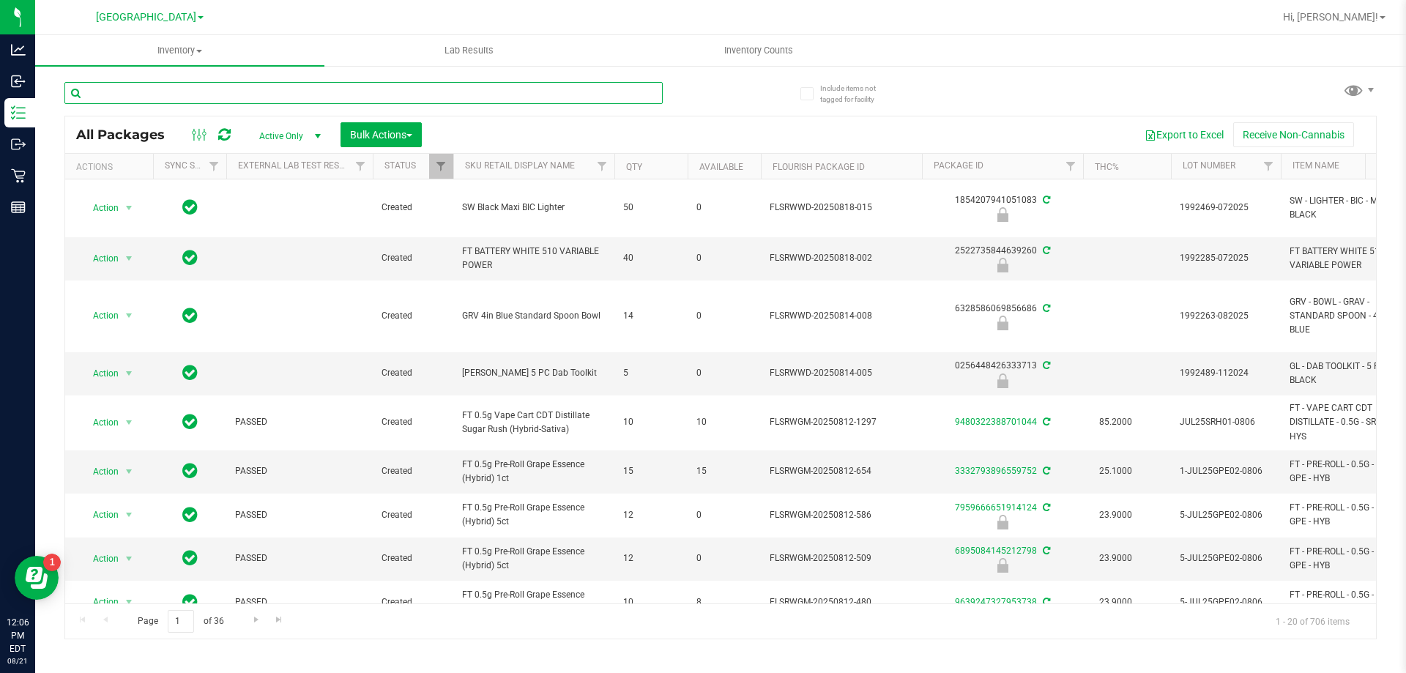
click at [239, 93] on input "text" at bounding box center [363, 93] width 598 height 22
type input "1839233761668638"
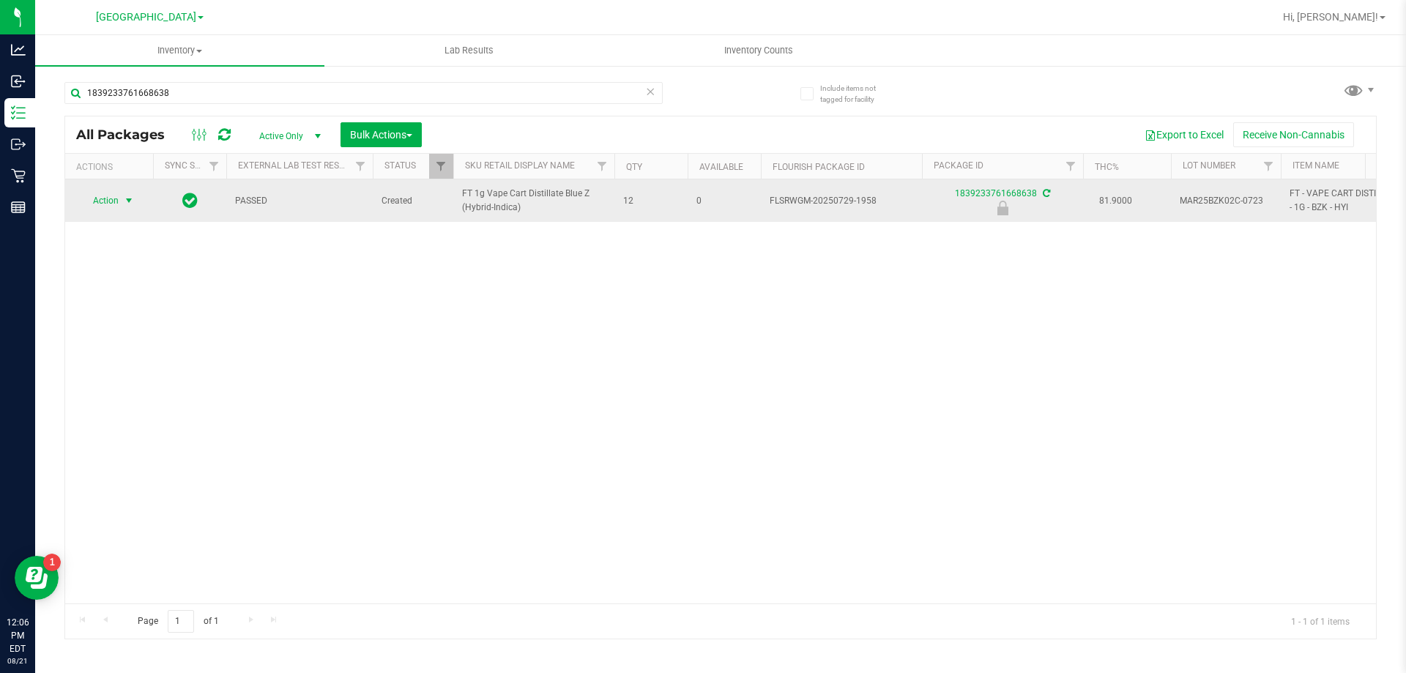
click at [102, 200] on span "Action" at bounding box center [100, 200] width 40 height 21
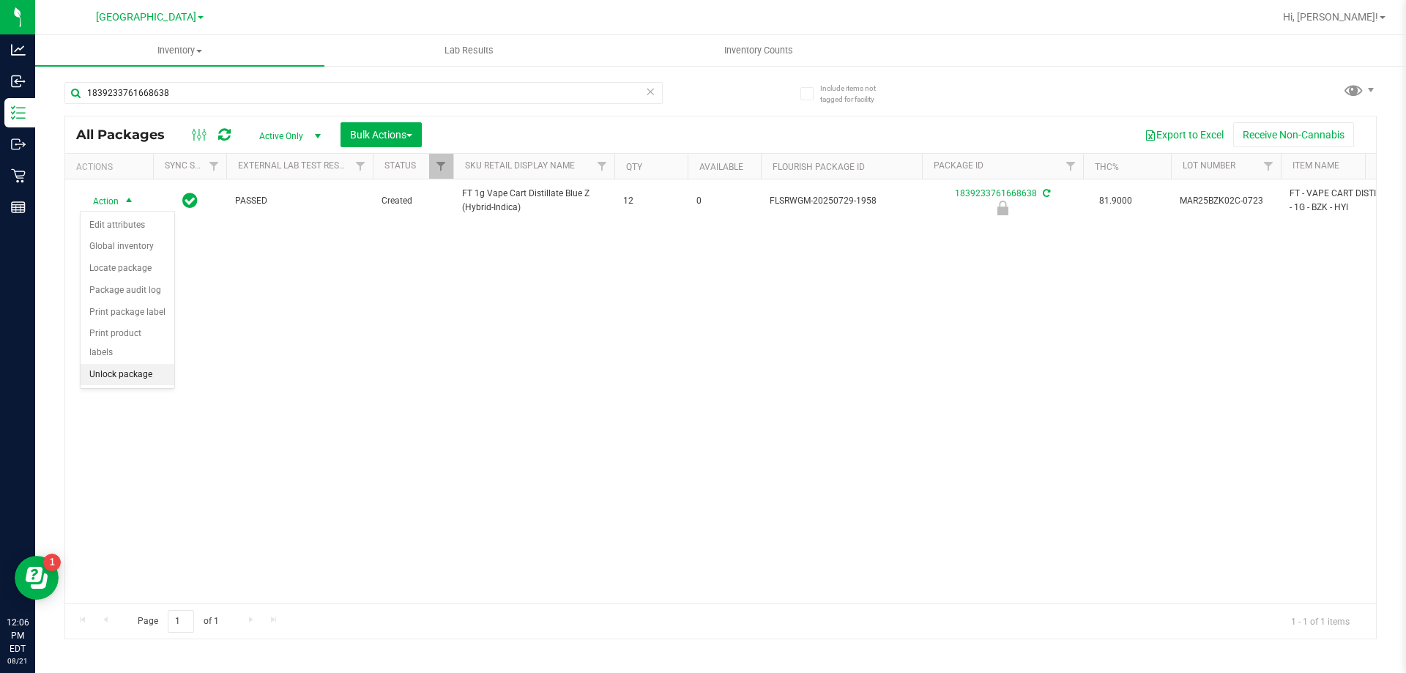
click at [136, 364] on li "Unlock package" at bounding box center [128, 375] width 94 height 22
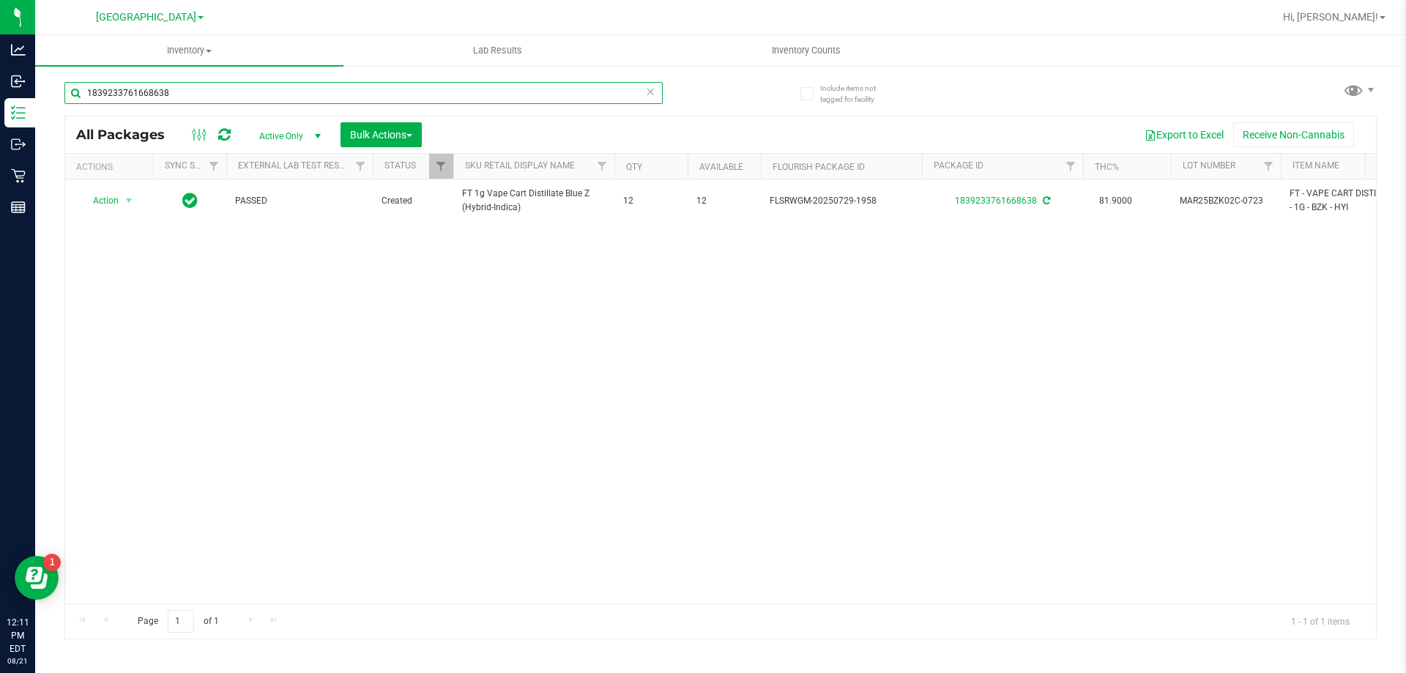
click at [283, 98] on input "1839233761668638" at bounding box center [363, 93] width 598 height 22
click at [282, 97] on input "1839233761668638" at bounding box center [363, 93] width 598 height 22
type input "1760040452320550"
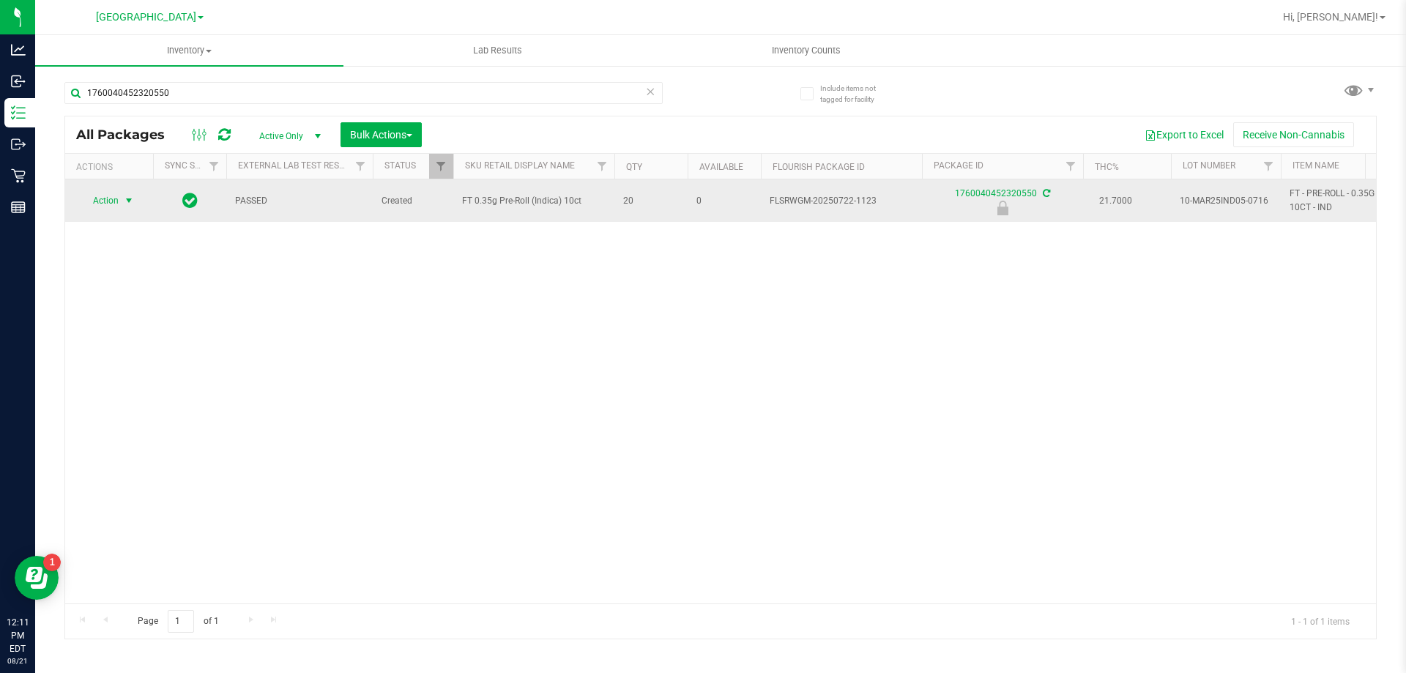
click at [109, 204] on span "Action" at bounding box center [100, 200] width 40 height 21
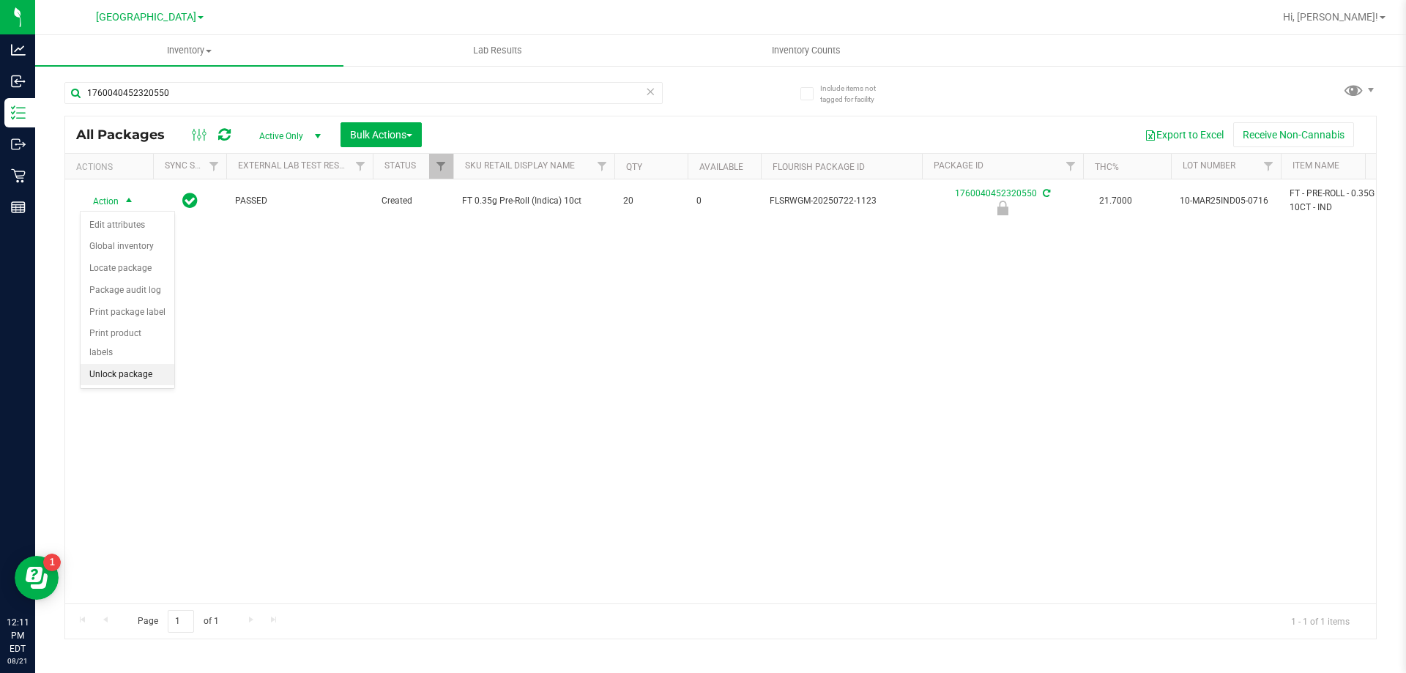
click at [128, 364] on li "Unlock package" at bounding box center [128, 375] width 94 height 22
